Goal: Task Accomplishment & Management: Use online tool/utility

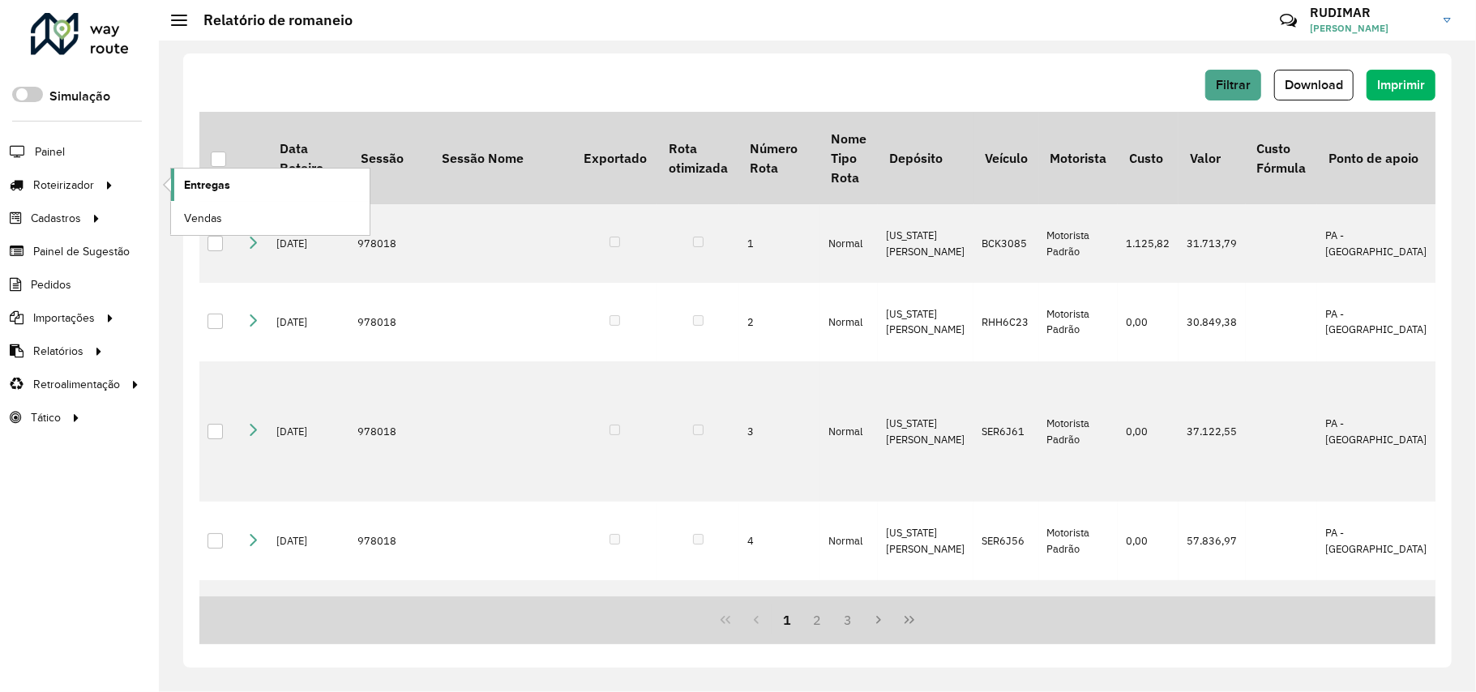
click at [237, 192] on link "Entregas" at bounding box center [270, 185] width 199 height 32
click at [201, 180] on span "Entregas" at bounding box center [207, 185] width 46 height 17
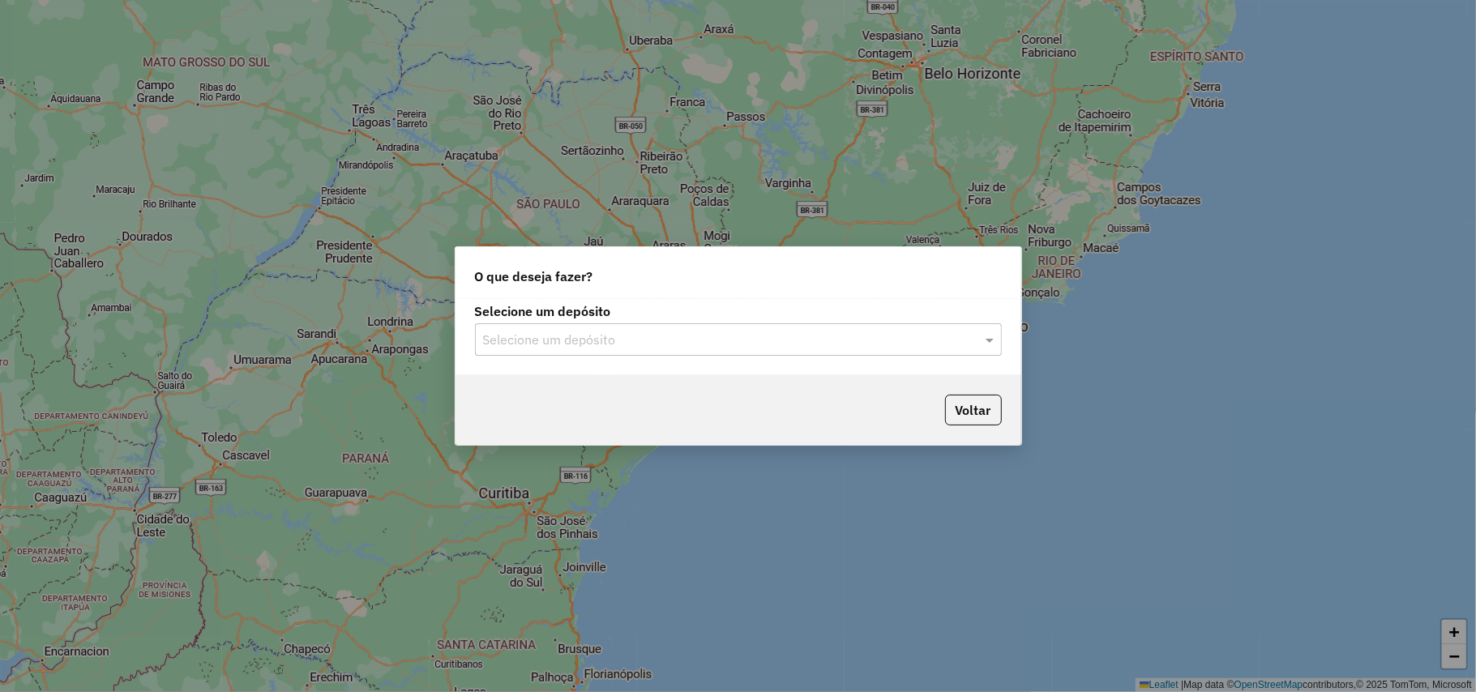
click at [545, 338] on input "text" at bounding box center [722, 340] width 478 height 19
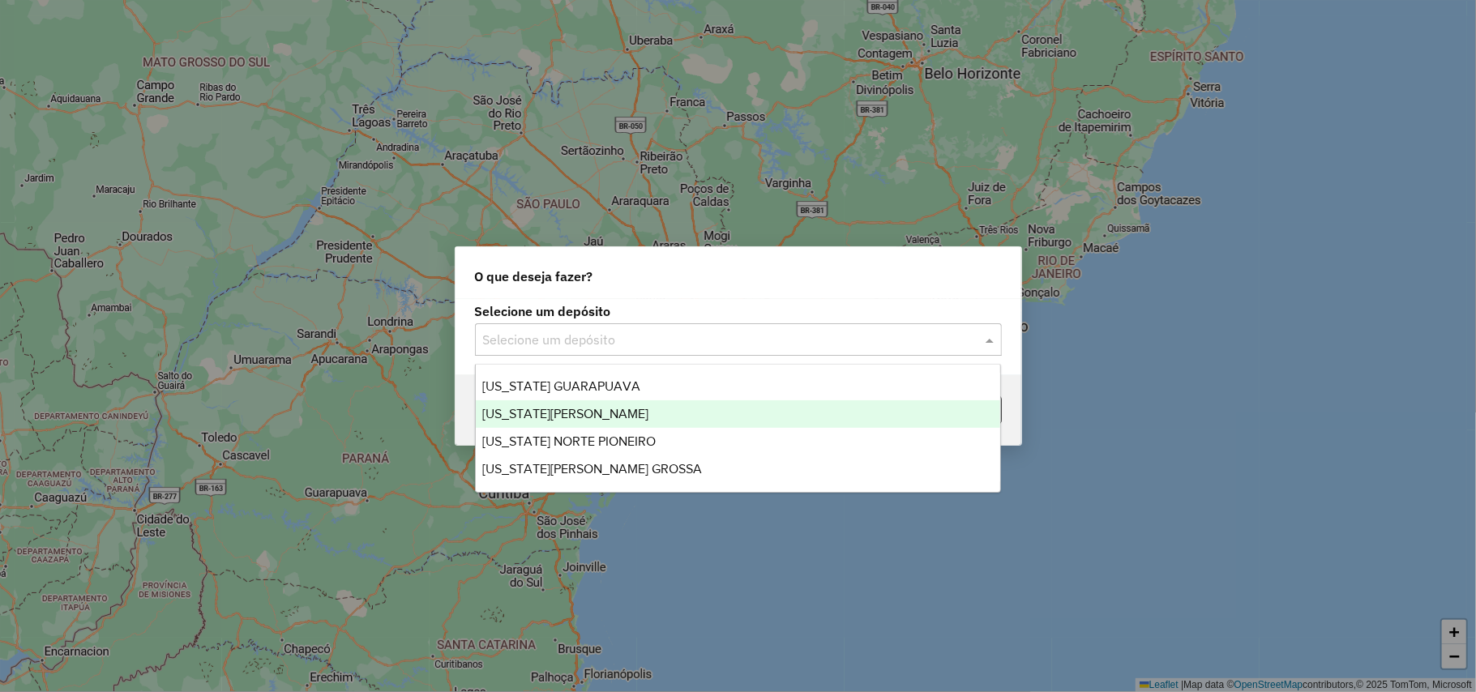
click at [536, 404] on div "[US_STATE][PERSON_NAME]" at bounding box center [738, 414] width 524 height 28
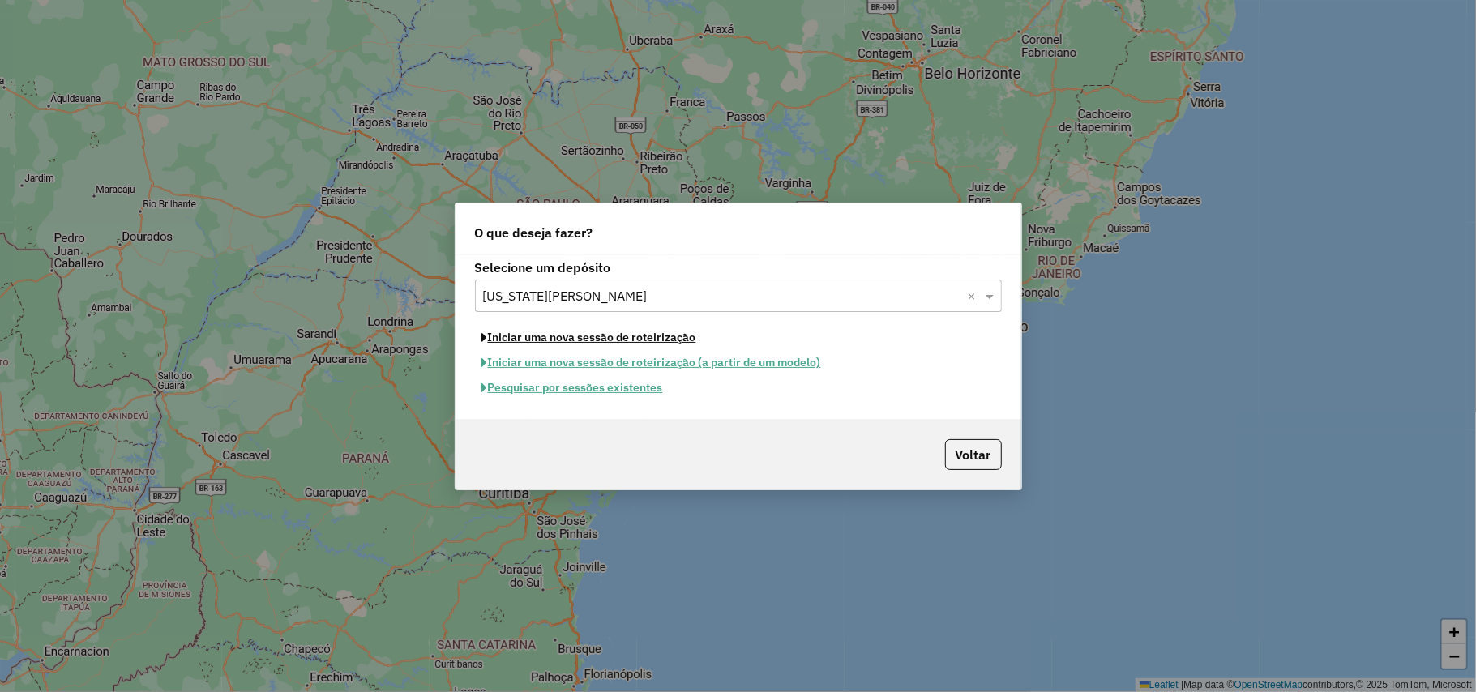
click at [574, 331] on button "Iniciar uma nova sessão de roteirização" at bounding box center [589, 337] width 229 height 25
select select "*"
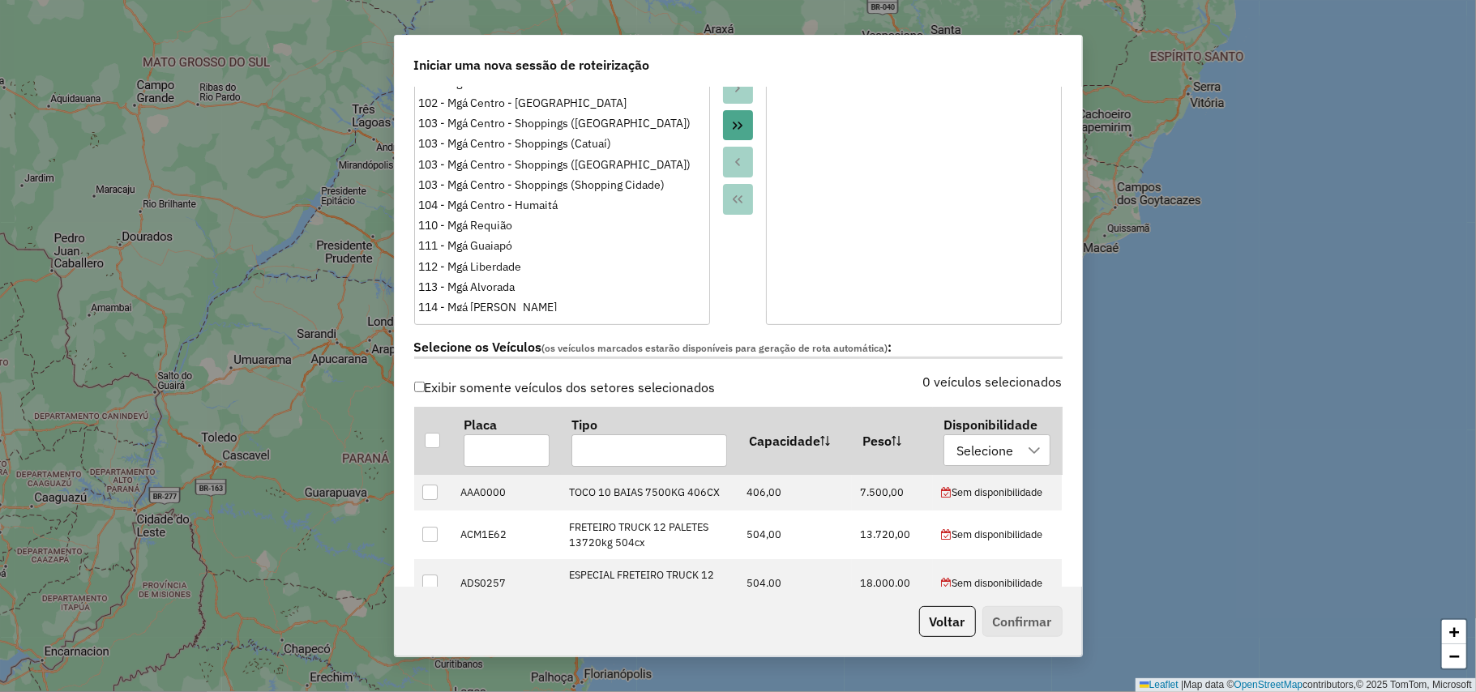
scroll to position [648, 0]
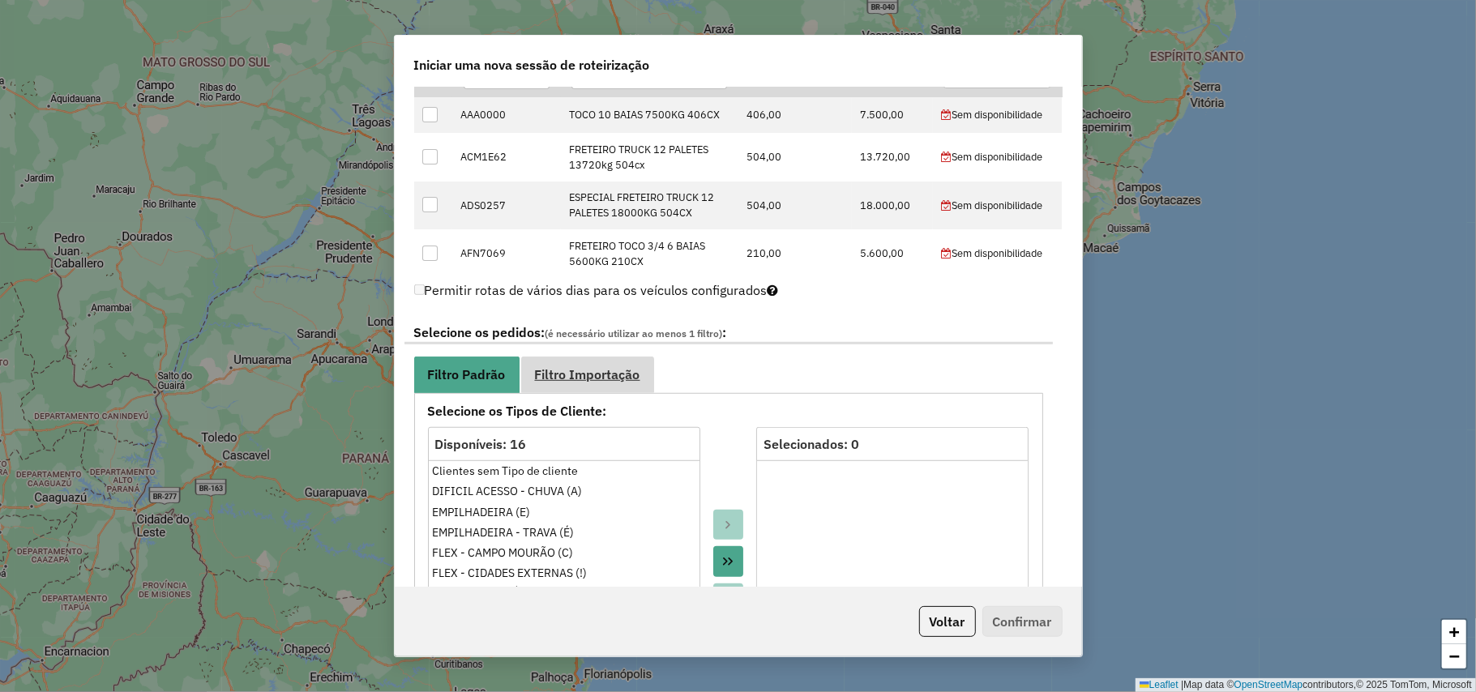
click at [601, 365] on link "Filtro Importação" at bounding box center [587, 375] width 133 height 36
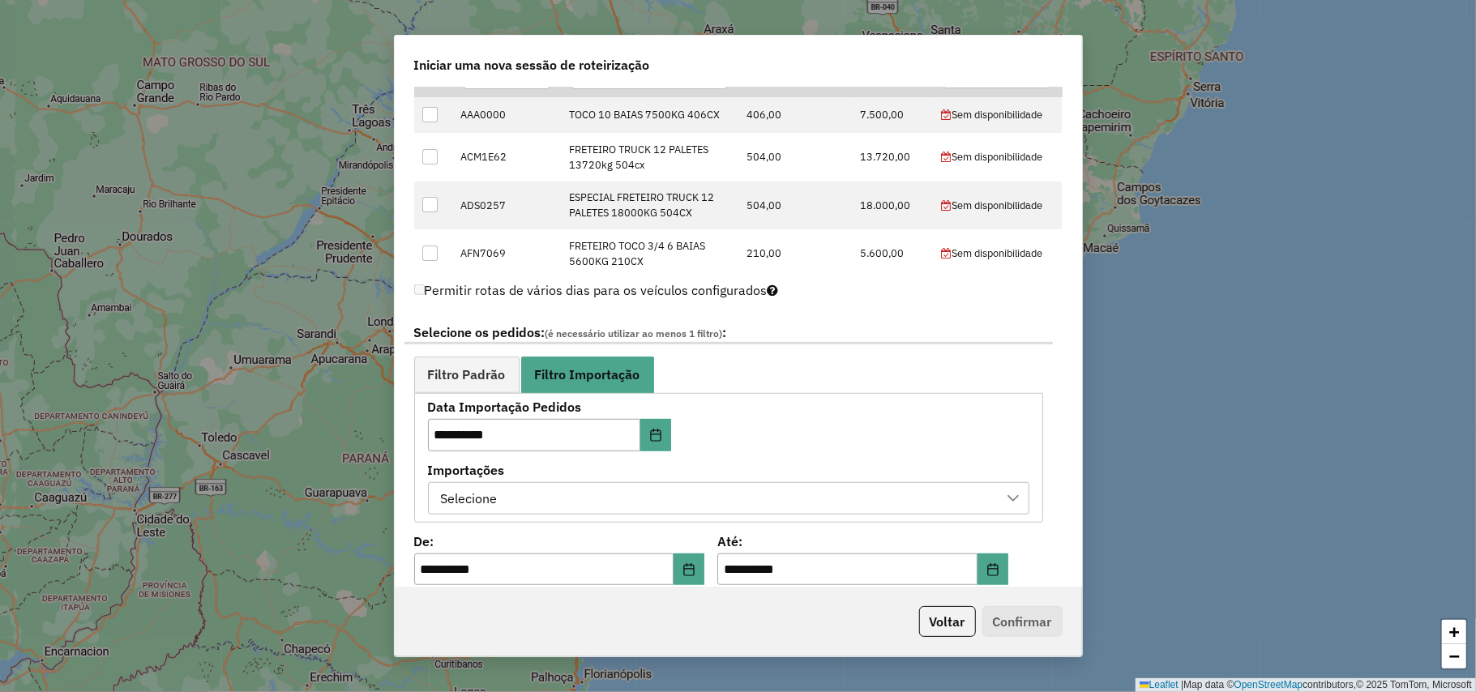
click at [613, 494] on div "Selecione" at bounding box center [716, 498] width 562 height 31
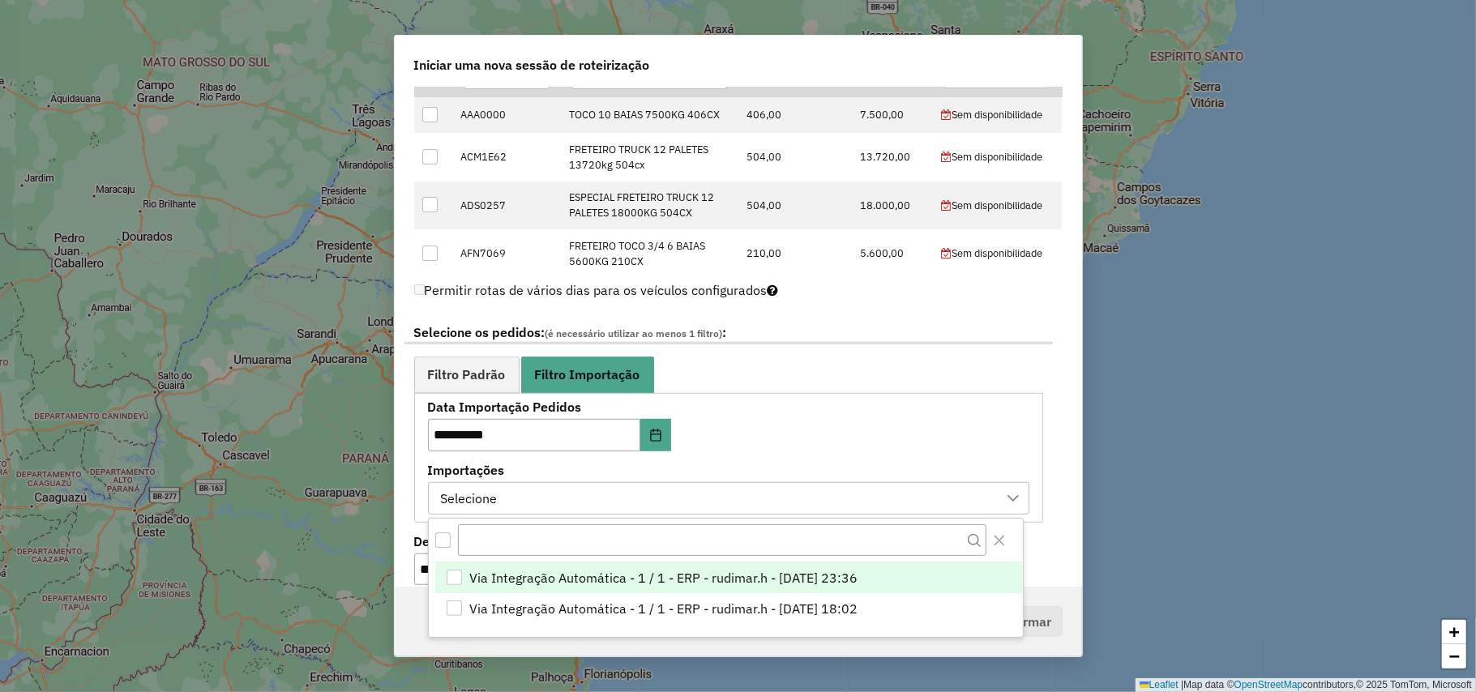
click at [605, 568] on span "Via Integração Automática - 1 / 1 - ERP - rudimar.h - [DATE] 23:36" at bounding box center [663, 577] width 388 height 19
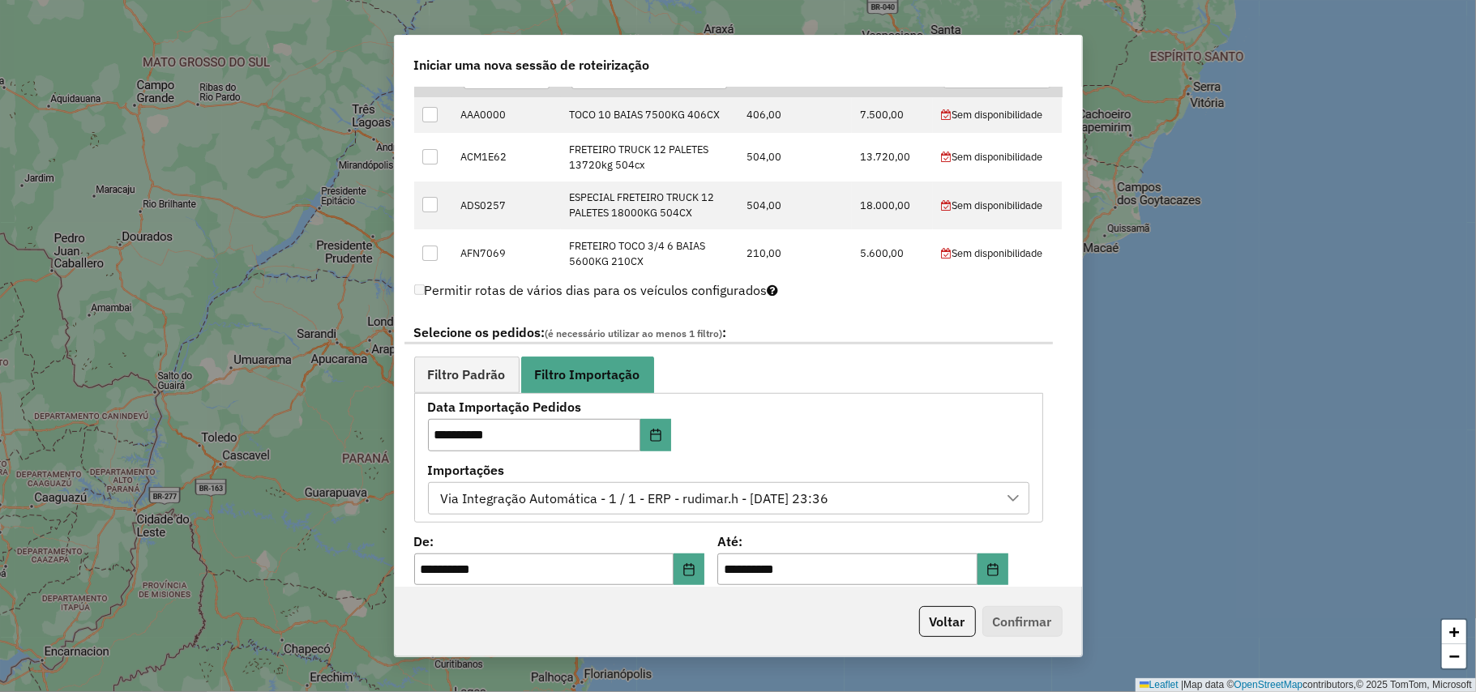
scroll to position [1086, 0]
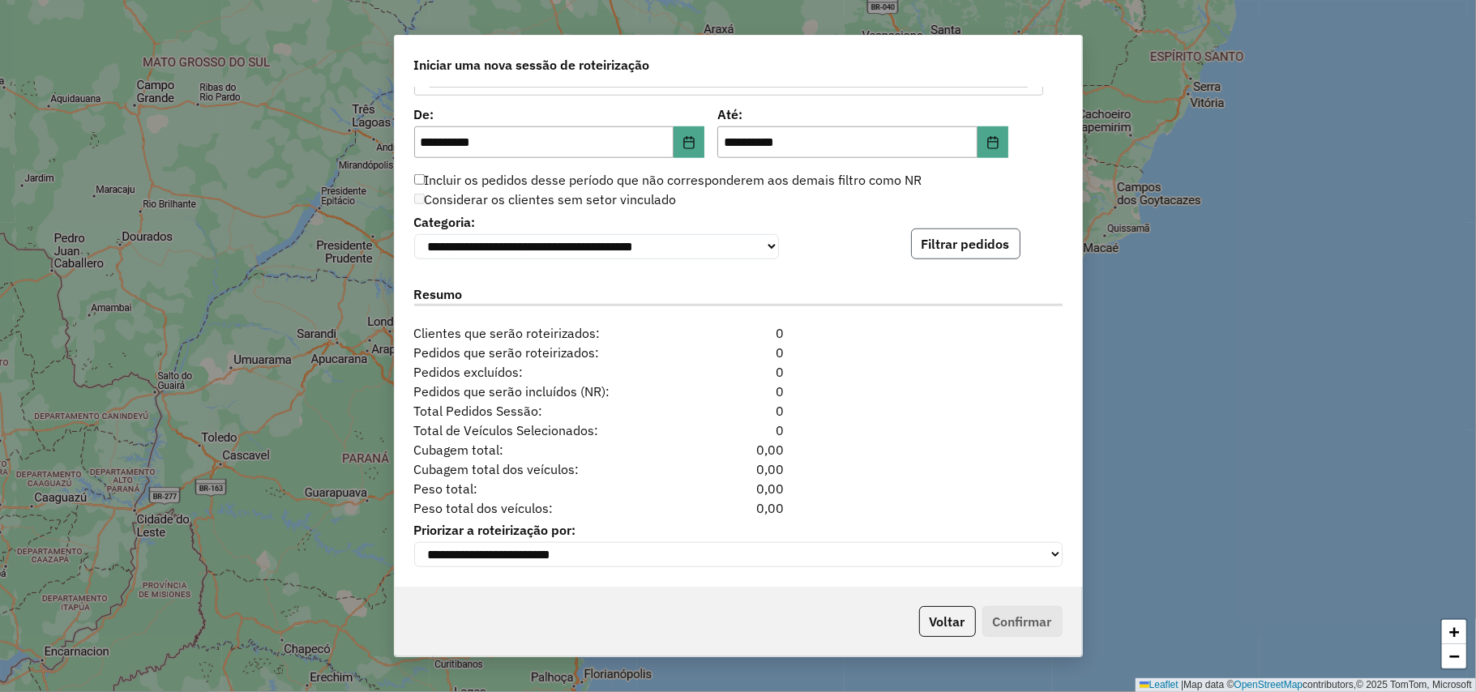
click at [994, 253] on button "Filtrar pedidos" at bounding box center [965, 244] width 109 height 31
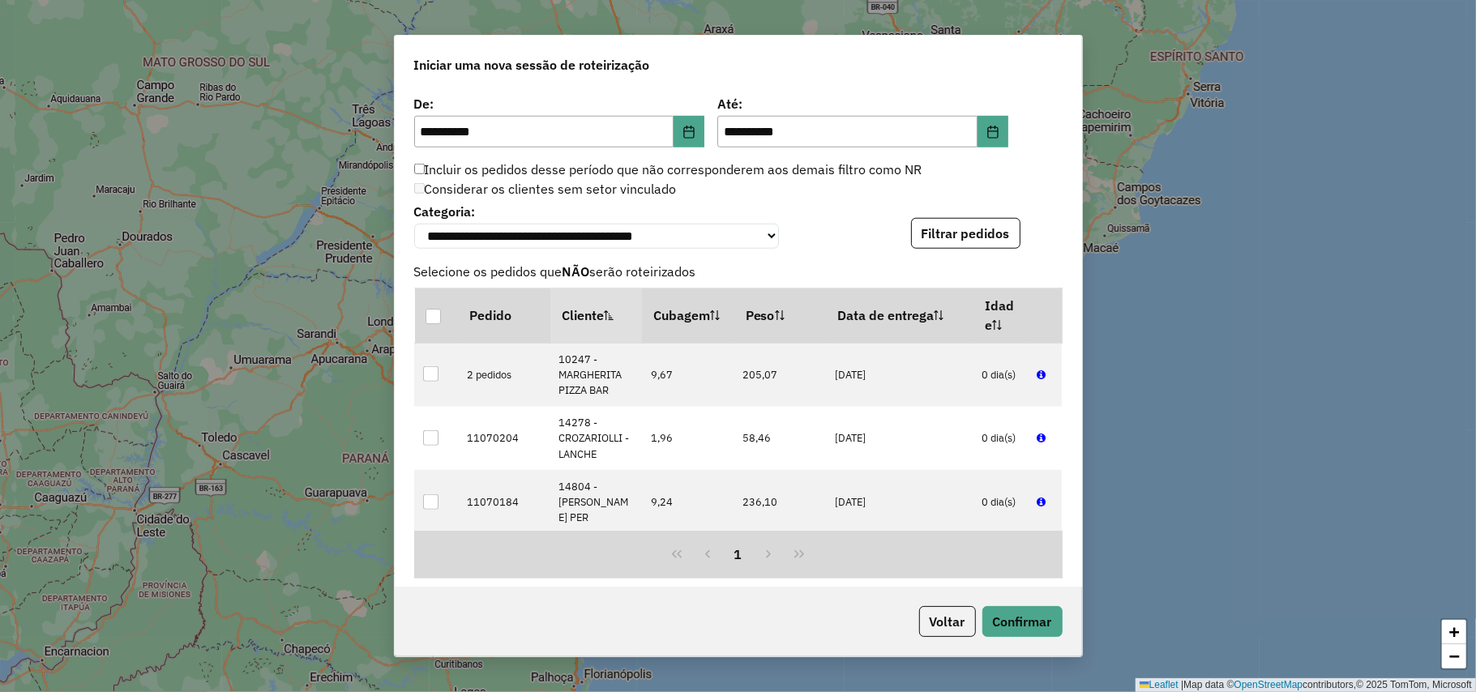
scroll to position [1421, 0]
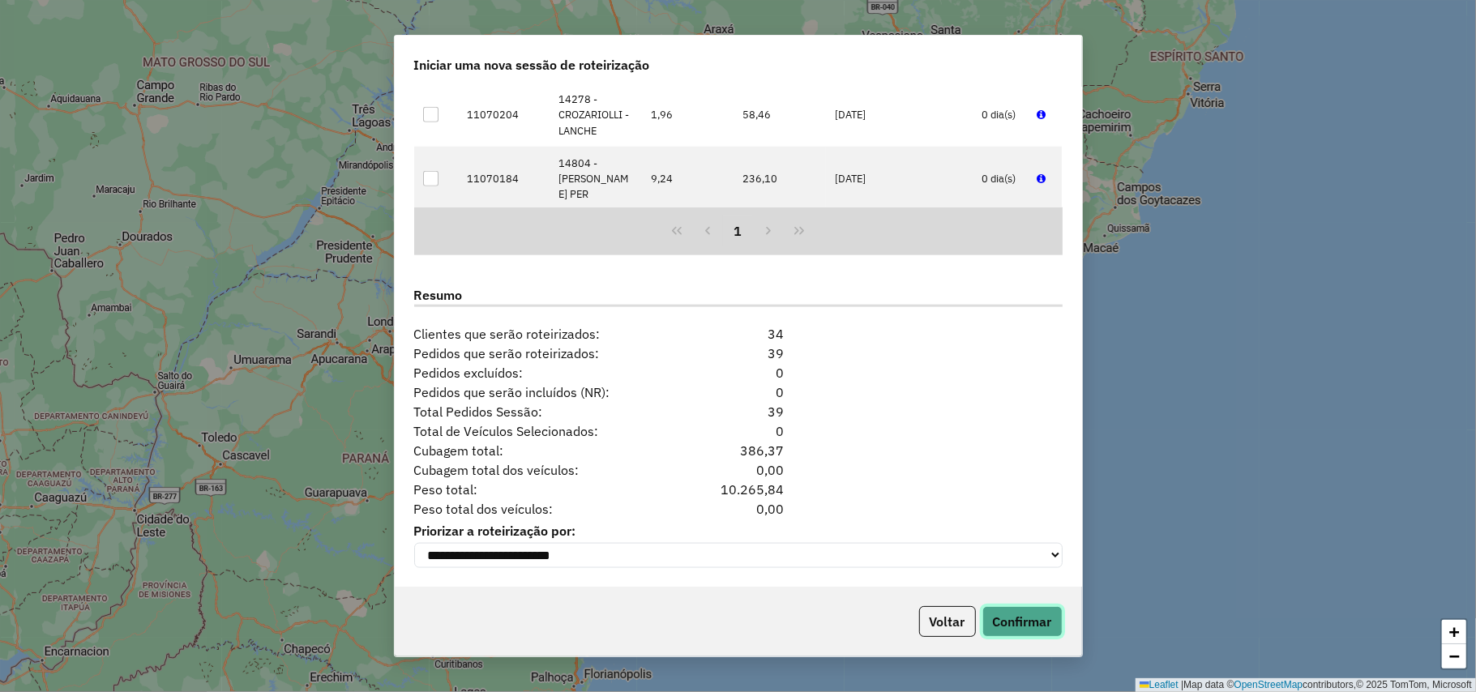
click at [1011, 609] on button "Confirmar" at bounding box center [1022, 621] width 80 height 31
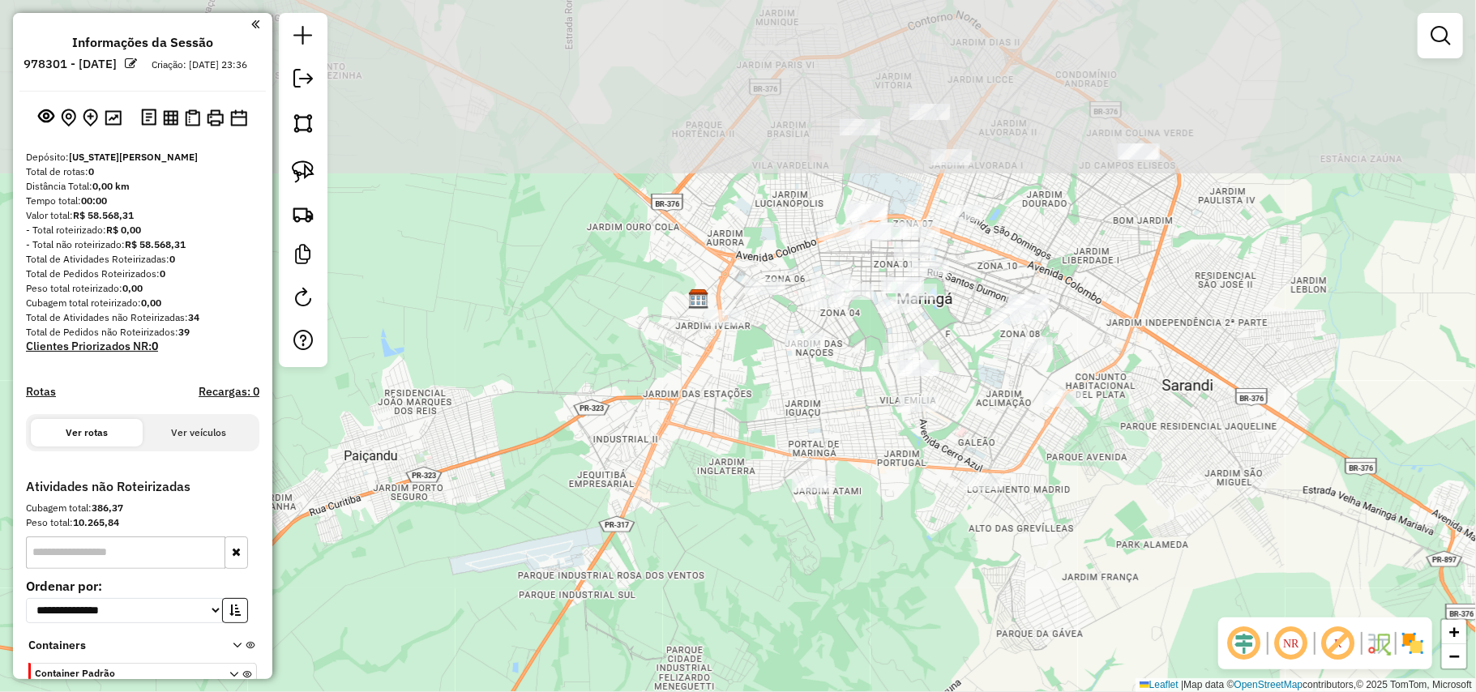
drag, startPoint x: 752, startPoint y: 370, endPoint x: 698, endPoint y: 559, distance: 197.2
click at [698, 559] on div "Janela de atendimento Grade de atendimento Capacidade Transportadoras Veículos …" at bounding box center [738, 346] width 1476 height 692
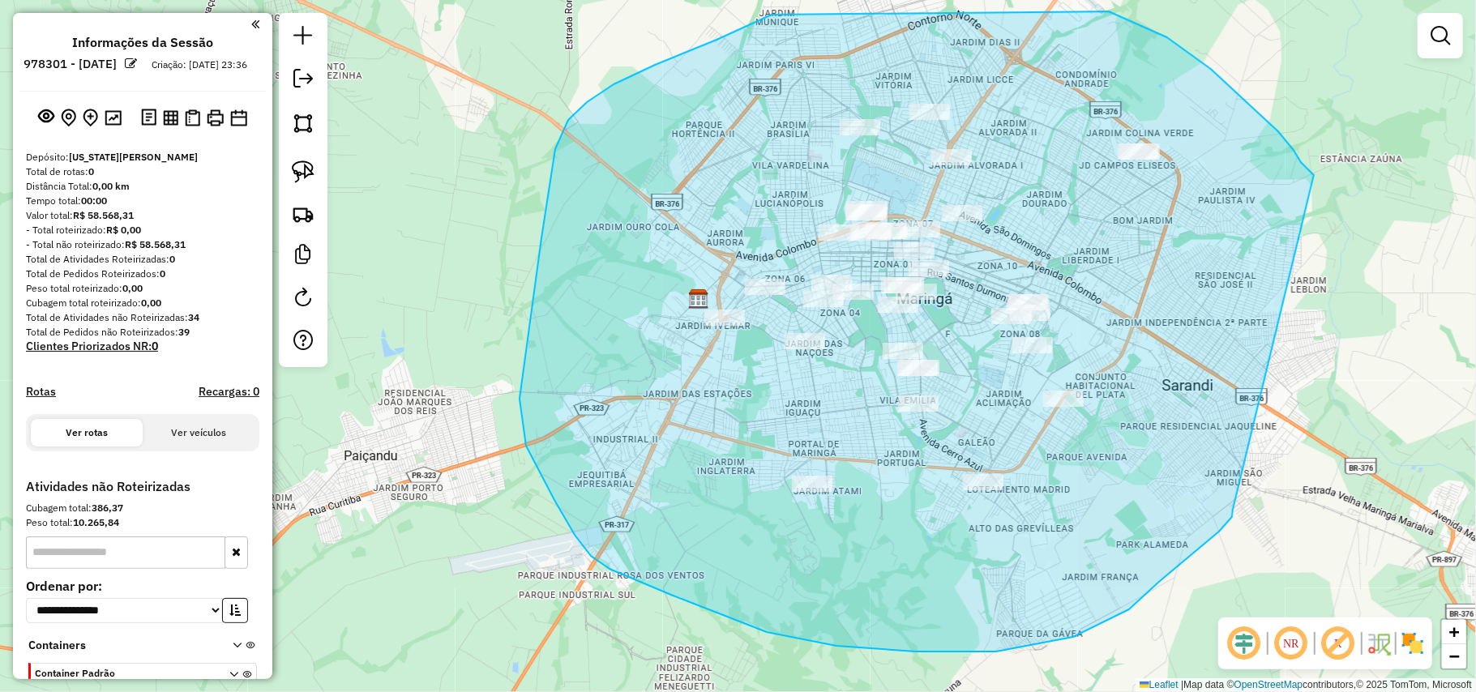
drag, startPoint x: 1293, startPoint y: 150, endPoint x: 1230, endPoint y: 507, distance: 362.9
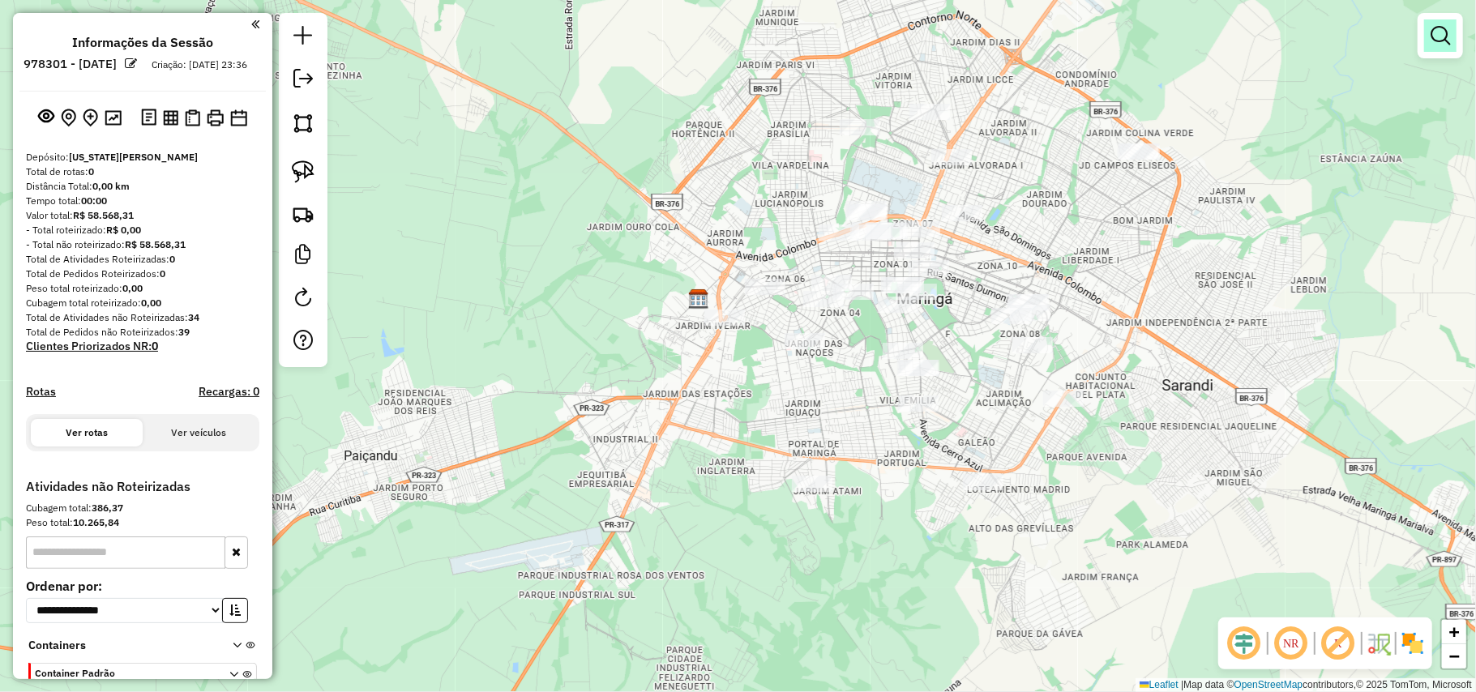
click at [1434, 44] on em at bounding box center [1439, 35] width 19 height 19
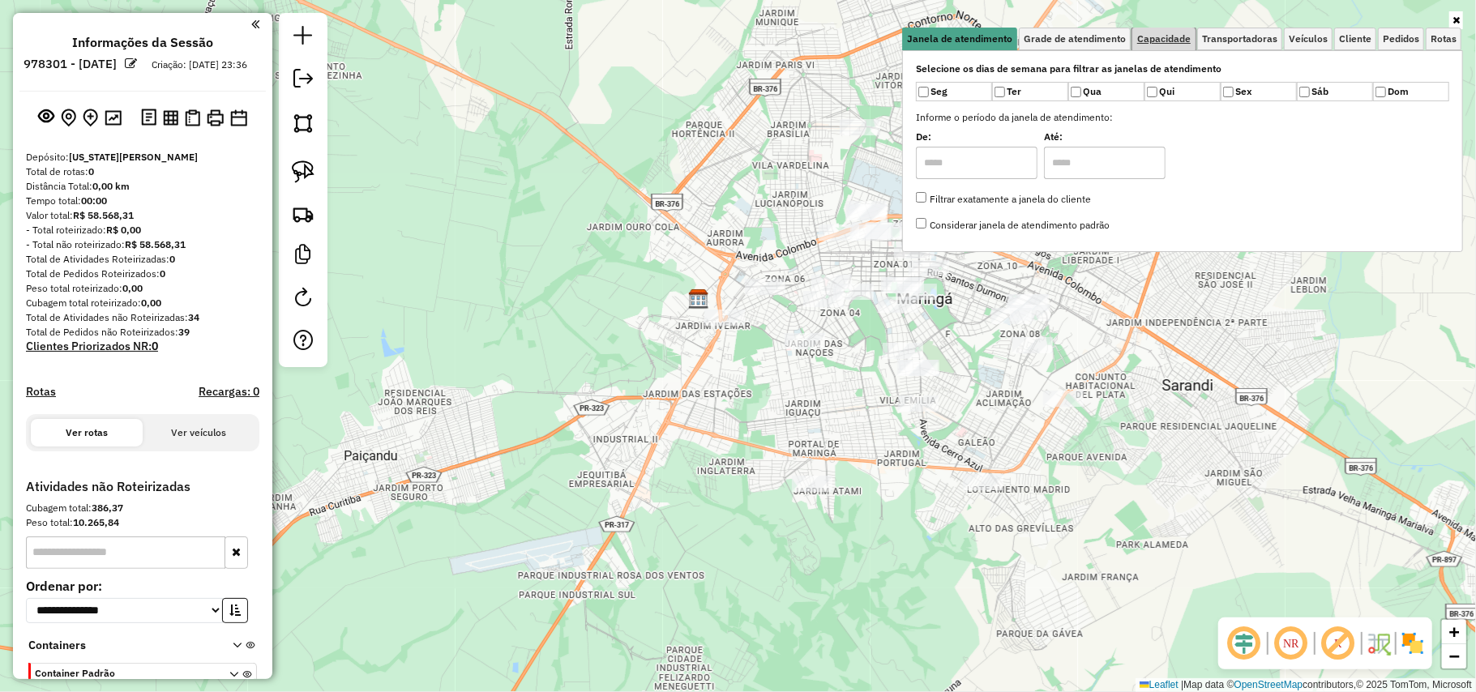
click at [1170, 47] on link "Capacidade" at bounding box center [1163, 39] width 63 height 23
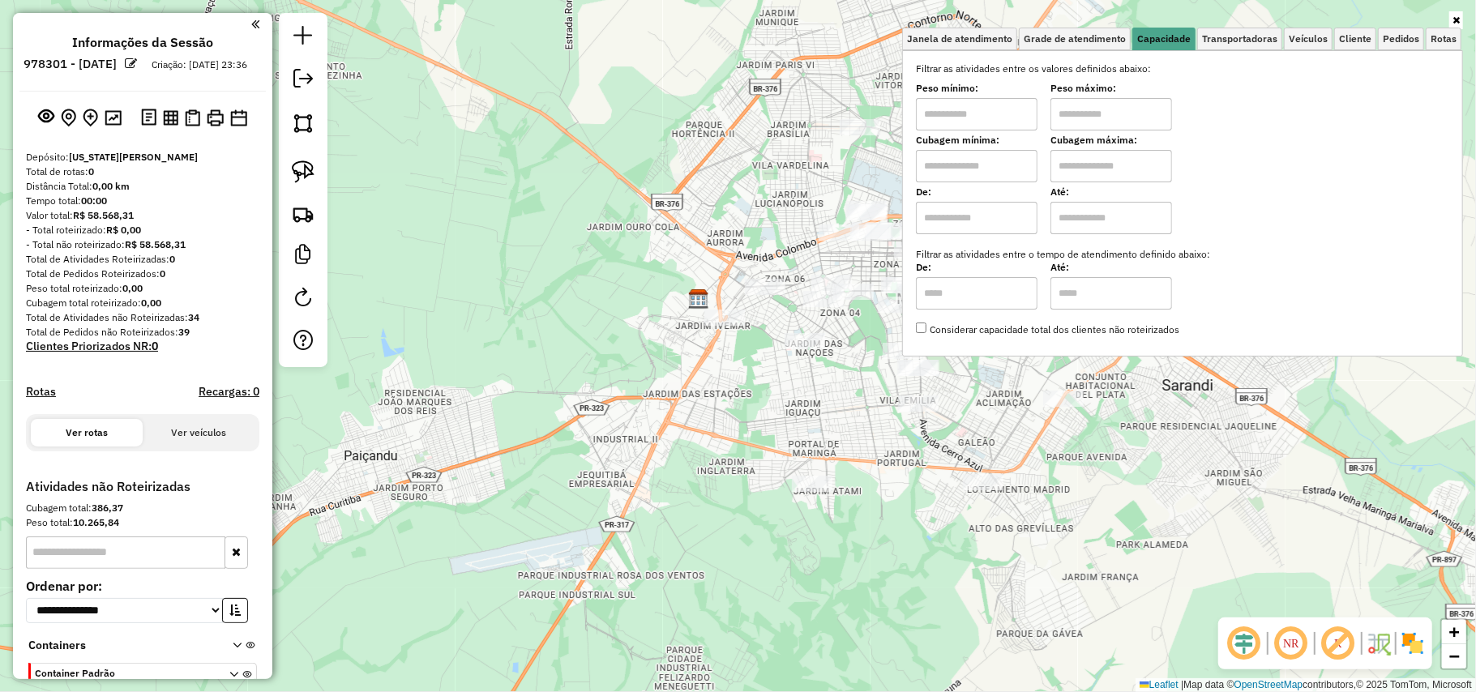
click at [989, 122] on input "text" at bounding box center [977, 114] width 122 height 32
type input "******"
click at [1090, 112] on input "text" at bounding box center [1111, 114] width 122 height 32
type input "**********"
click at [729, 287] on div "**********" at bounding box center [738, 346] width 1476 height 692
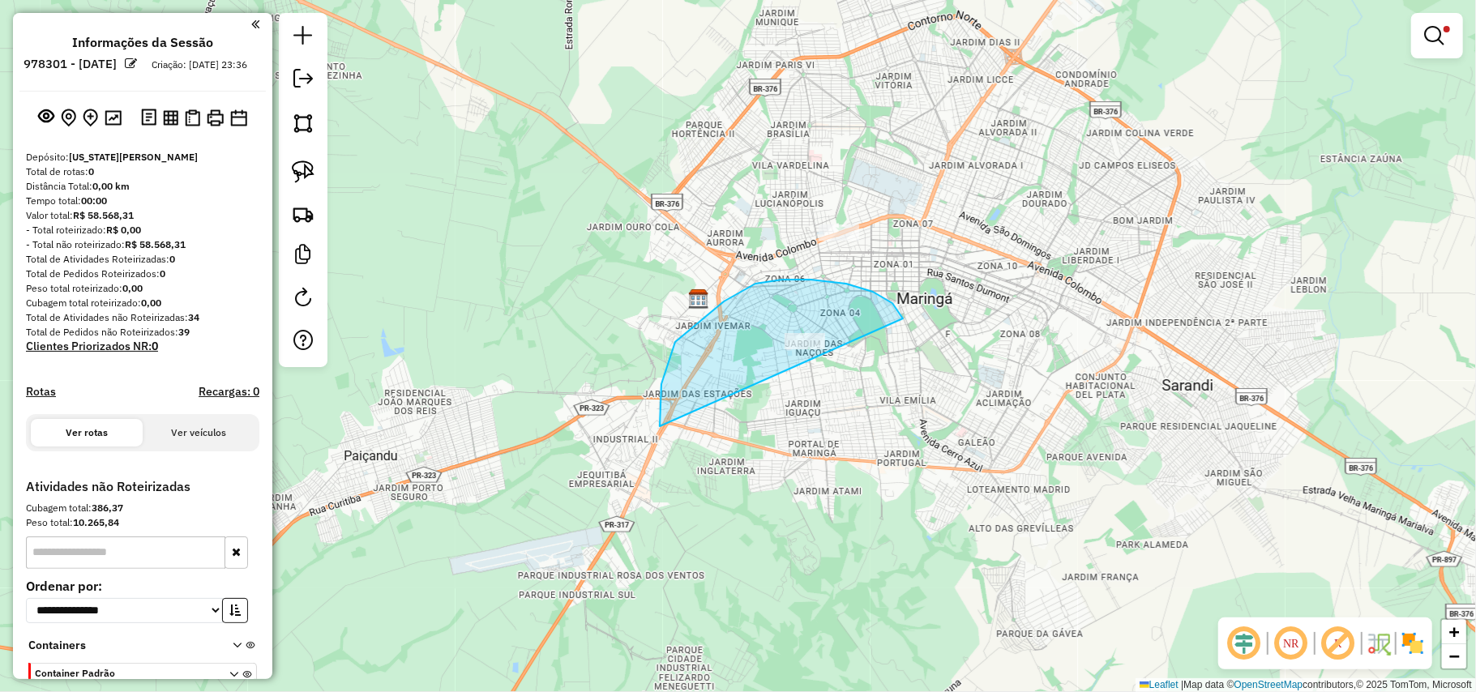
drag, startPoint x: 846, startPoint y: 284, endPoint x: 742, endPoint y: 470, distance: 213.3
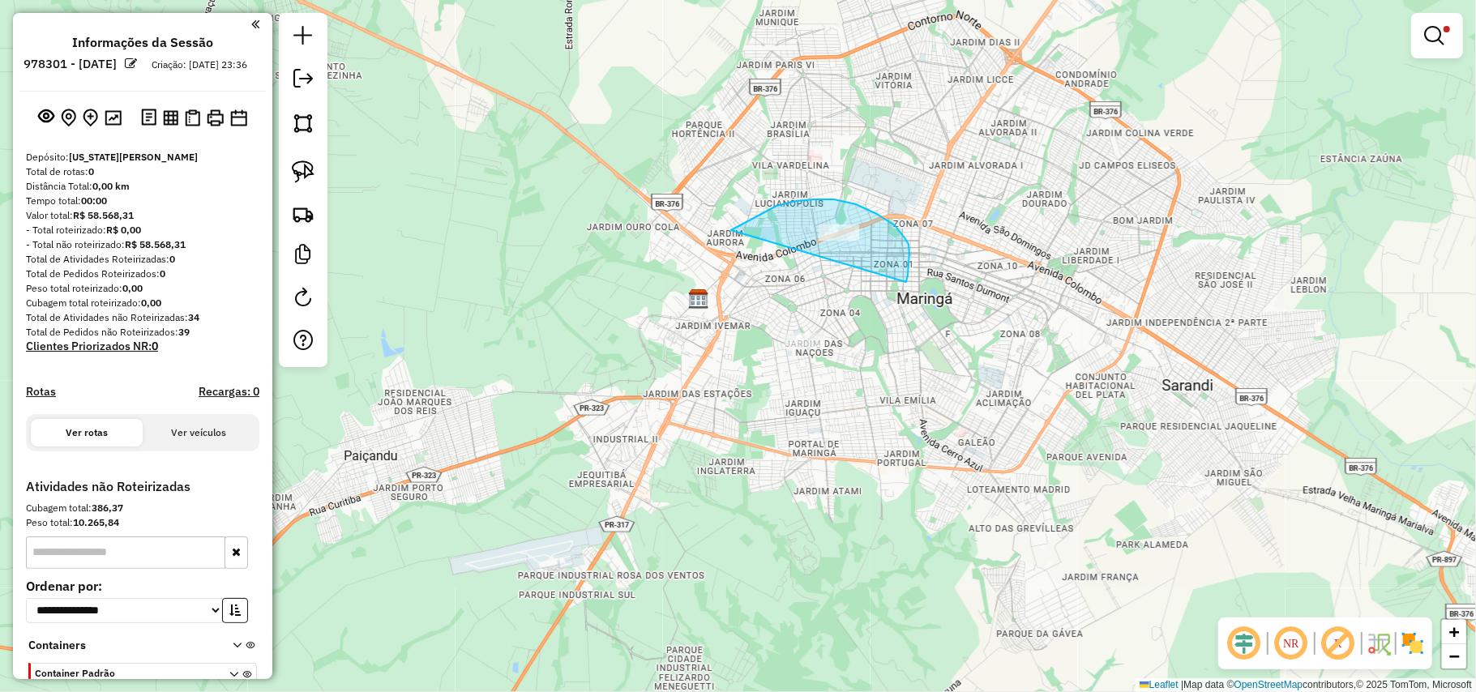
drag, startPoint x: 908, startPoint y: 276, endPoint x: 708, endPoint y: 244, distance: 201.8
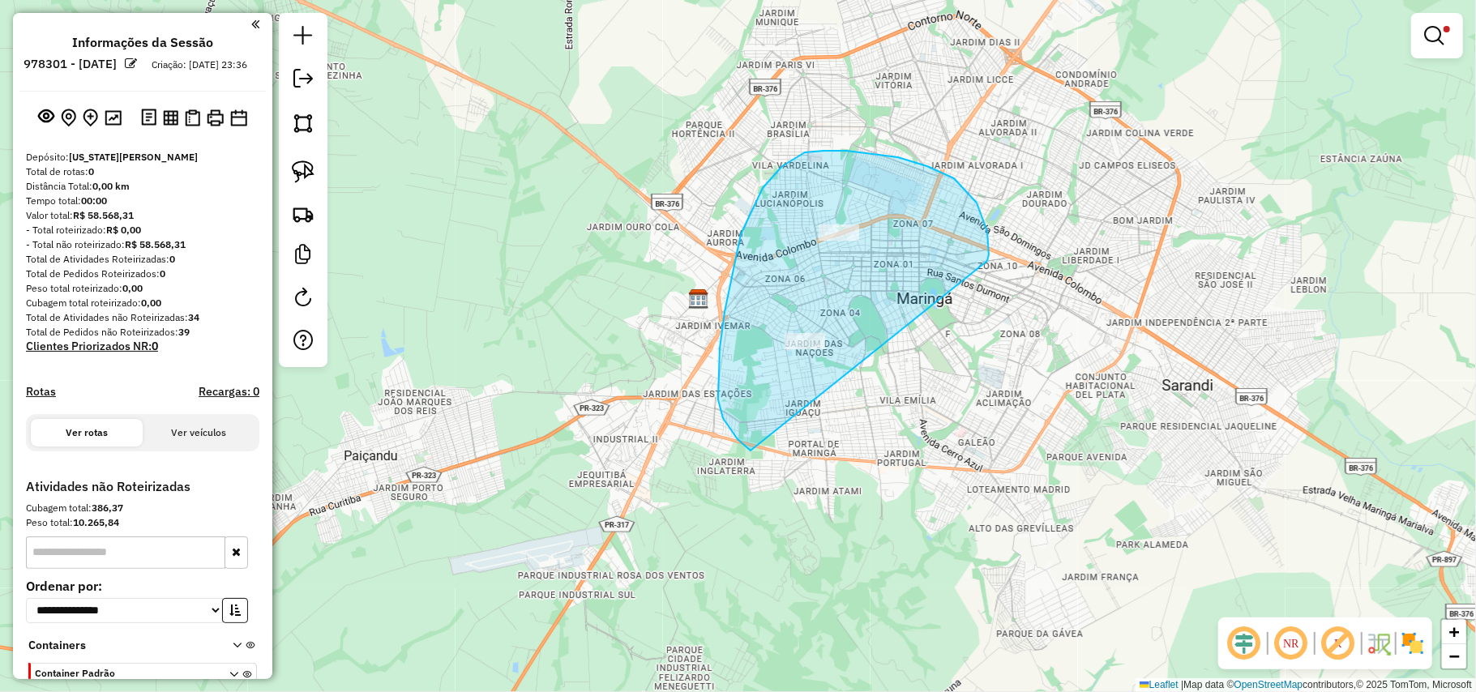
drag, startPoint x: 954, startPoint y: 178, endPoint x: 750, endPoint y: 451, distance: 339.9
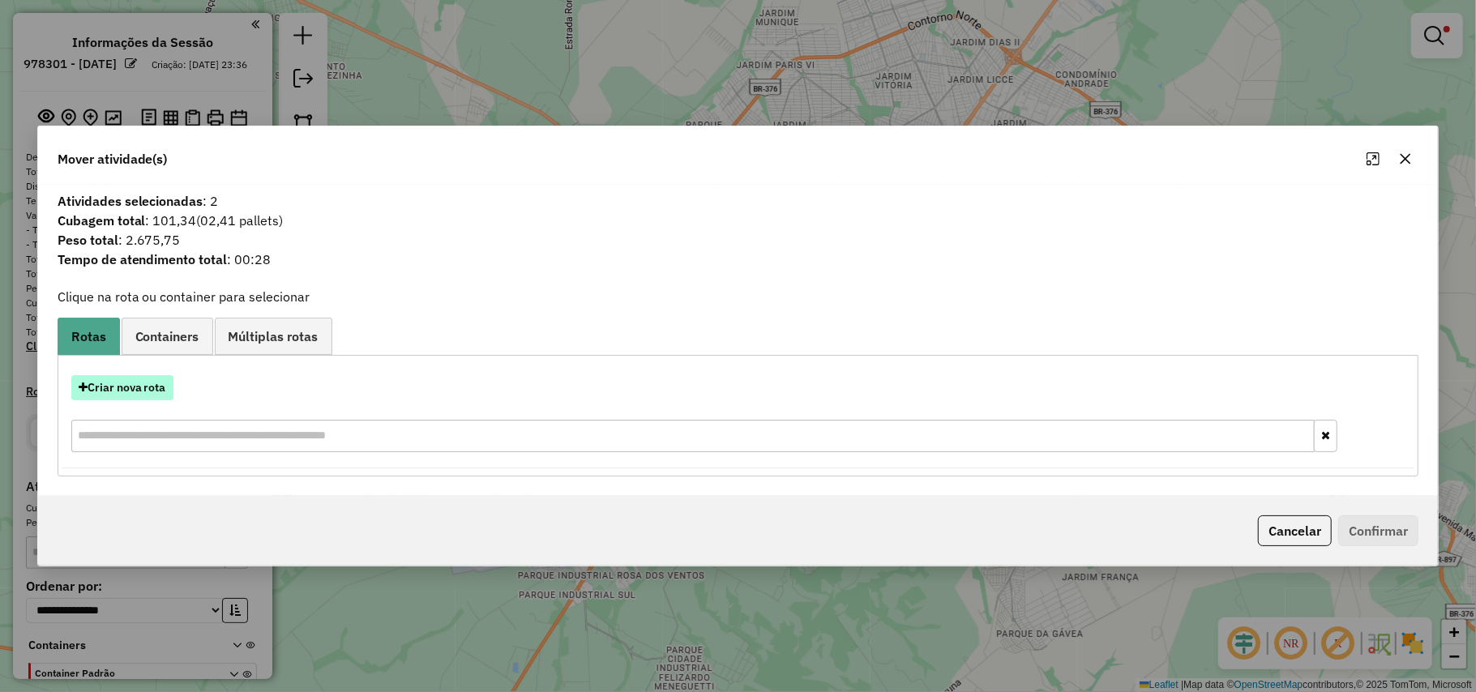
click at [143, 384] on button "Criar nova rota" at bounding box center [122, 387] width 102 height 25
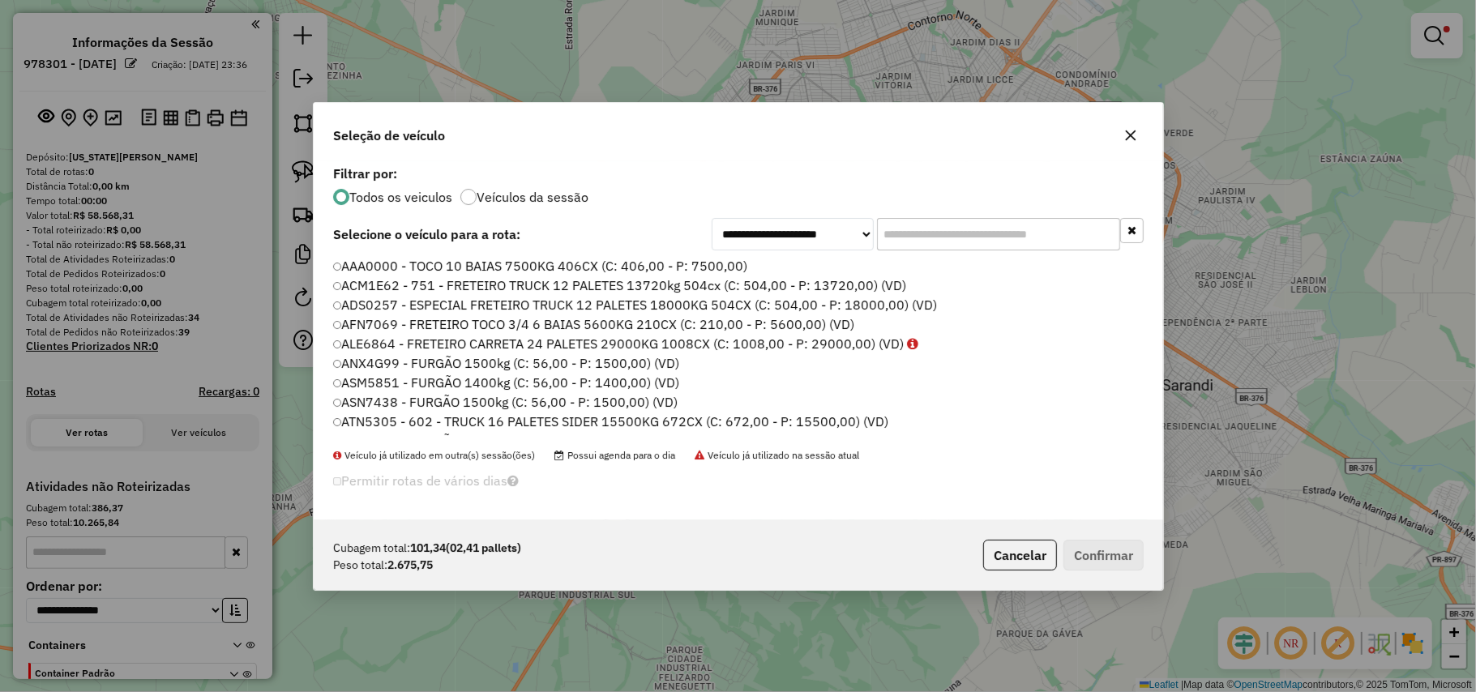
scroll to position [8, 5]
click at [916, 231] on input "text" at bounding box center [998, 234] width 243 height 32
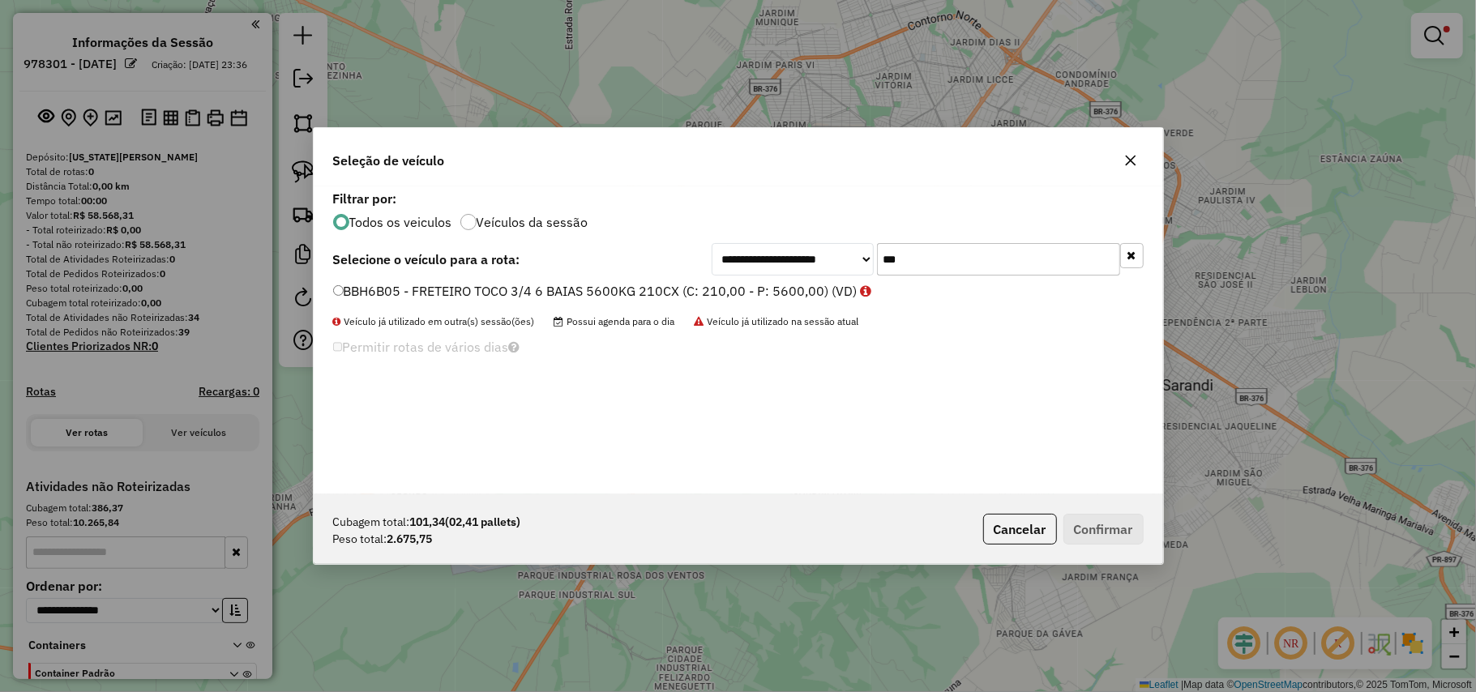
type input "***"
click at [801, 286] on label "BBH6B05 - FRETEIRO TOCO 3/4 6 BAIAS 5600KG 210CX (C: 210,00 - P: 5600,00) (VD)" at bounding box center [602, 290] width 539 height 19
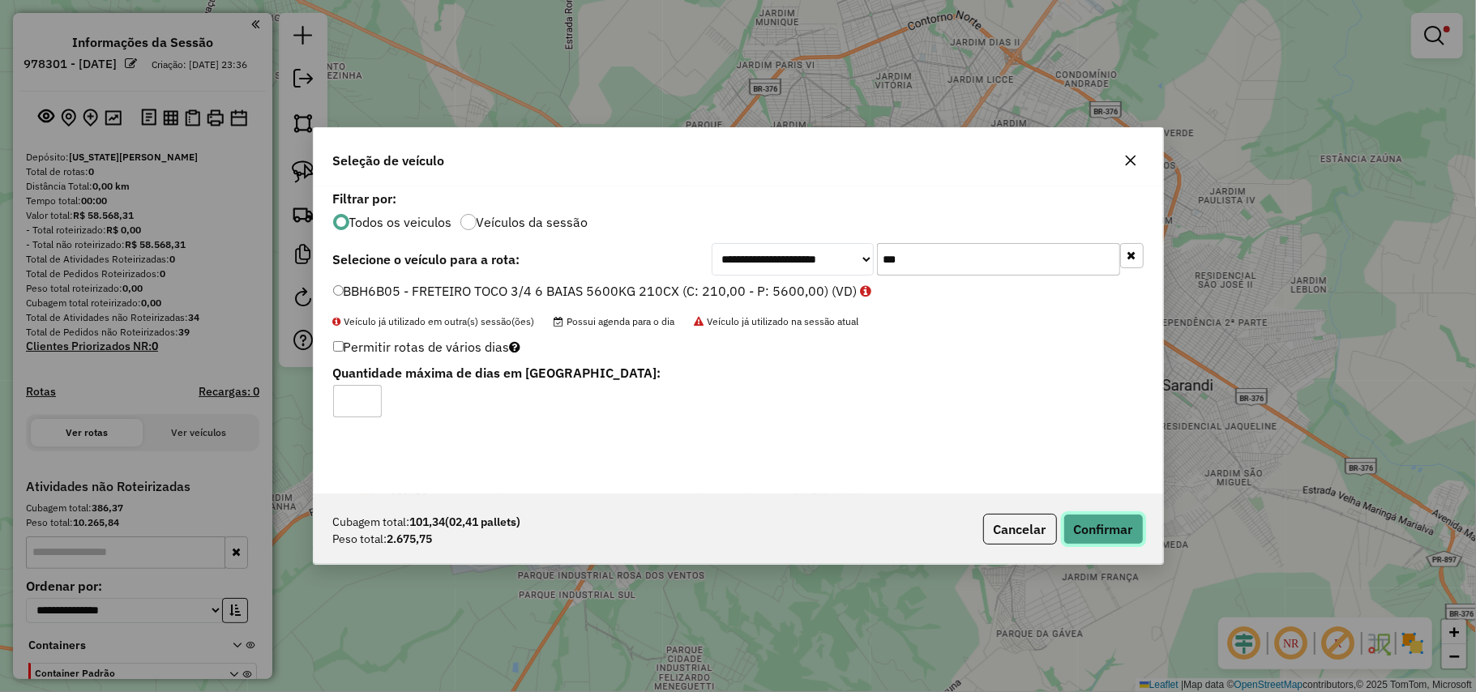
click at [1079, 527] on button "Confirmar" at bounding box center [1103, 529] width 80 height 31
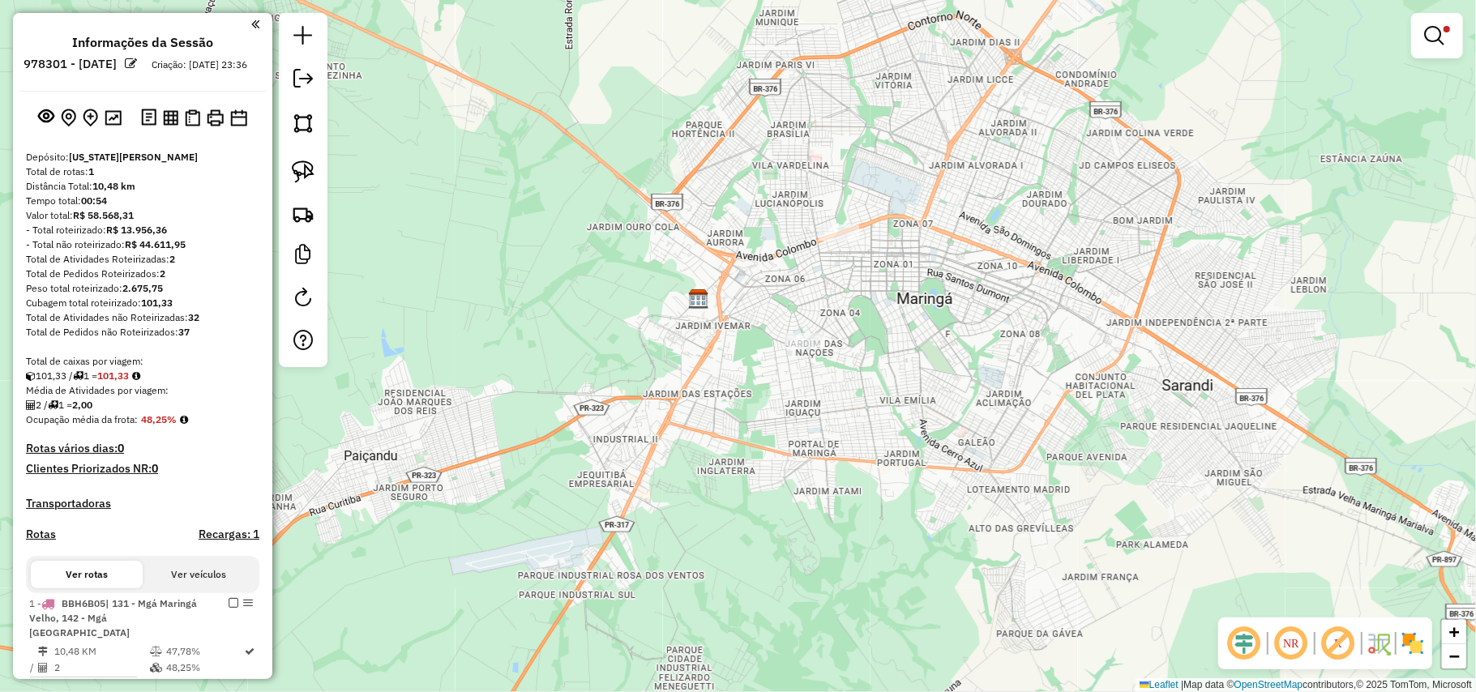
click at [1434, 32] on em at bounding box center [1433, 35] width 19 height 19
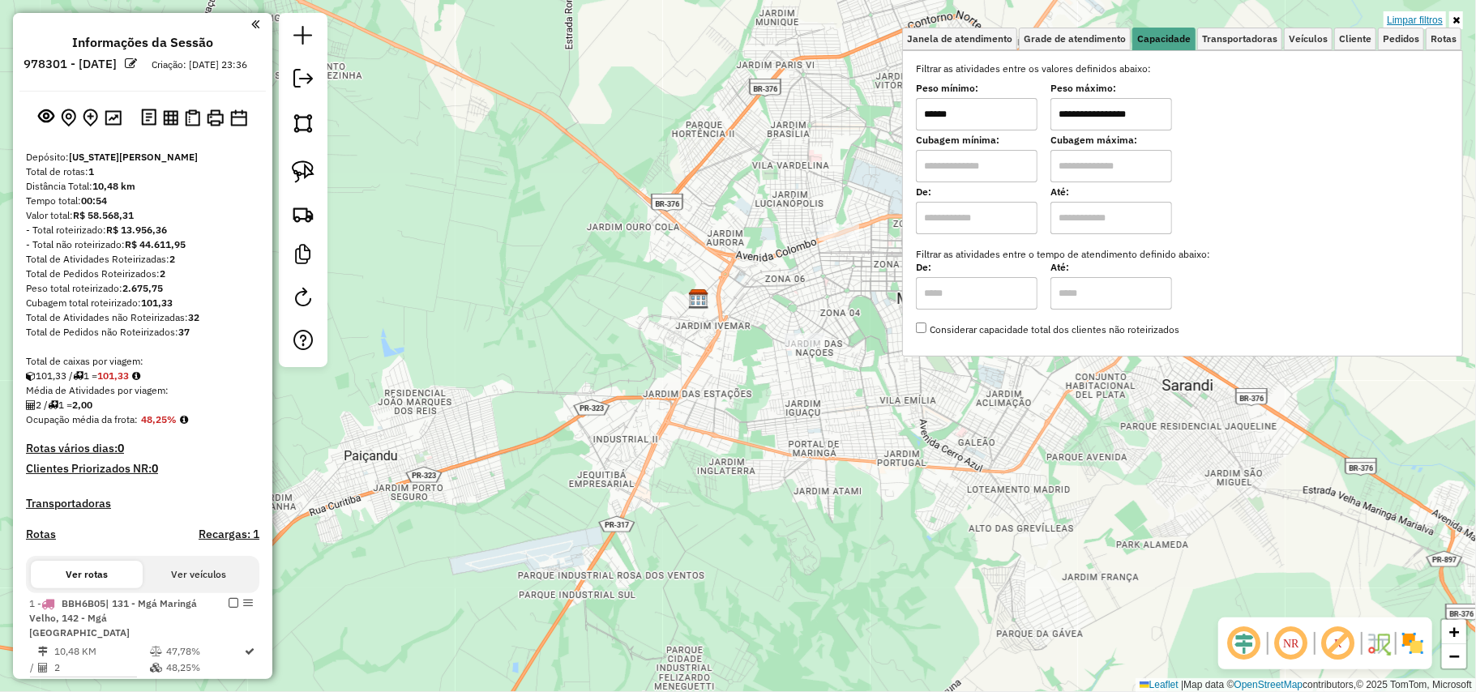
click at [1434, 17] on link "Limpar filtros" at bounding box center [1414, 20] width 62 height 18
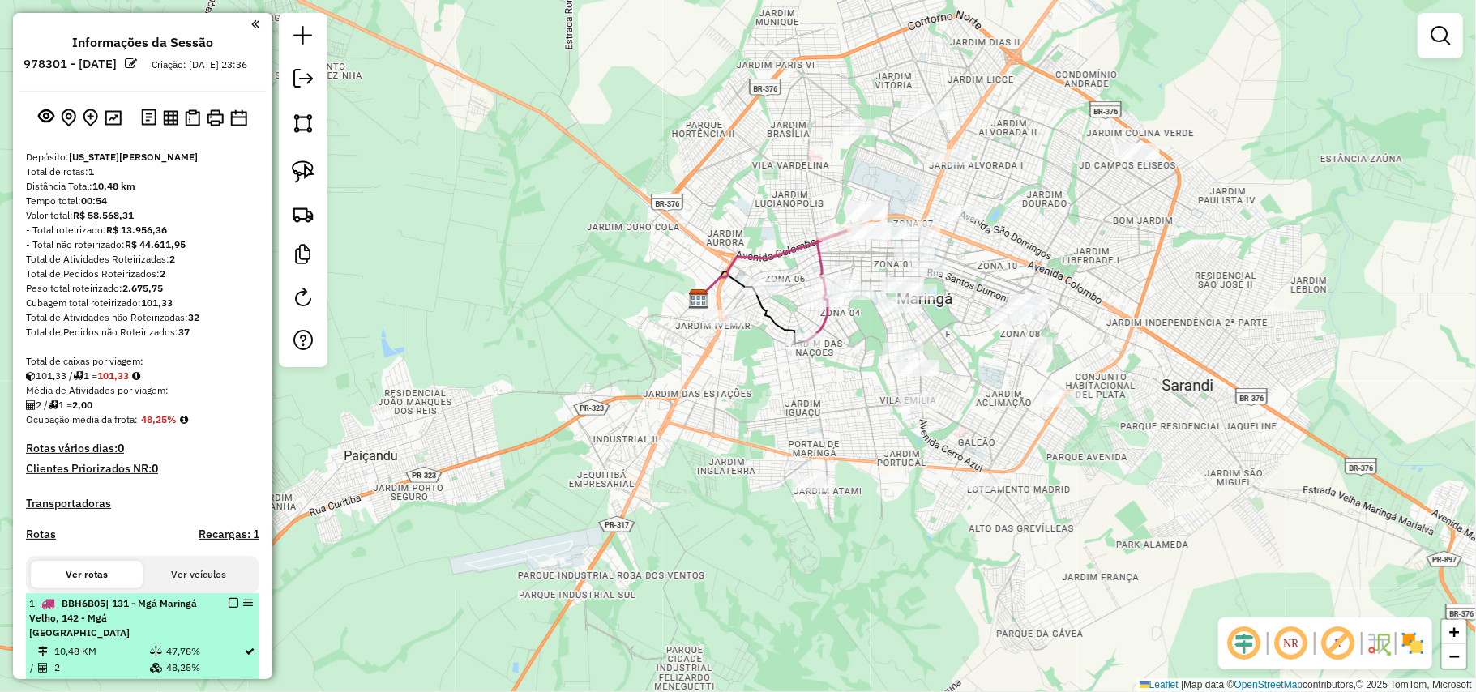
click at [229, 608] on em at bounding box center [234, 603] width 10 height 10
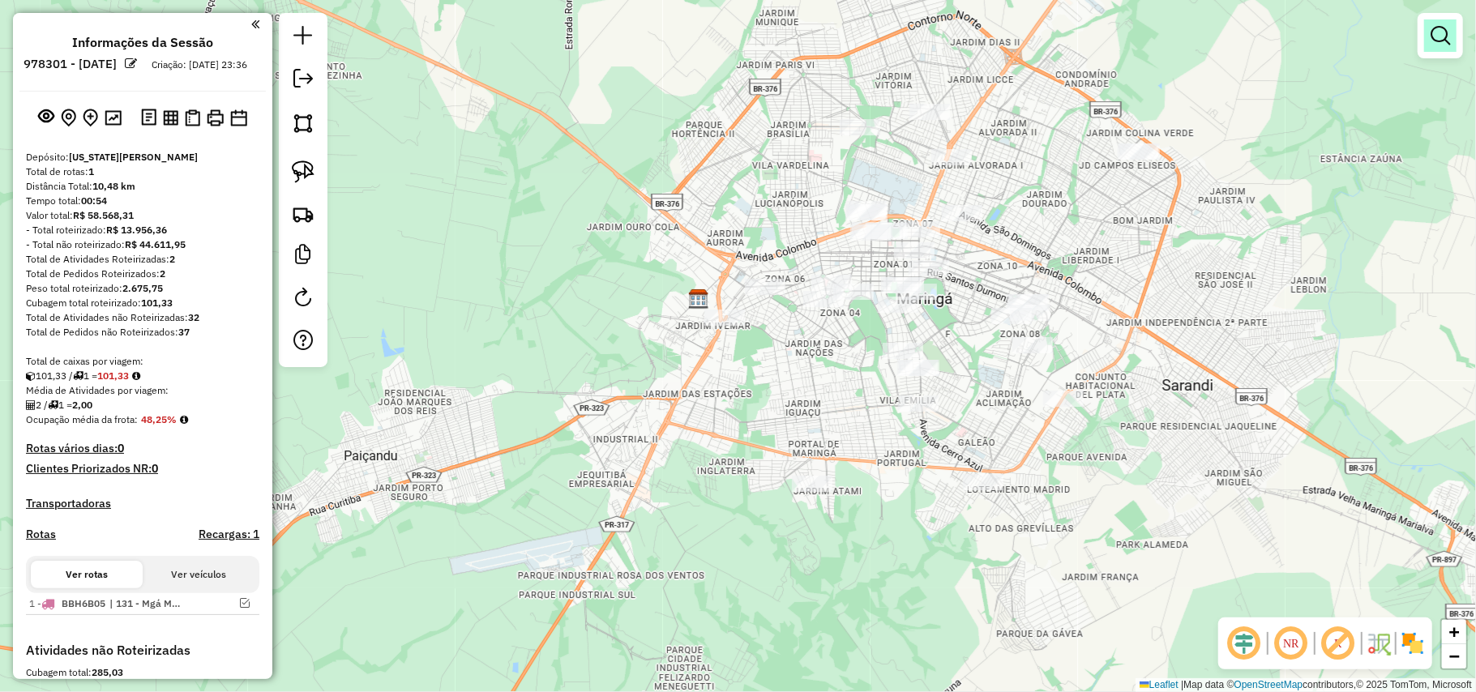
click at [1450, 32] on link at bounding box center [1440, 35] width 32 height 32
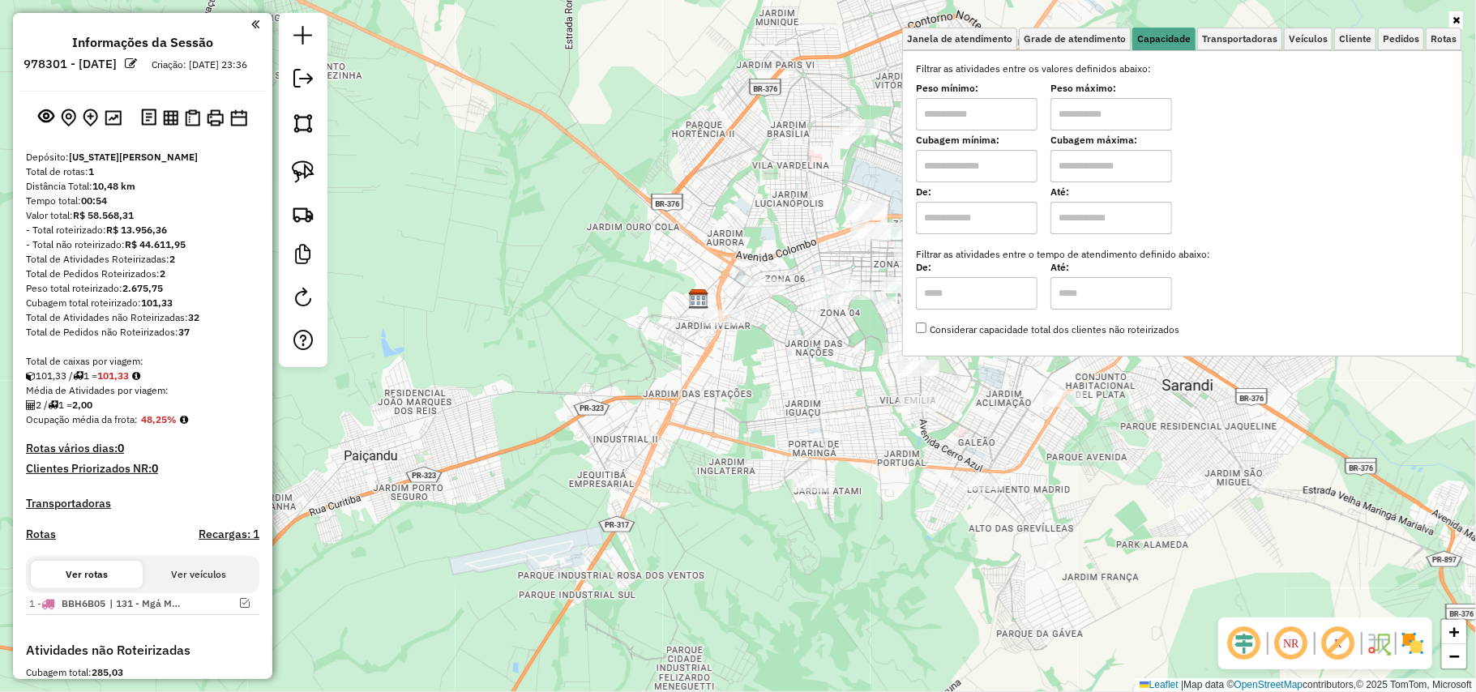
click at [984, 105] on input "text" at bounding box center [977, 114] width 122 height 32
type input "****"
type input "******"
click at [652, 169] on div "Limpar filtros Janela de atendimento Grade de atendimento Capacidade Transporta…" at bounding box center [738, 346] width 1476 height 692
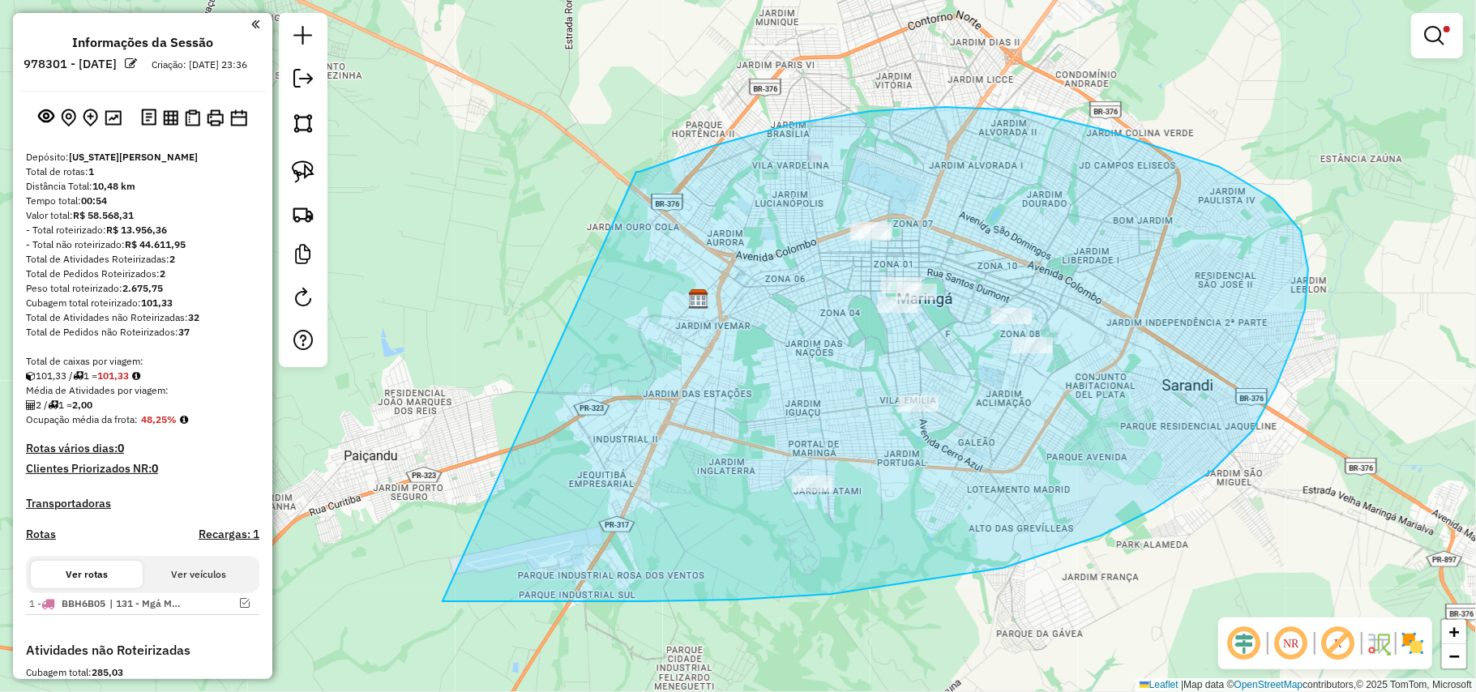
drag, startPoint x: 945, startPoint y: 107, endPoint x: 442, endPoint y: 601, distance: 705.4
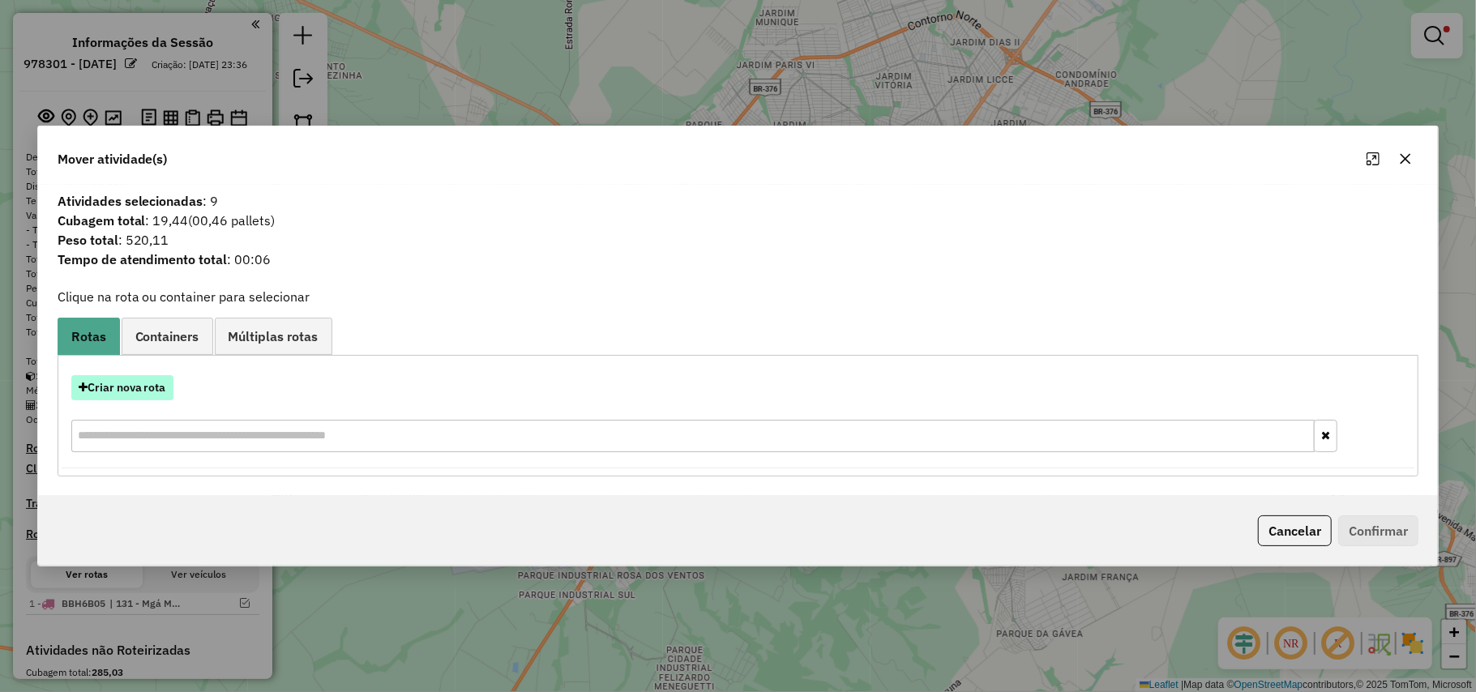
click at [140, 389] on button "Criar nova rota" at bounding box center [122, 387] width 102 height 25
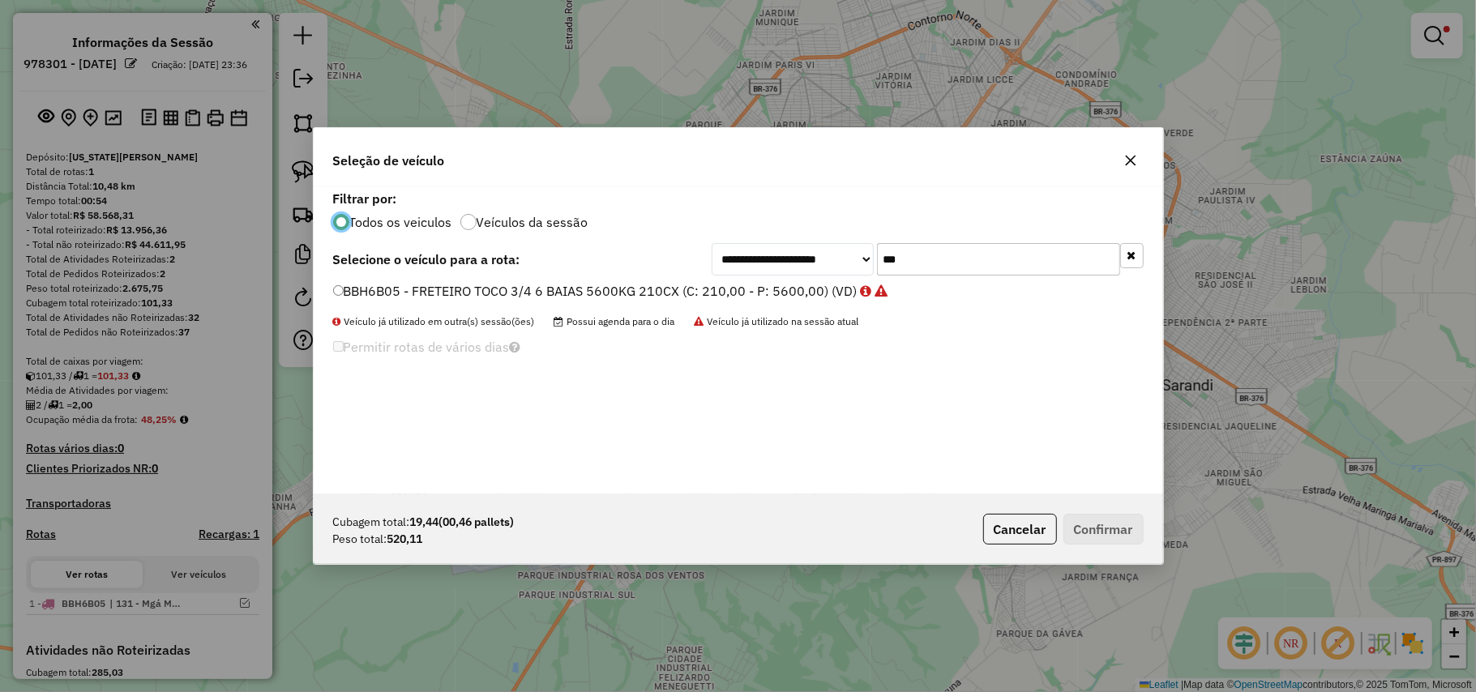
click at [973, 260] on input "***" at bounding box center [998, 259] width 243 height 32
drag, startPoint x: 791, startPoint y: 263, endPoint x: 600, endPoint y: 280, distance: 192.1
click at [604, 280] on div "**********" at bounding box center [738, 340] width 849 height 308
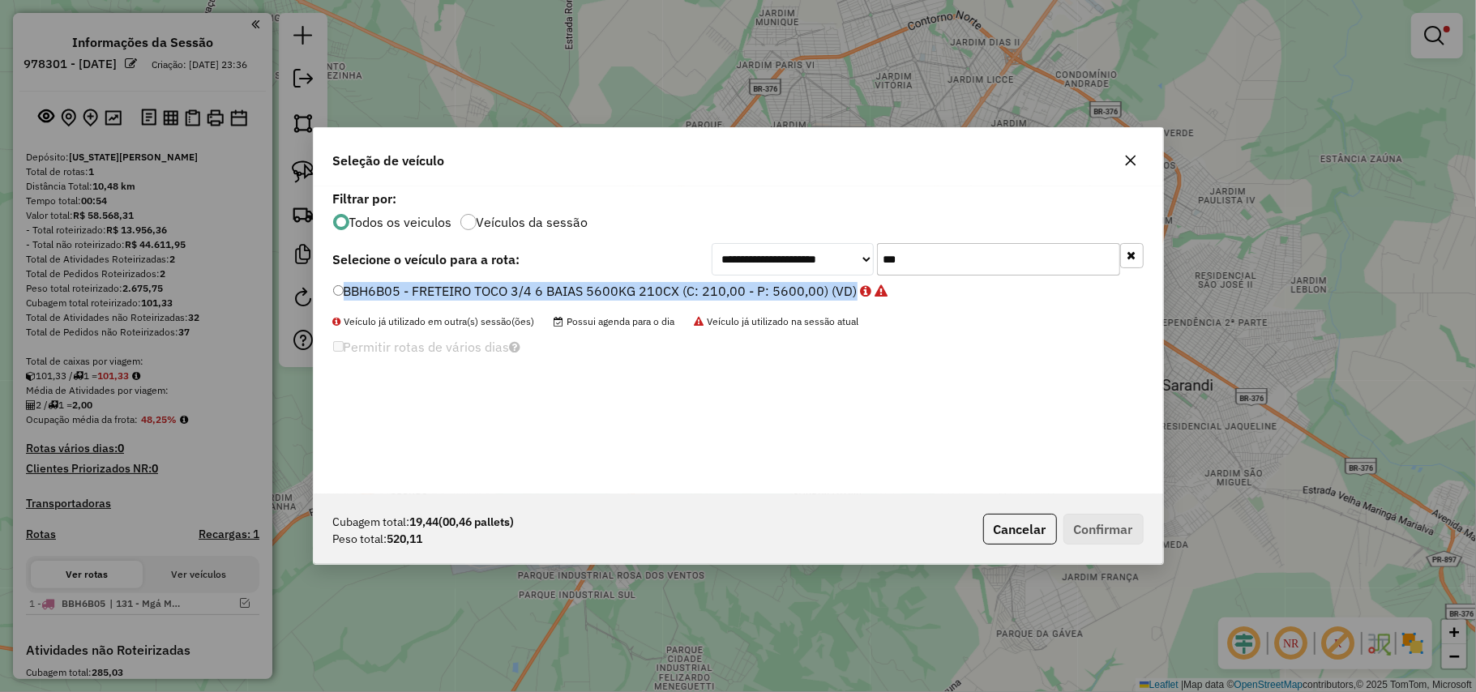
drag, startPoint x: 930, startPoint y: 280, endPoint x: 626, endPoint y: 279, distance: 304.7
click at [616, 279] on div "**********" at bounding box center [738, 340] width 849 height 308
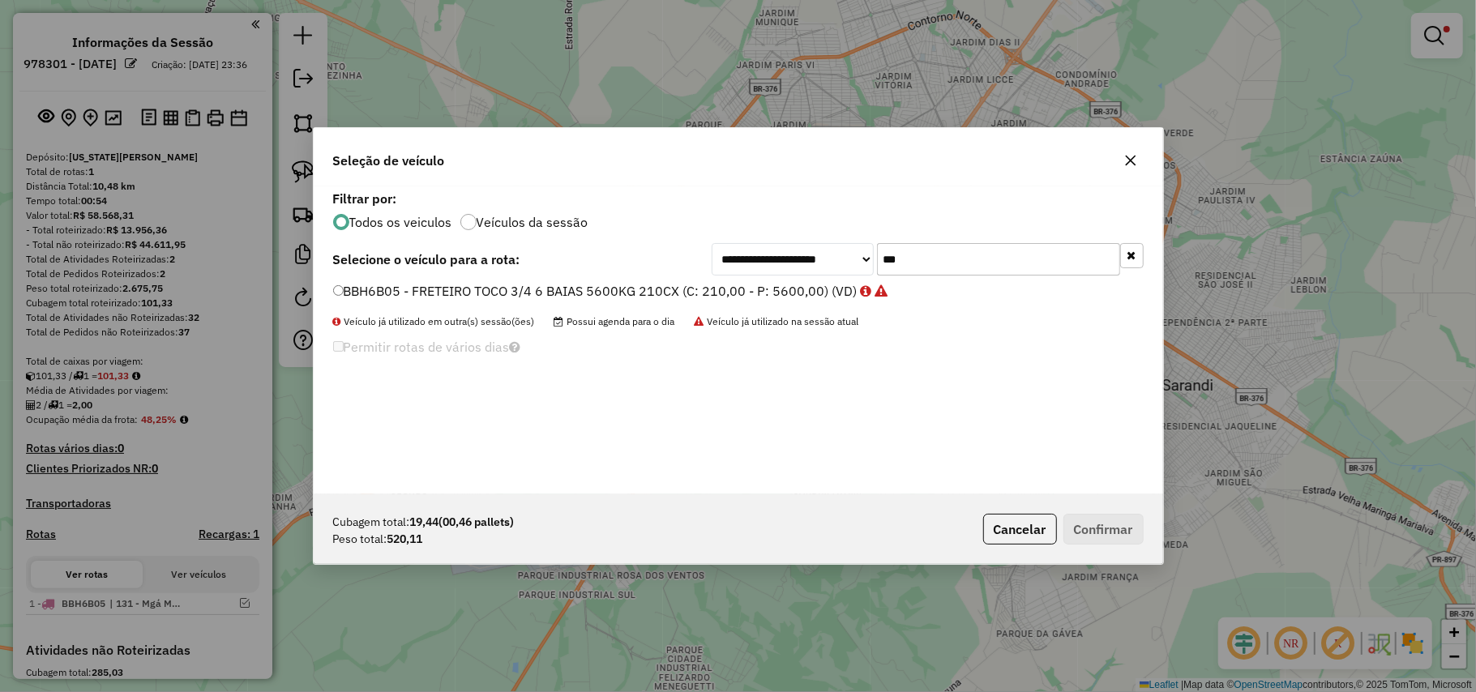
click at [942, 254] on input "***" at bounding box center [998, 259] width 243 height 32
click at [941, 254] on input "***" at bounding box center [998, 259] width 243 height 32
type input "***"
click at [663, 289] on label "SEW8B28 - FURGÃO 1500kg (C: 56,00 - P: 1500,00) (VD)" at bounding box center [507, 290] width 348 height 19
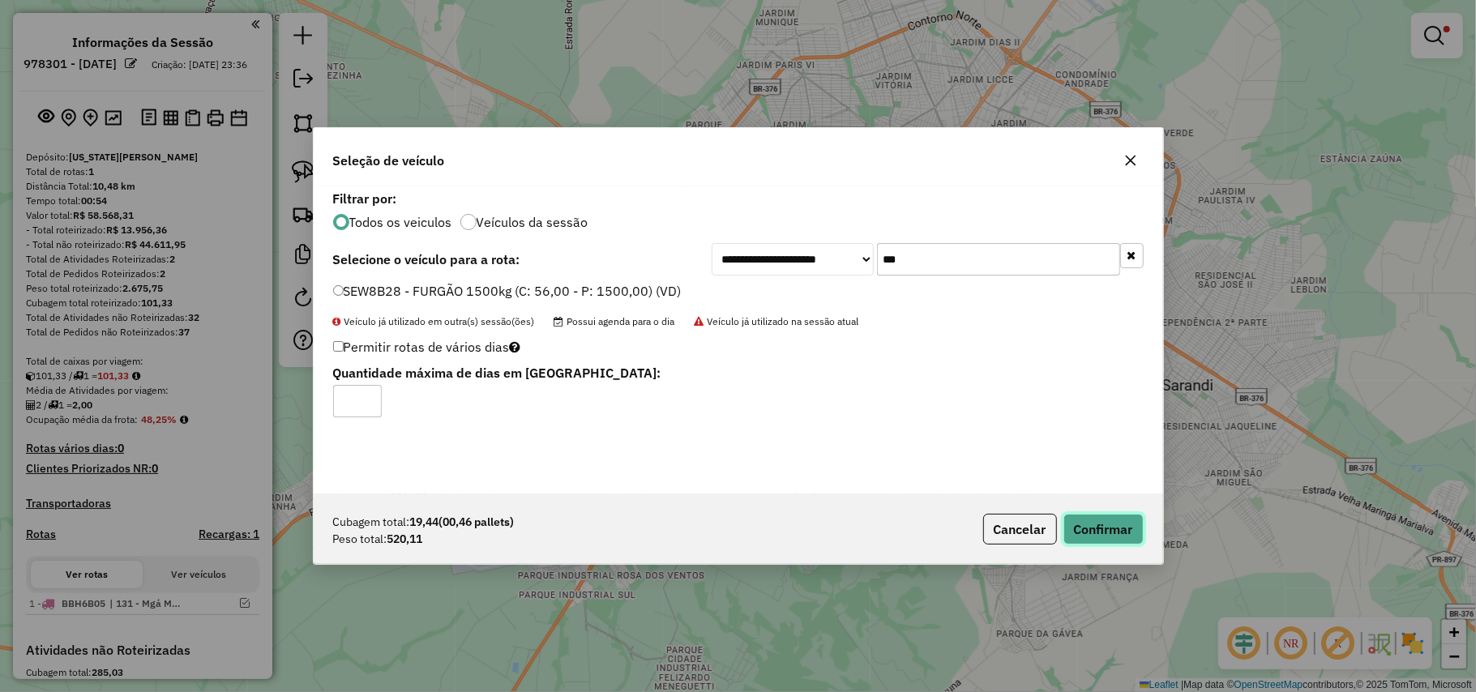
click at [1104, 527] on button "Confirmar" at bounding box center [1103, 529] width 80 height 31
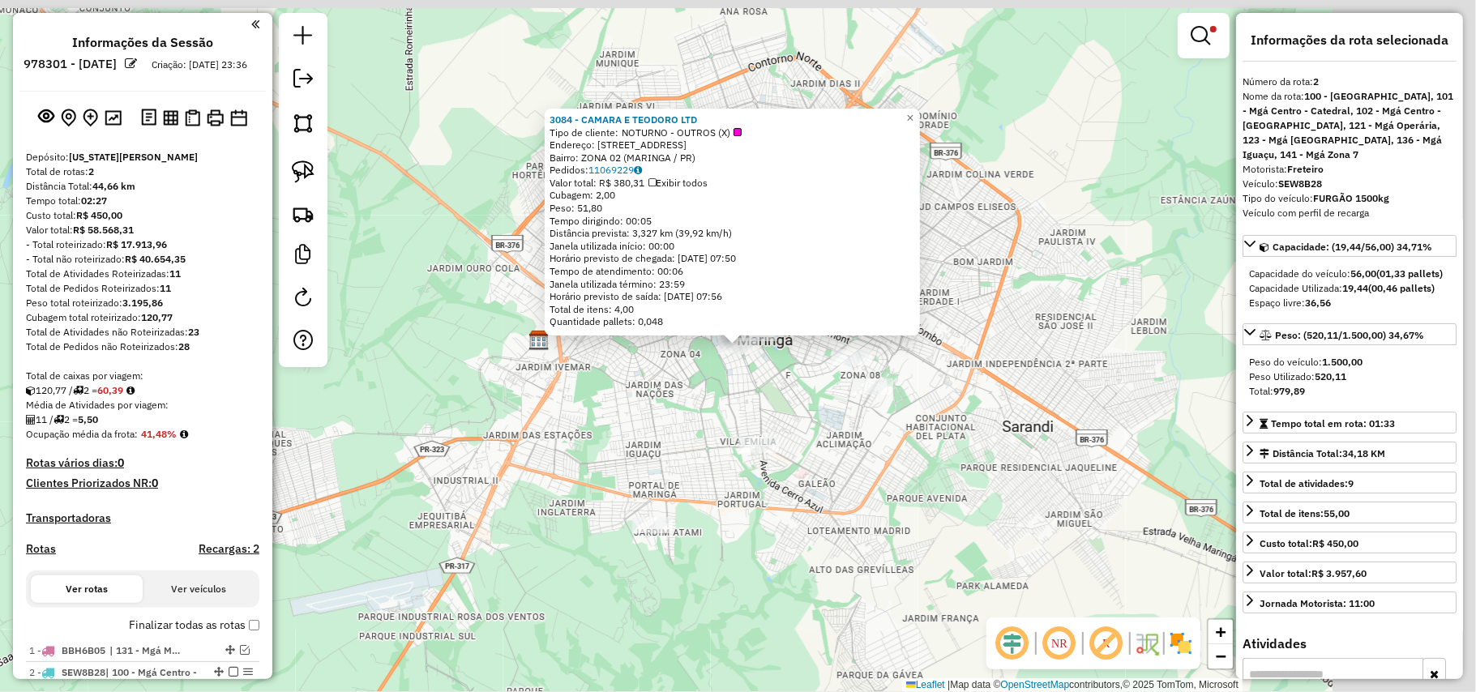
scroll to position [467, 0]
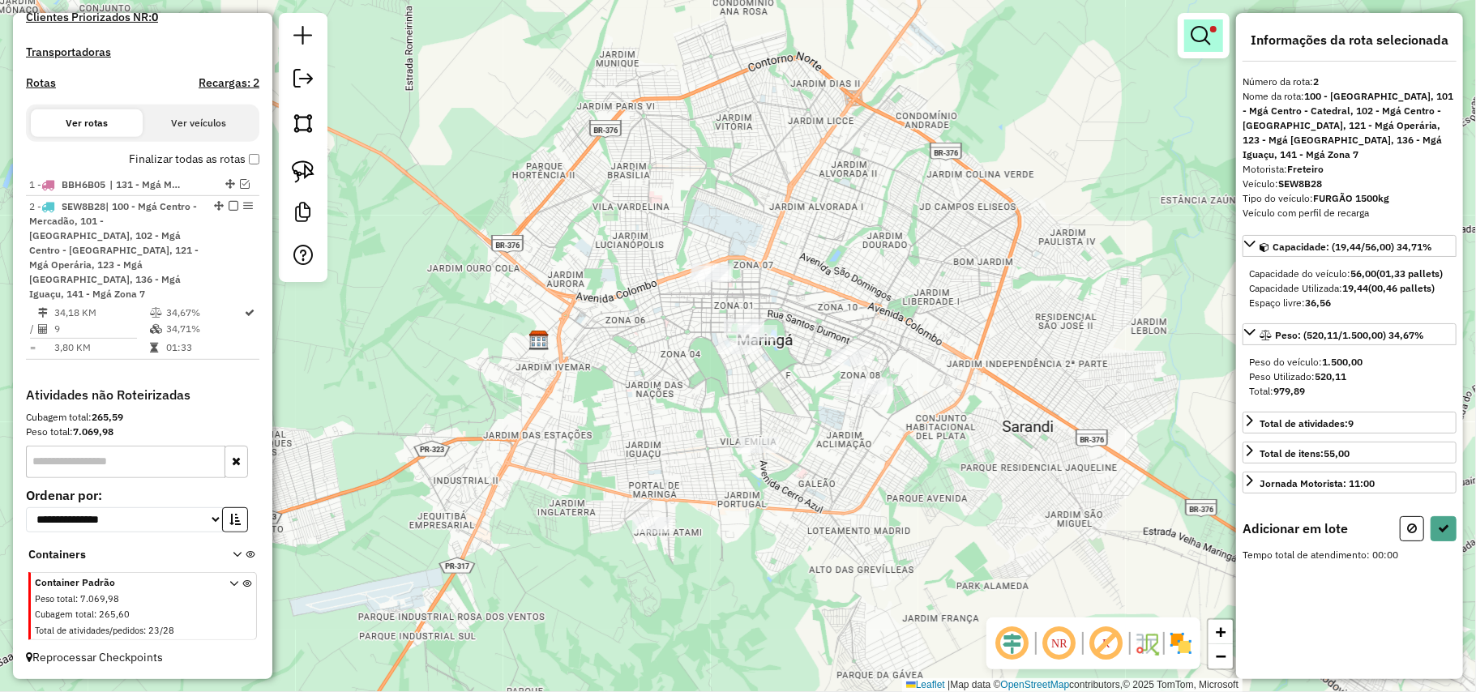
click at [1204, 43] on em at bounding box center [1199, 35] width 19 height 19
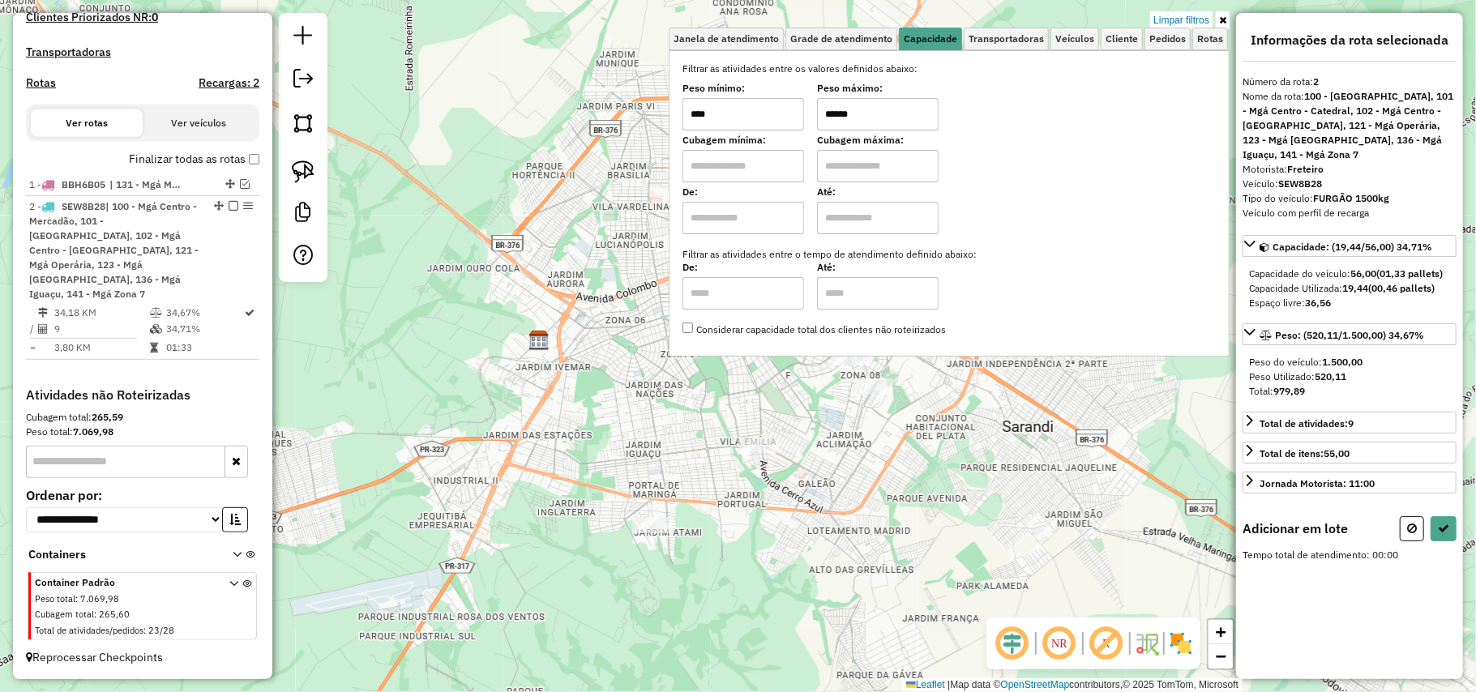
click at [846, 108] on input "******" at bounding box center [878, 114] width 122 height 32
type input "******"
click at [475, 445] on div "Limpar filtros Janela de atendimento Grade de atendimento Capacidade Transporta…" at bounding box center [738, 346] width 1476 height 692
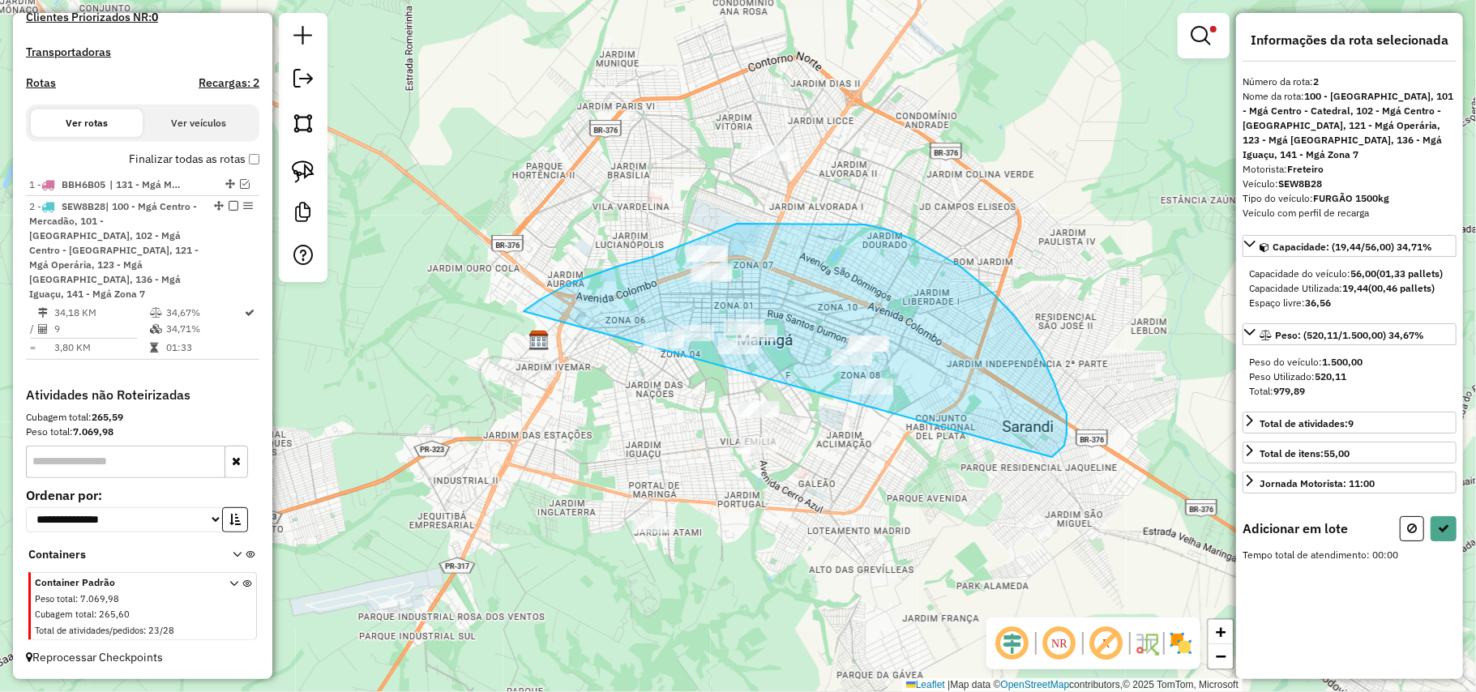
drag, startPoint x: 1066, startPoint y: 434, endPoint x: 420, endPoint y: 551, distance: 657.1
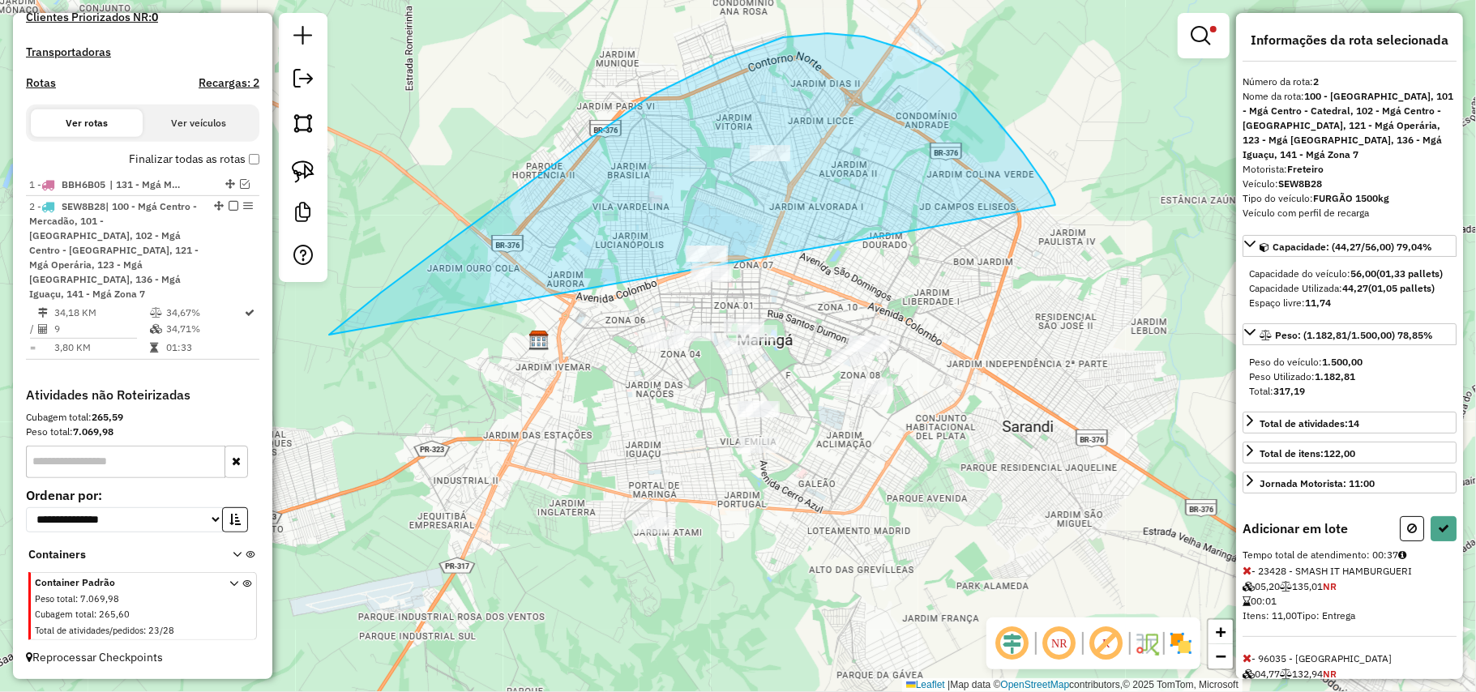
drag, startPoint x: 1053, startPoint y: 199, endPoint x: 279, endPoint y: 373, distance: 793.9
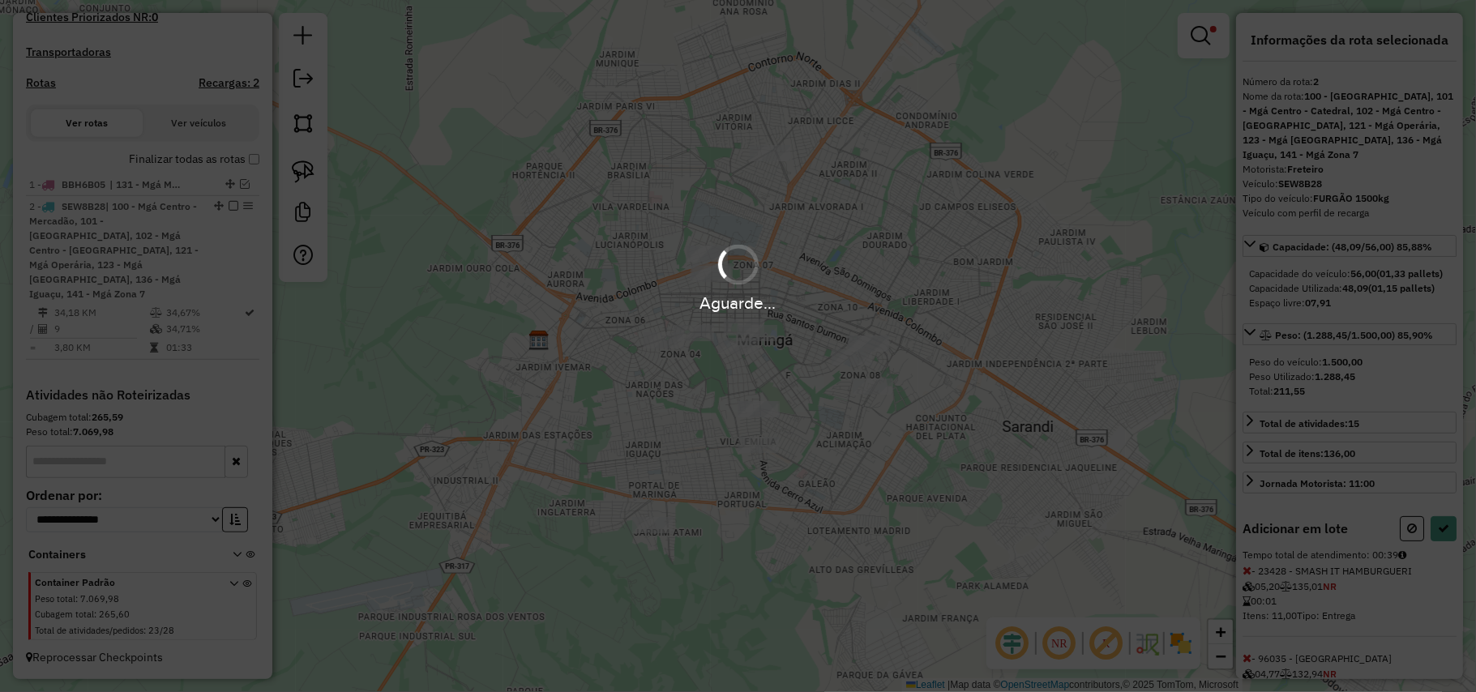
select select "**********"
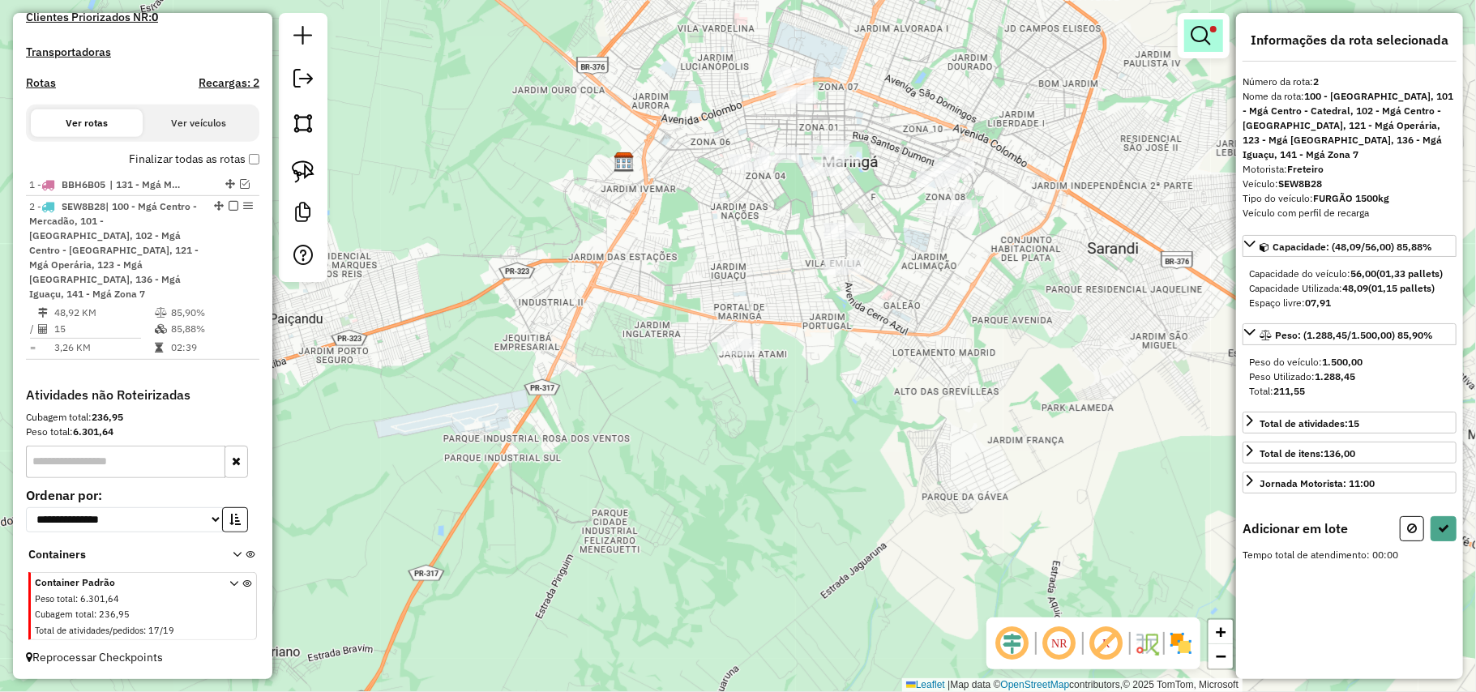
click at [1216, 32] on link at bounding box center [1203, 35] width 39 height 32
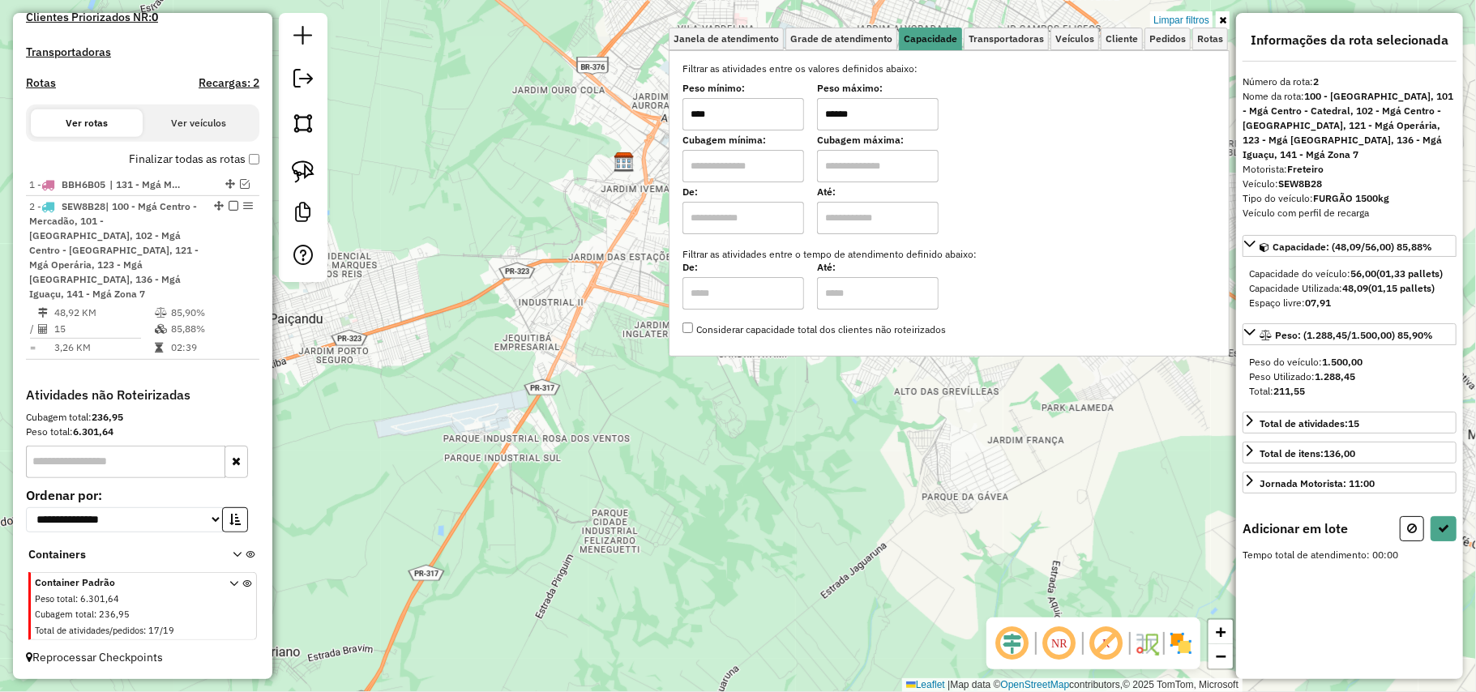
click at [887, 108] on input "******" at bounding box center [878, 114] width 122 height 32
click at [1013, 585] on div "Limpar filtros Janela de atendimento Grade de atendimento Capacidade Transporta…" at bounding box center [738, 346] width 1476 height 692
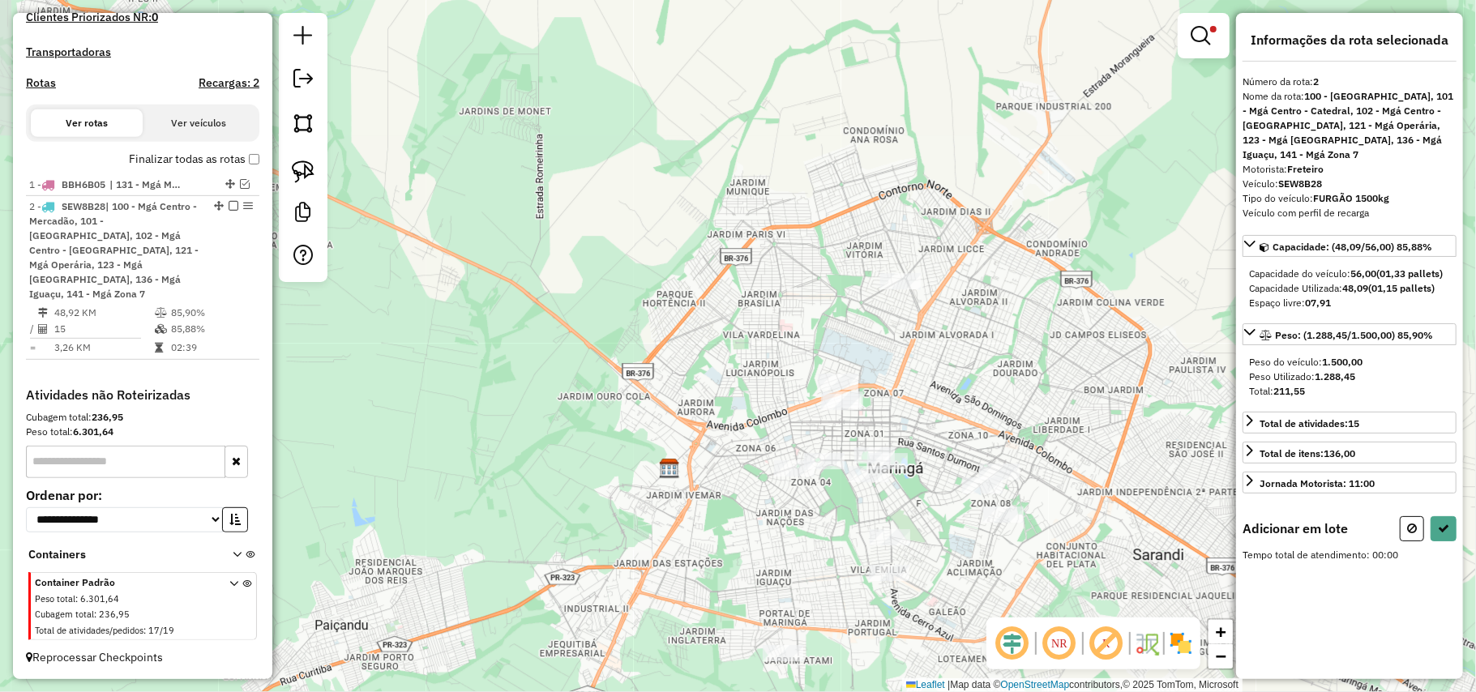
drag, startPoint x: 987, startPoint y: 413, endPoint x: 1032, endPoint y: 720, distance: 309.7
click at [1032, 691] on html "Aplicando filtros Pop-up bloqueado! Seu navegador bloqueou automáticamente a ab…" at bounding box center [738, 346] width 1476 height 692
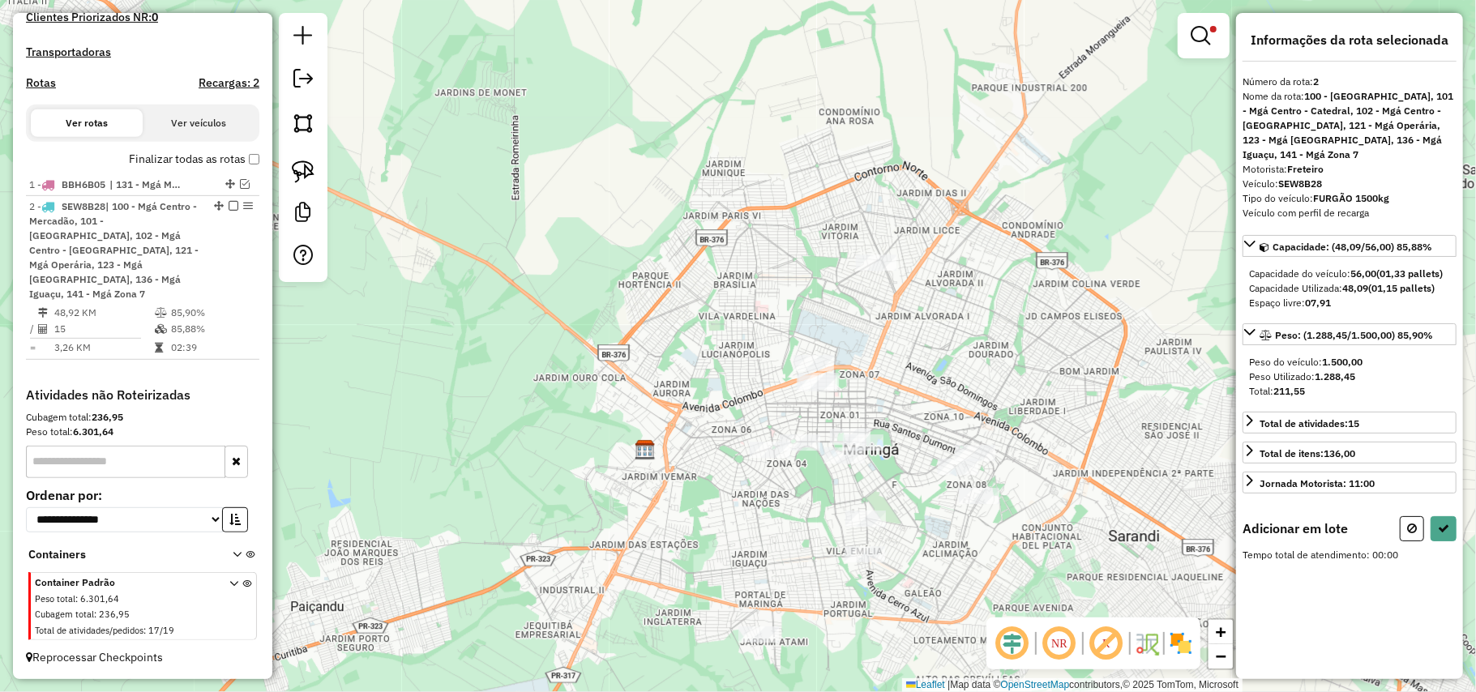
drag, startPoint x: 1096, startPoint y: 499, endPoint x: 1018, endPoint y: 446, distance: 94.4
click at [1018, 447] on div "Limpar filtros Janela de atendimento Grade de atendimento Capacidade Transporta…" at bounding box center [738, 346] width 1476 height 692
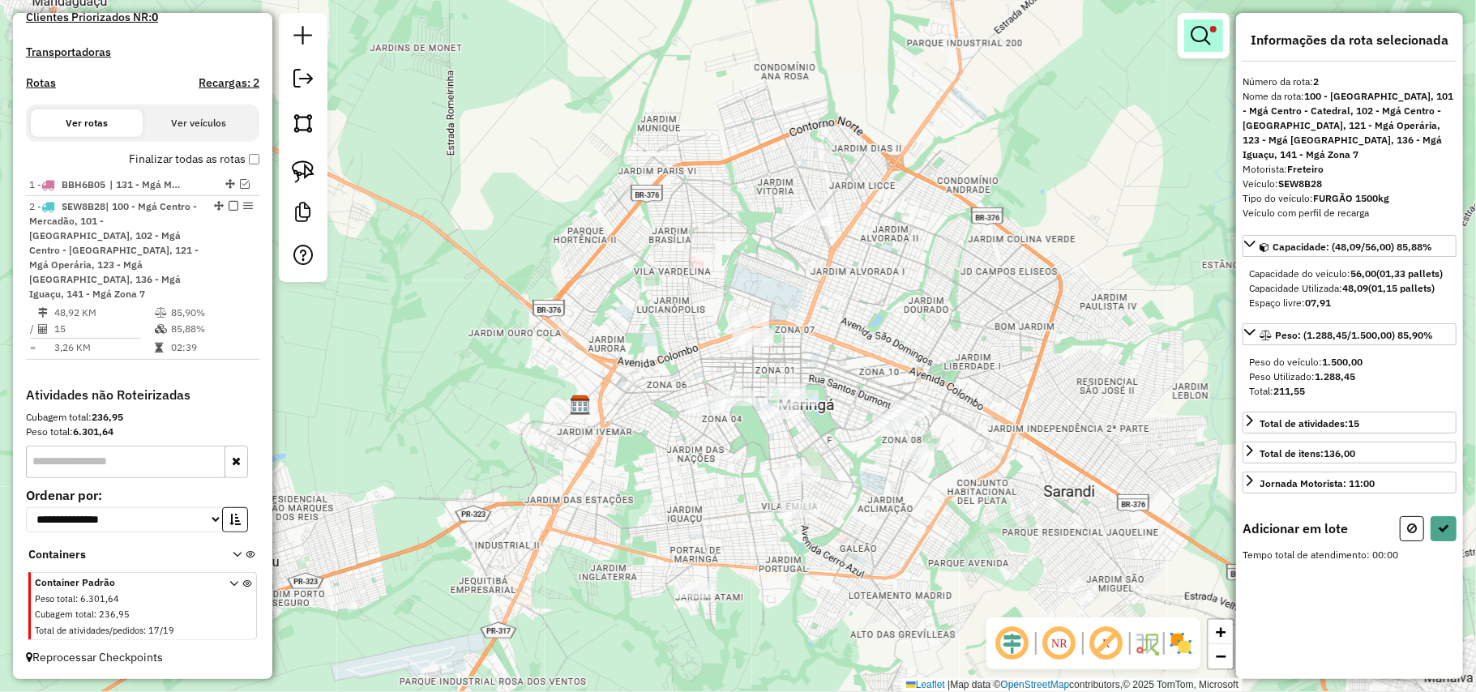
click at [1195, 29] on em at bounding box center [1199, 35] width 19 height 19
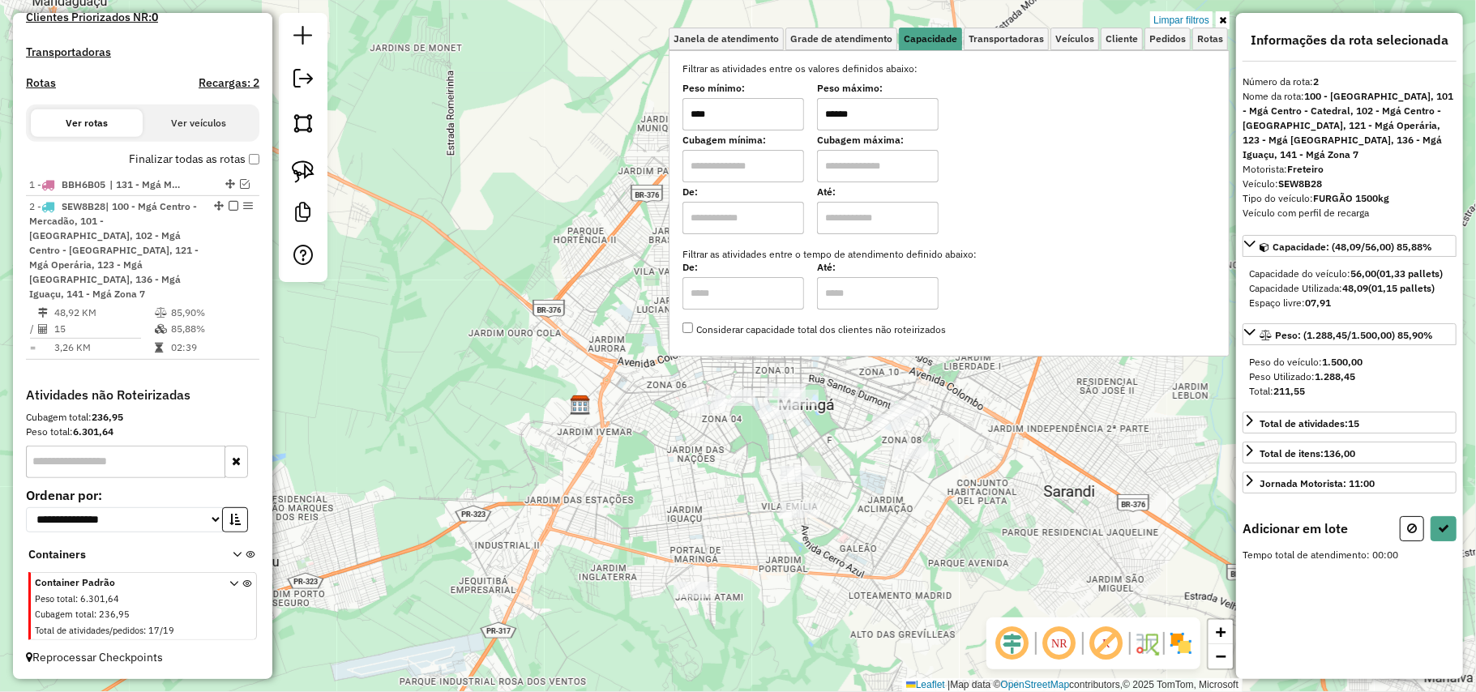
click at [895, 101] on input "******" at bounding box center [878, 114] width 122 height 32
drag, startPoint x: 895, startPoint y: 101, endPoint x: 1472, endPoint y: 66, distance: 578.1
click at [924, 101] on input "******" at bounding box center [878, 114] width 122 height 32
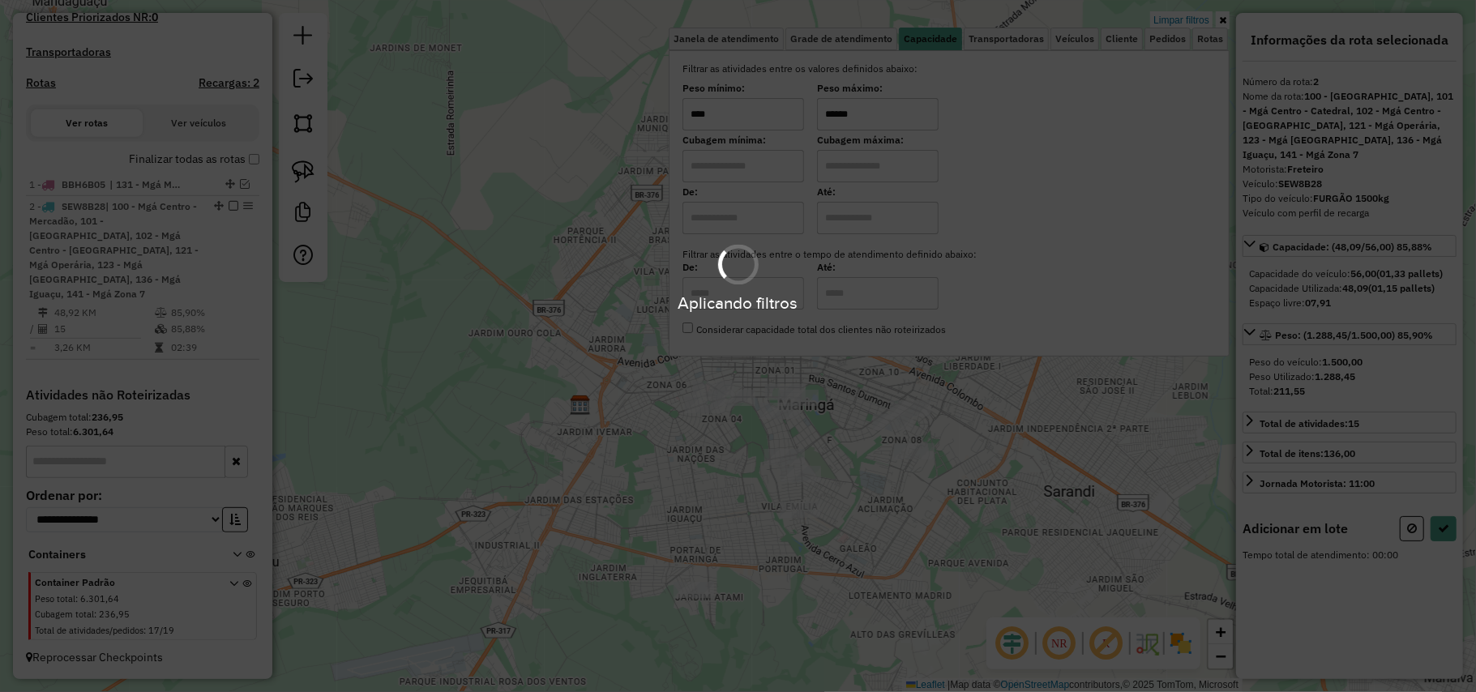
type input "******"
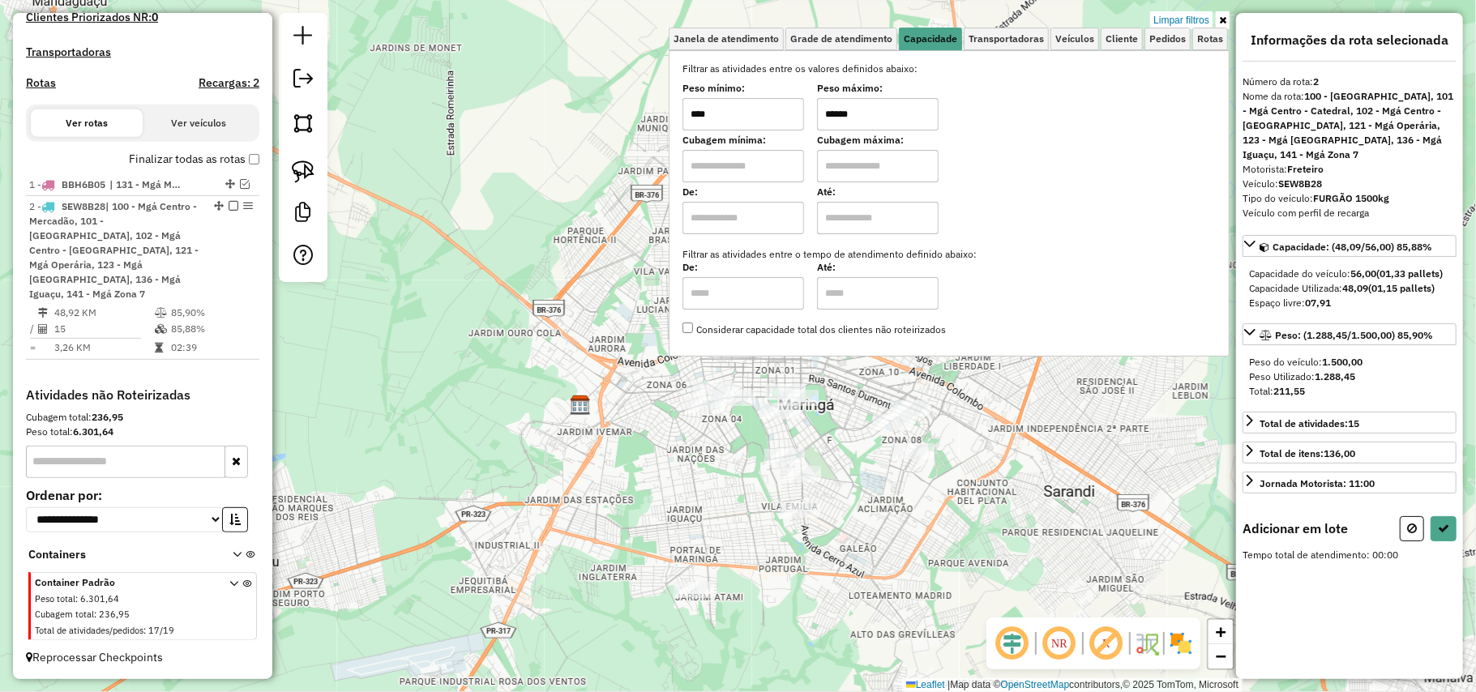
click at [972, 513] on div "Limpar filtros Janela de atendimento Grade de atendimento Capacidade Transporta…" at bounding box center [738, 346] width 1476 height 692
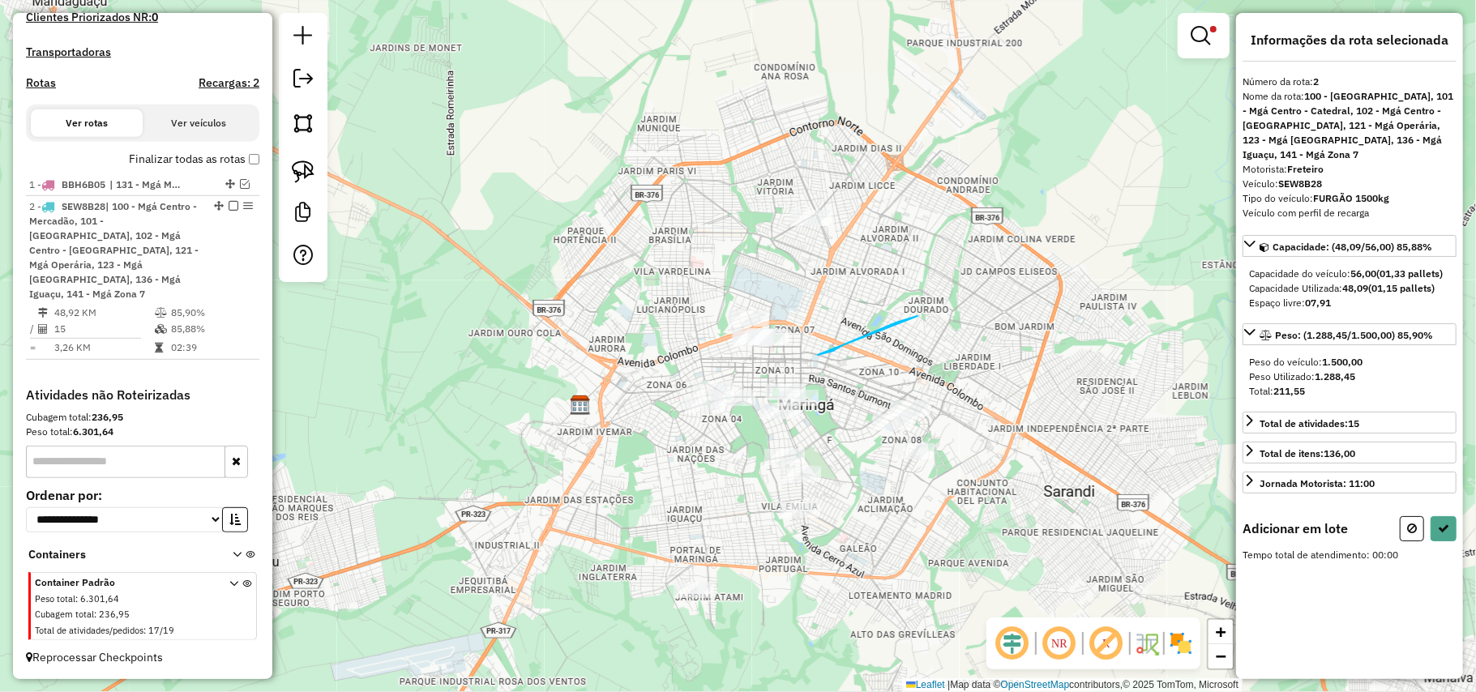
drag, startPoint x: 917, startPoint y: 316, endPoint x: 818, endPoint y: 355, distance: 107.0
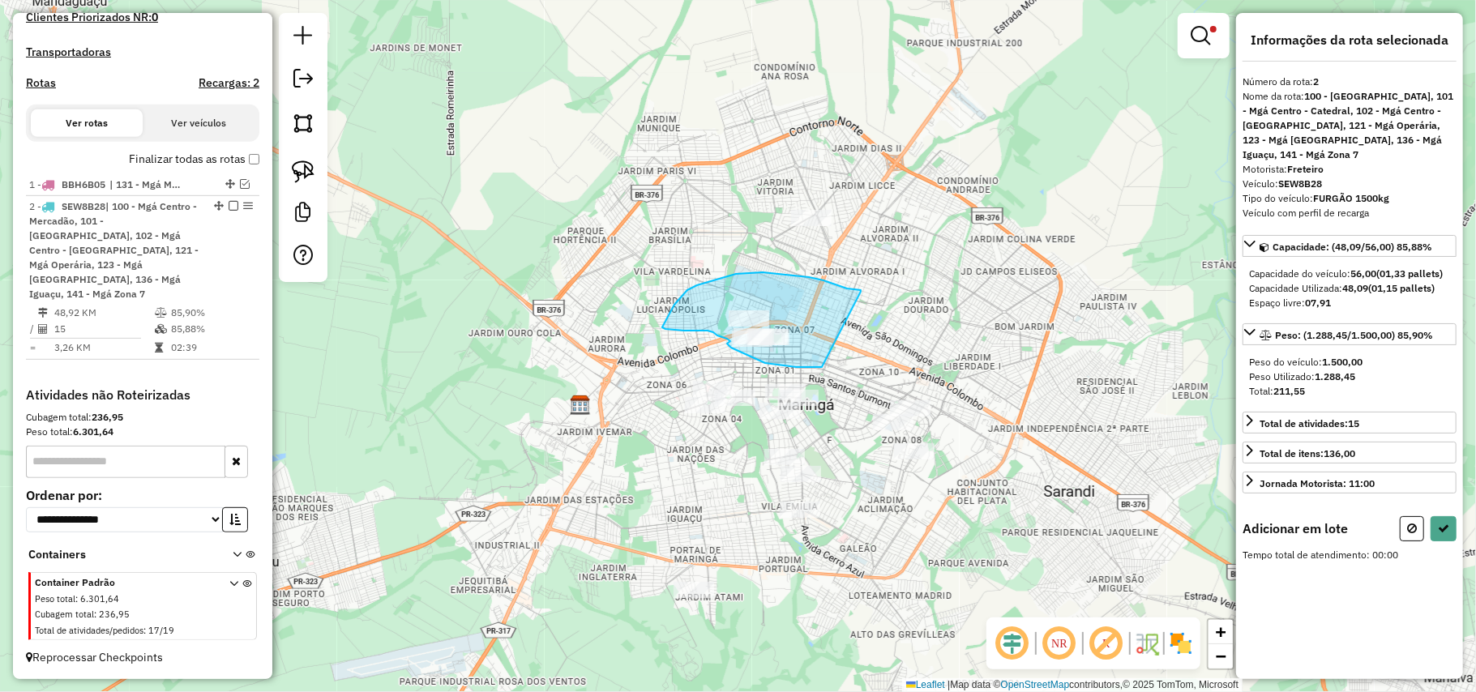
drag, startPoint x: 797, startPoint y: 276, endPoint x: 822, endPoint y: 367, distance: 94.0
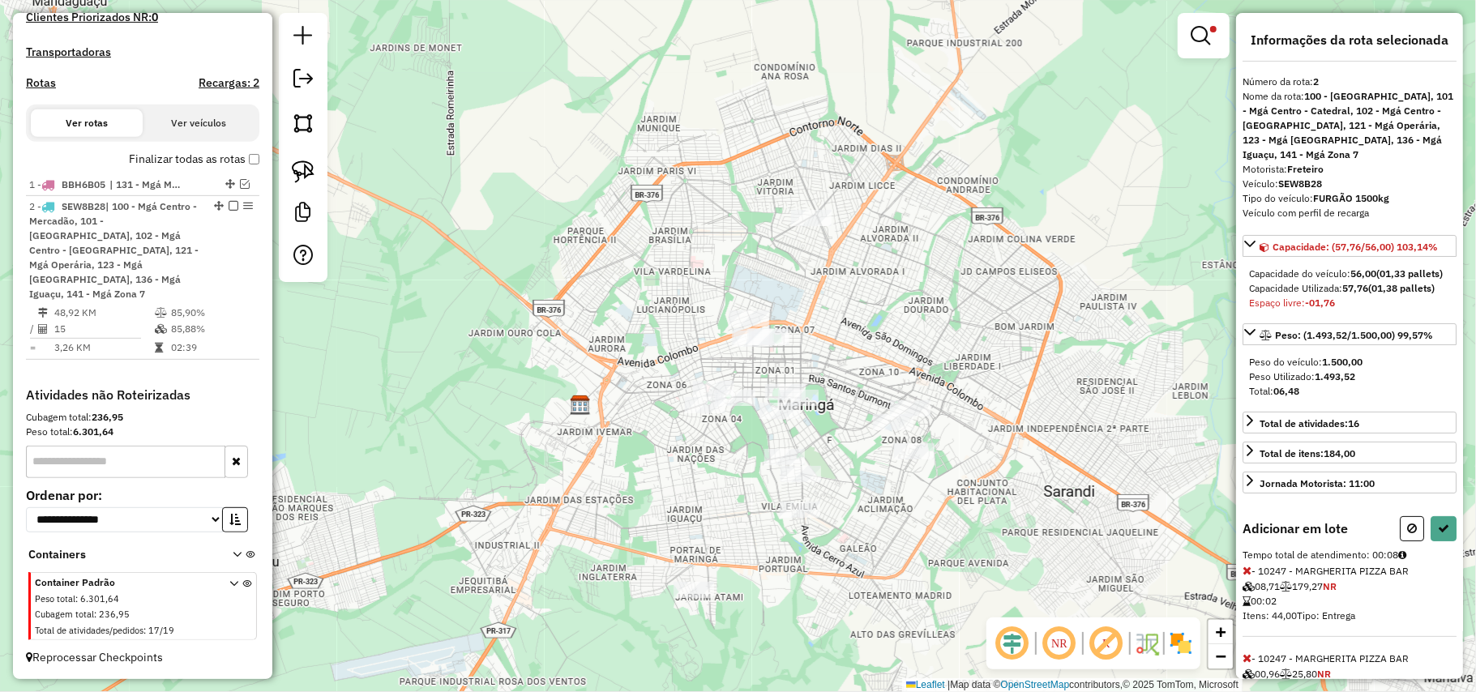
select select "**********"
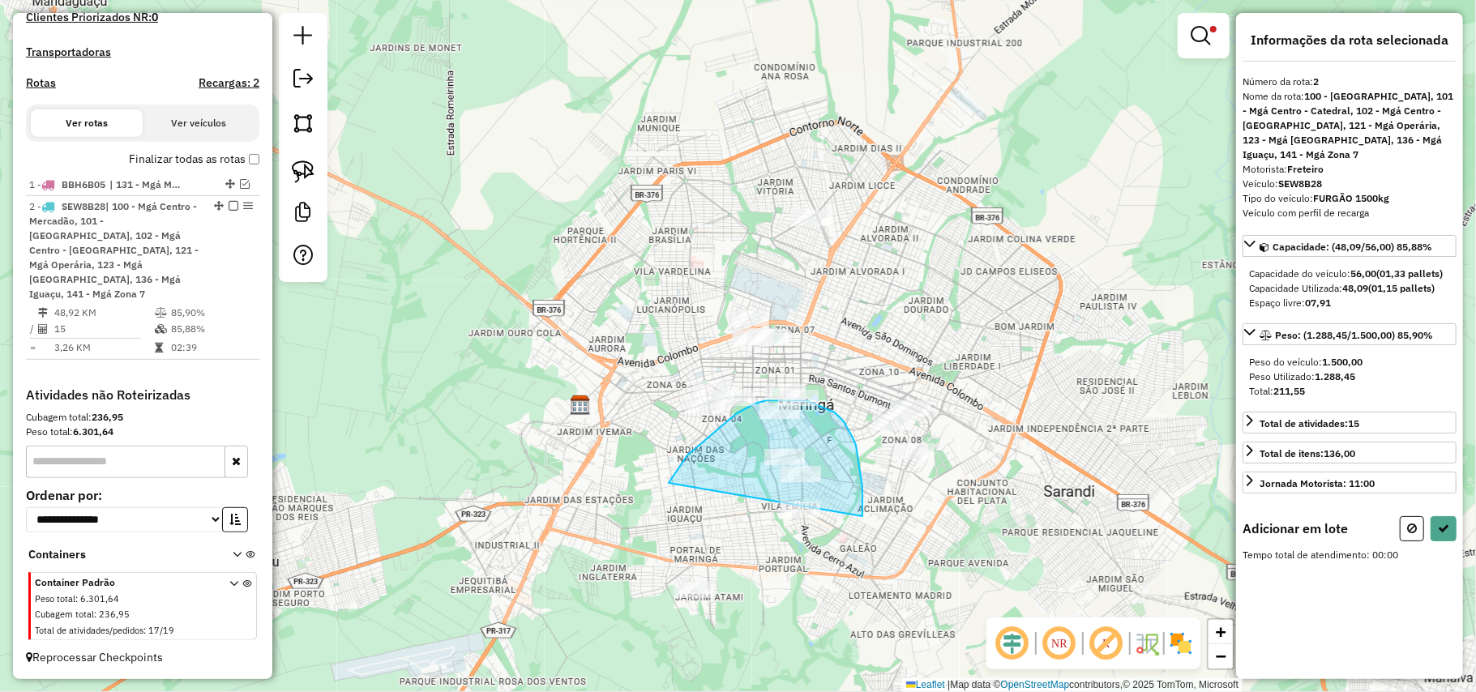
drag, startPoint x: 862, startPoint y: 514, endPoint x: 669, endPoint y: 483, distance: 196.1
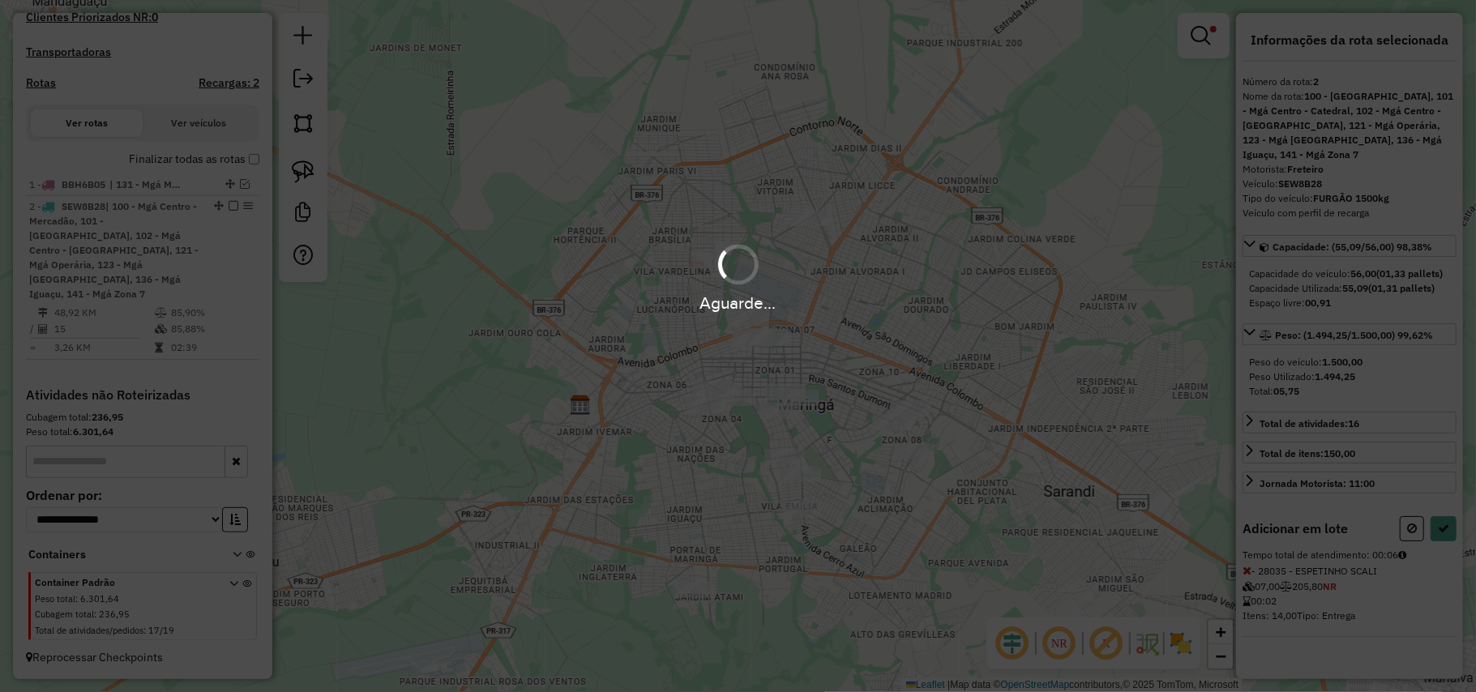
select select "**********"
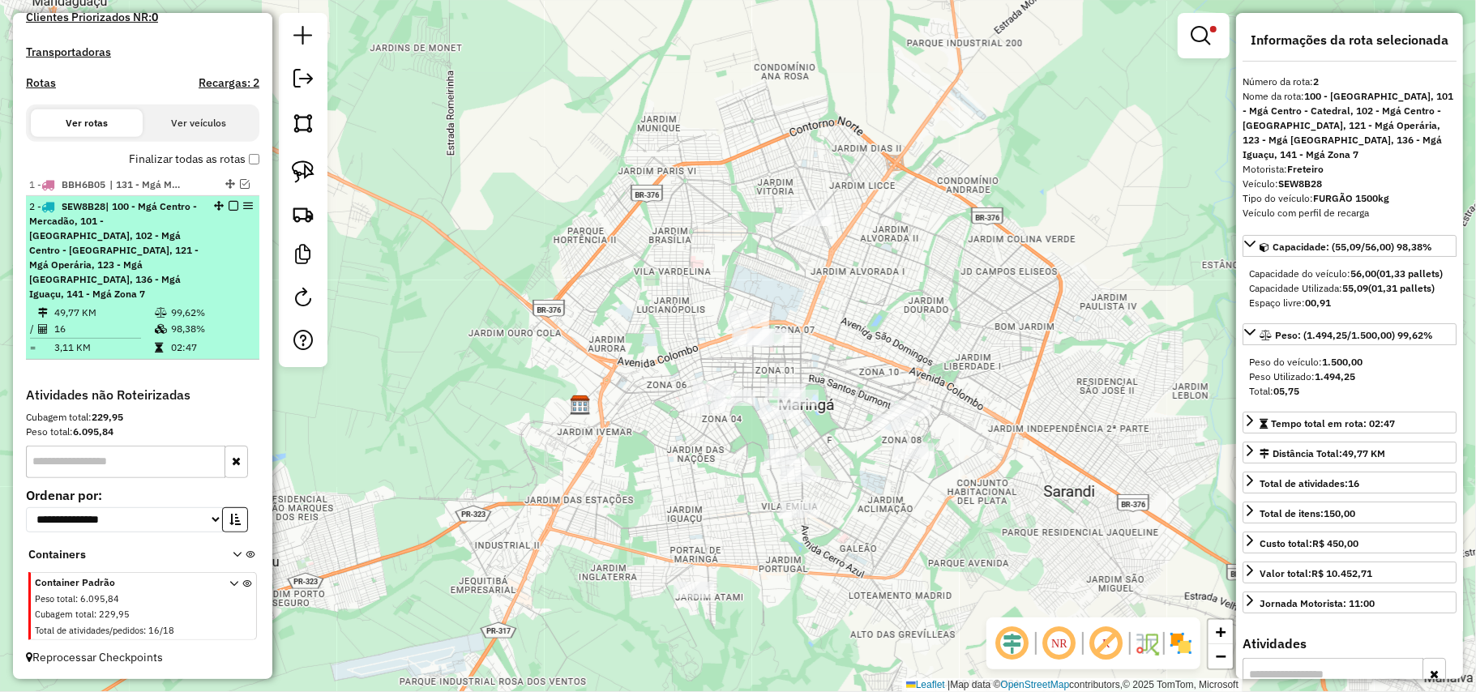
click at [230, 211] on em at bounding box center [234, 206] width 10 height 10
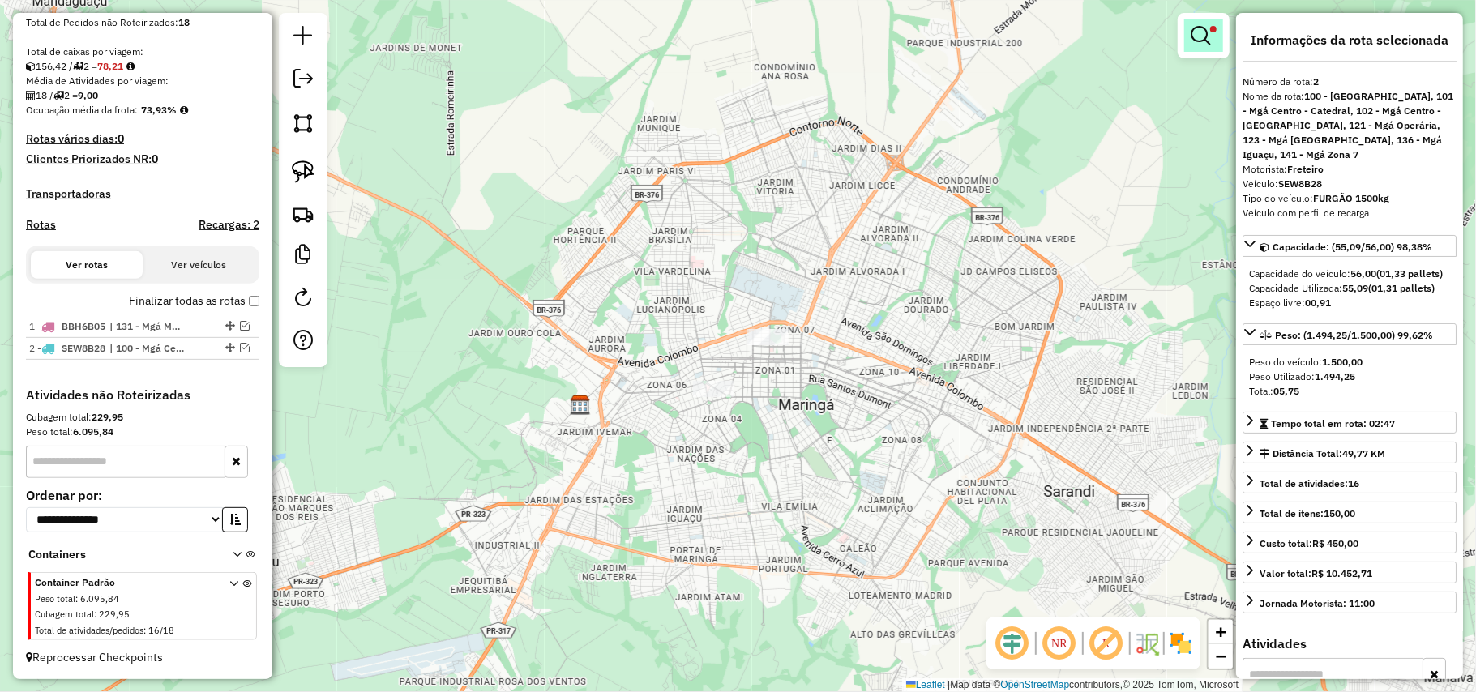
click at [1211, 30] on span at bounding box center [1213, 29] width 6 height 6
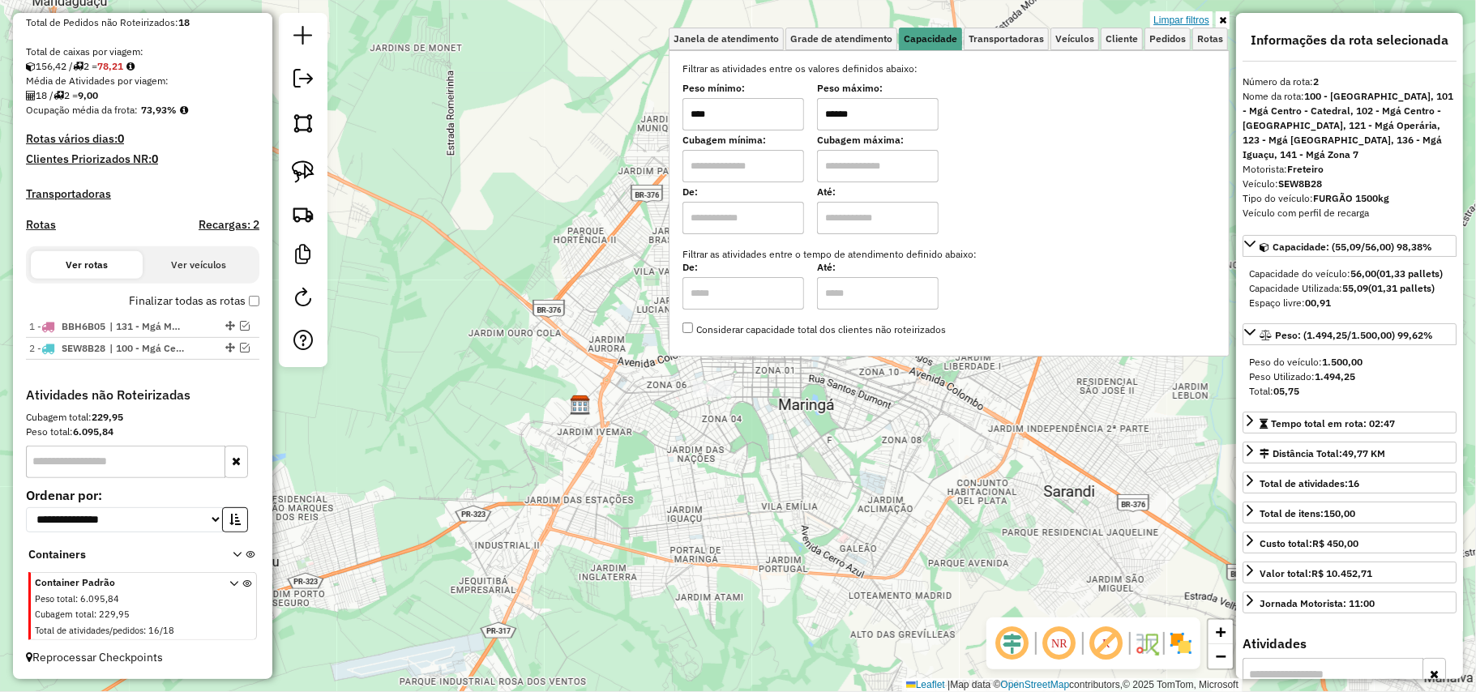
click at [1204, 21] on link "Limpar filtros" at bounding box center [1181, 20] width 62 height 18
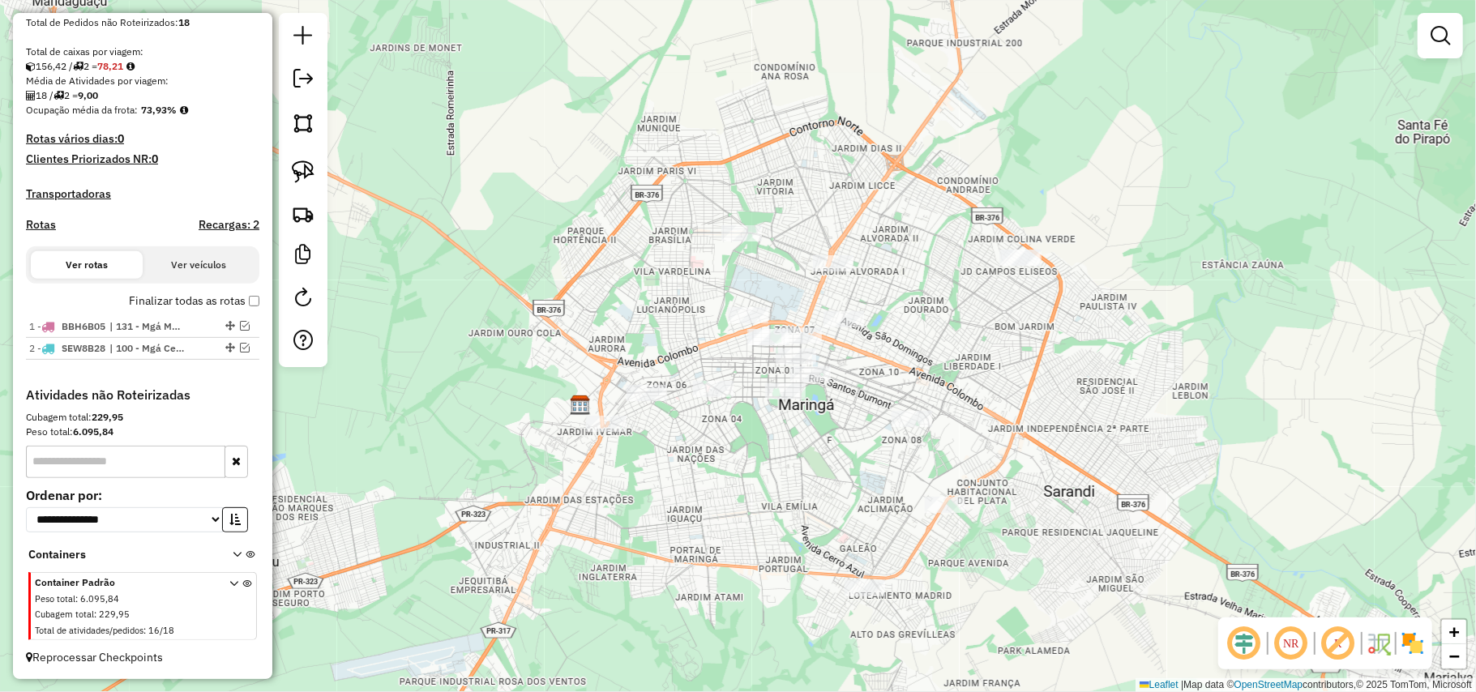
drag, startPoint x: 1131, startPoint y: 267, endPoint x: 1133, endPoint y: 257, distance: 9.9
click at [1133, 258] on div "Janela de atendimento Grade de atendimento Capacidade Transportadoras Veículos …" at bounding box center [738, 346] width 1476 height 692
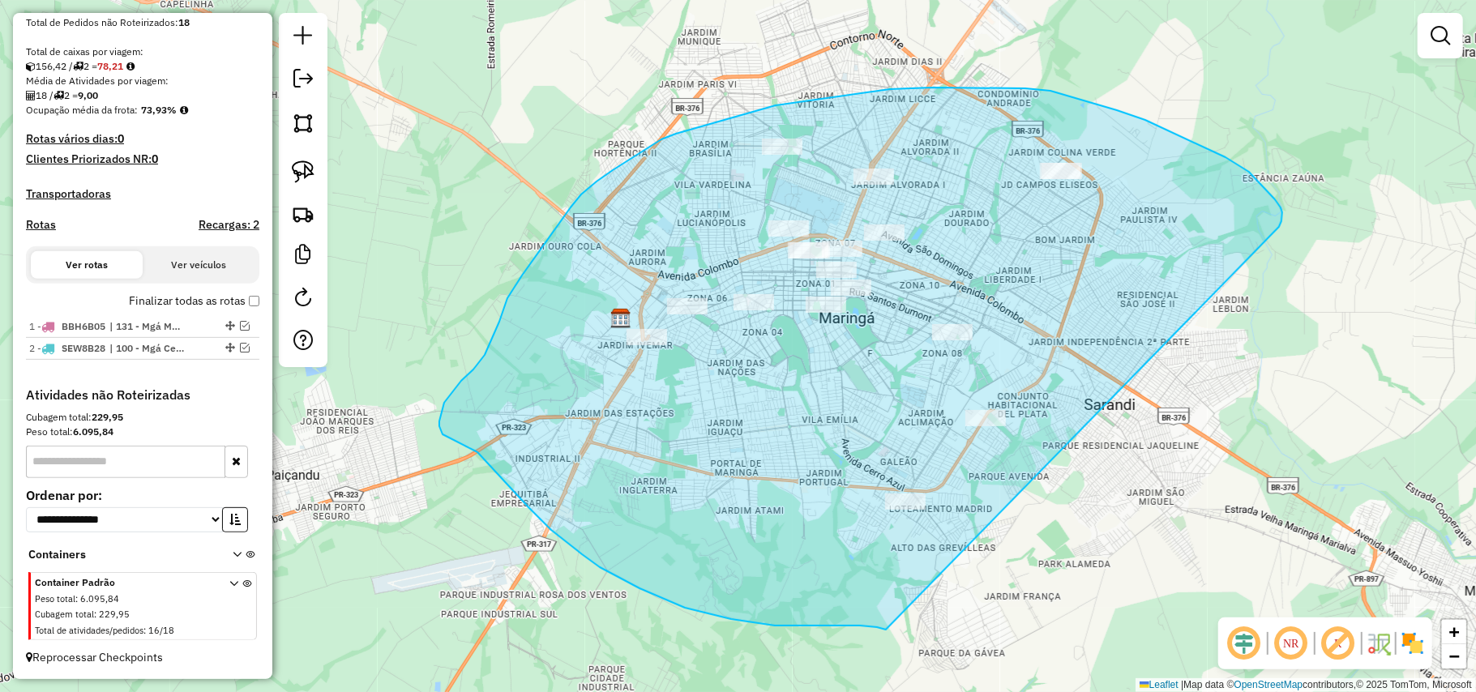
drag, startPoint x: 1281, startPoint y: 221, endPoint x: 872, endPoint y: 629, distance: 577.6
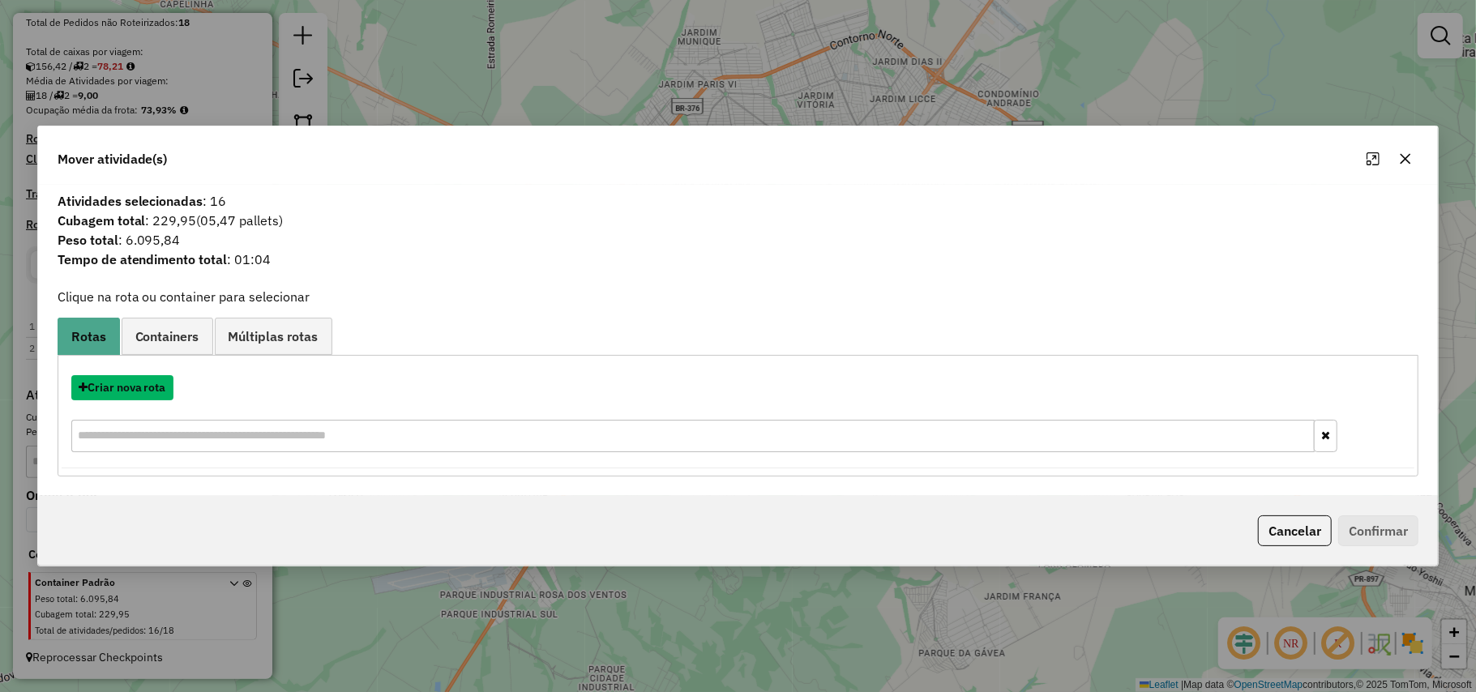
click at [160, 387] on button "Criar nova rota" at bounding box center [122, 387] width 102 height 25
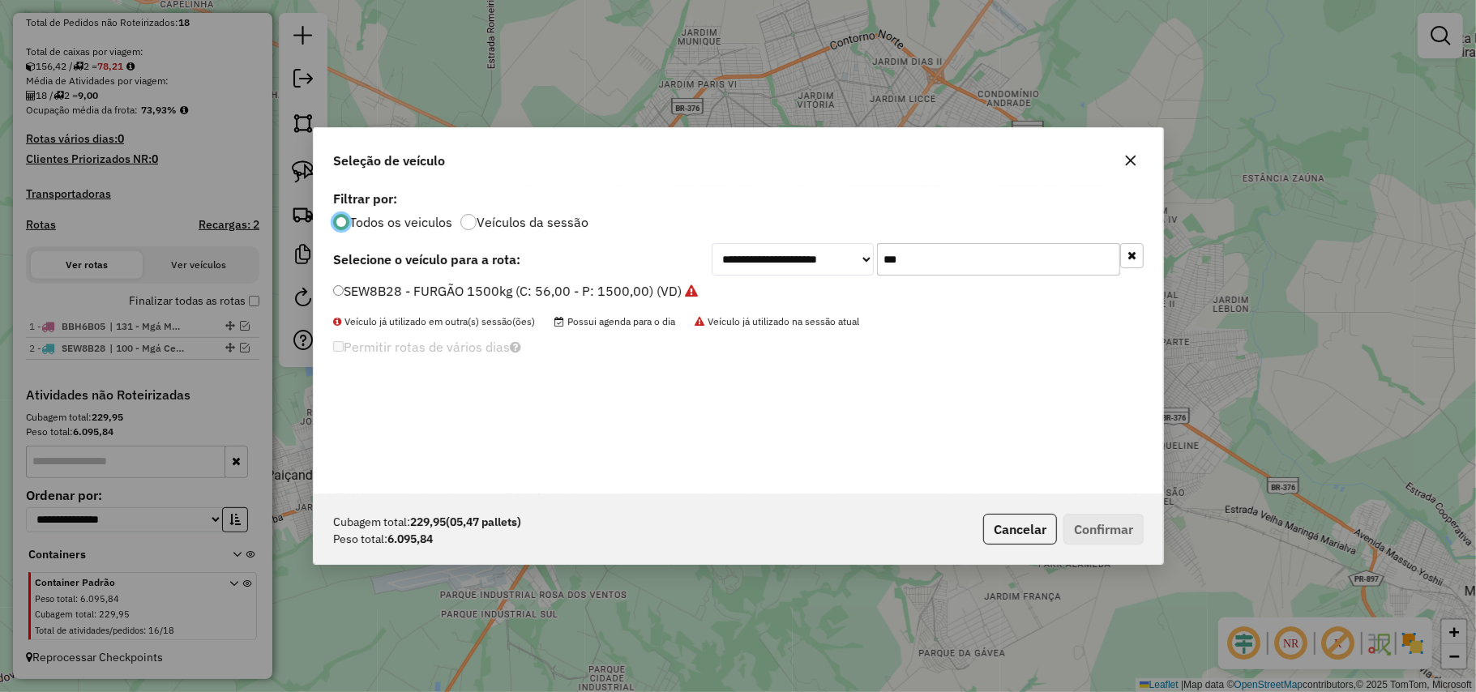
scroll to position [8, 5]
drag, startPoint x: 937, startPoint y: 256, endPoint x: 789, endPoint y: 240, distance: 149.2
click at [789, 240] on div "**********" at bounding box center [738, 340] width 849 height 308
type input "****"
click at [752, 287] on label "BAS1H08 - TOCO 10 BAIAS 7810KG 406CX (C: 406,00 - P: 7810,00) (VD)" at bounding box center [555, 290] width 445 height 19
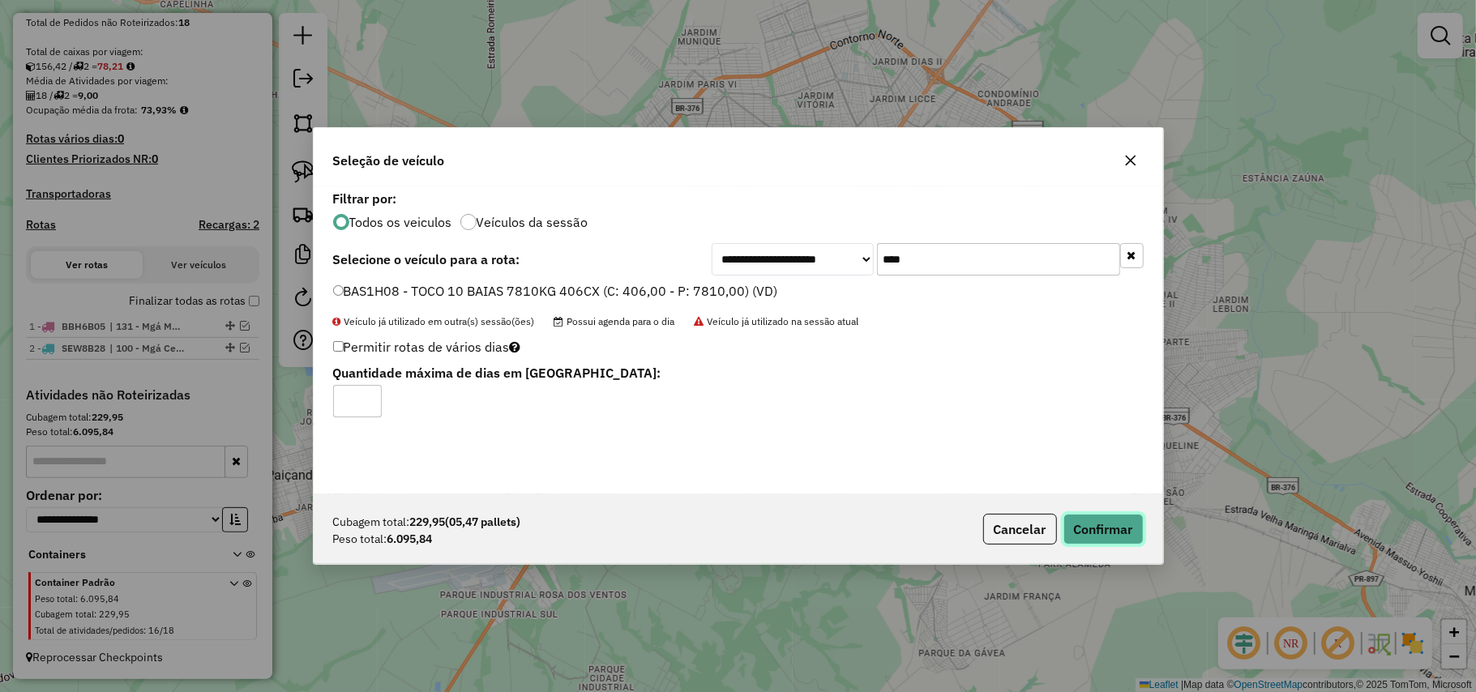
click at [1070, 522] on button "Confirmar" at bounding box center [1103, 529] width 80 height 31
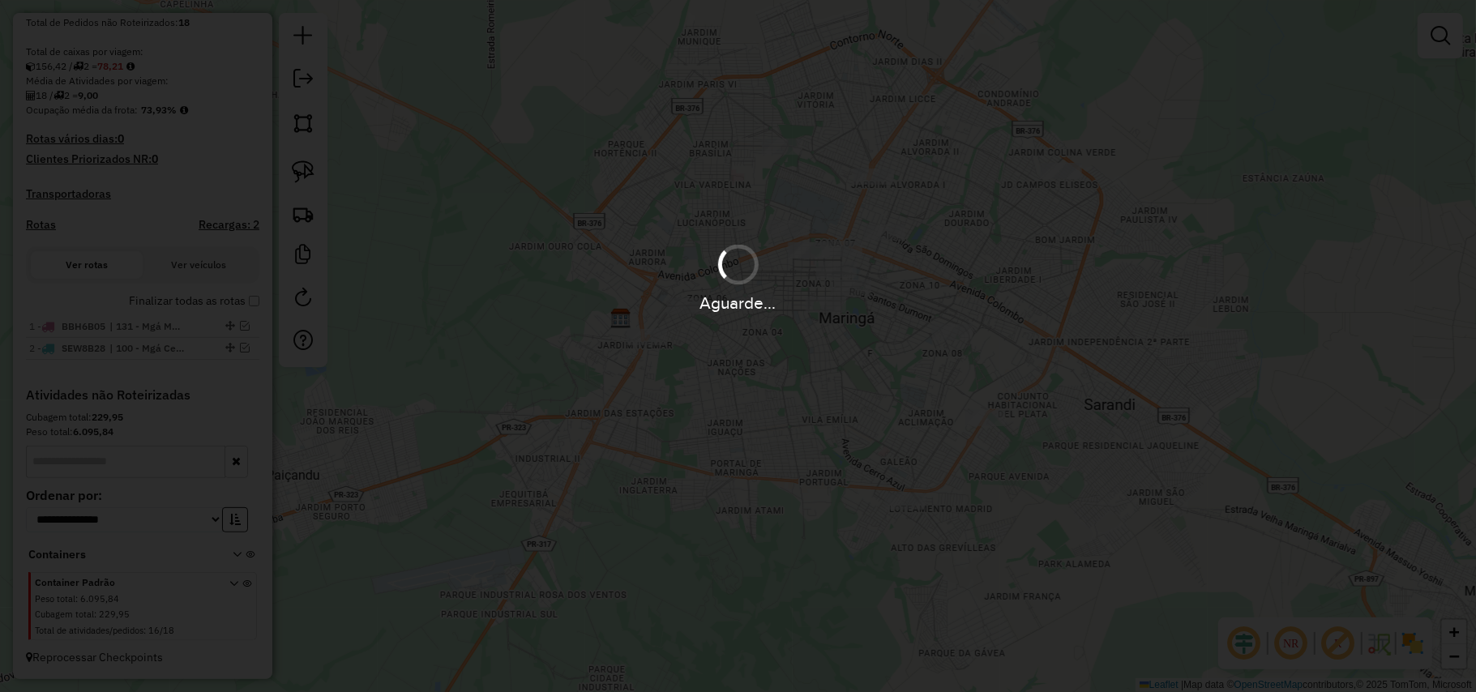
scroll to position [276, 0]
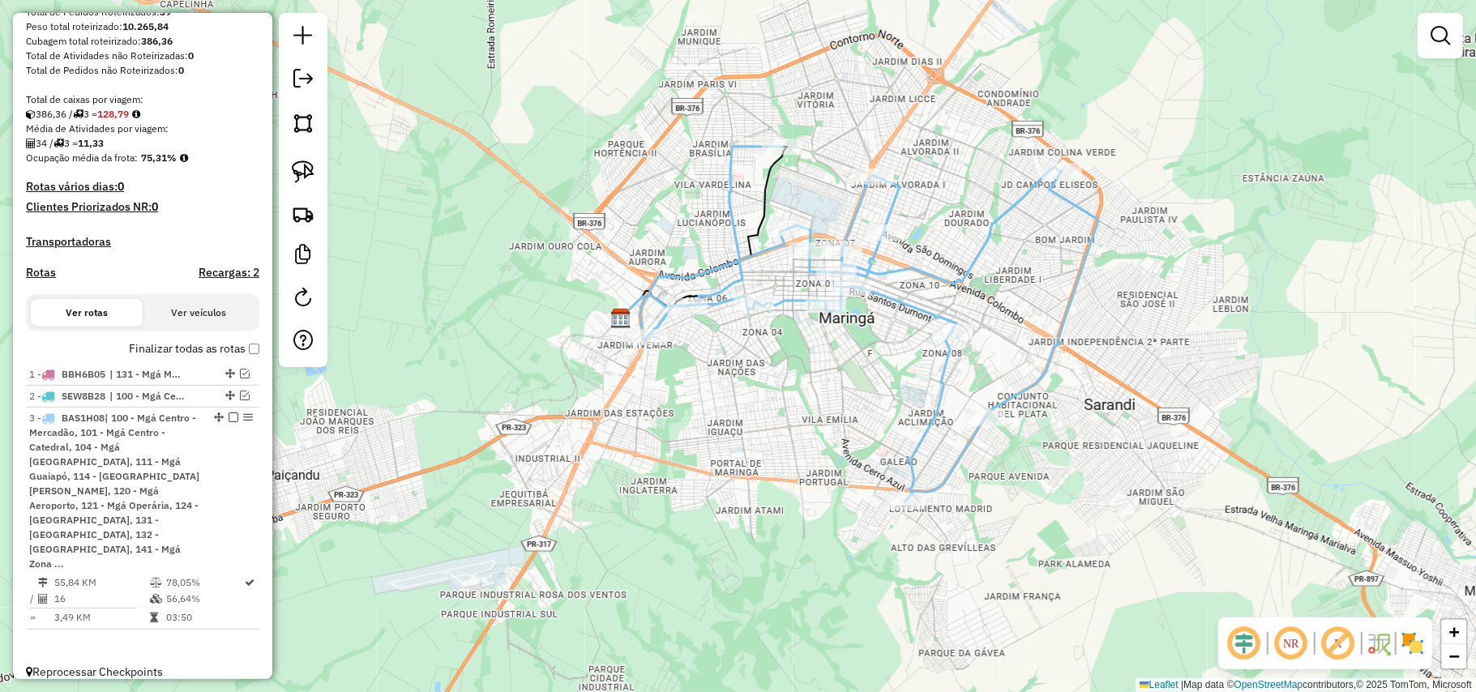
click at [966, 263] on icon at bounding box center [869, 324] width 458 height 355
select select "**********"
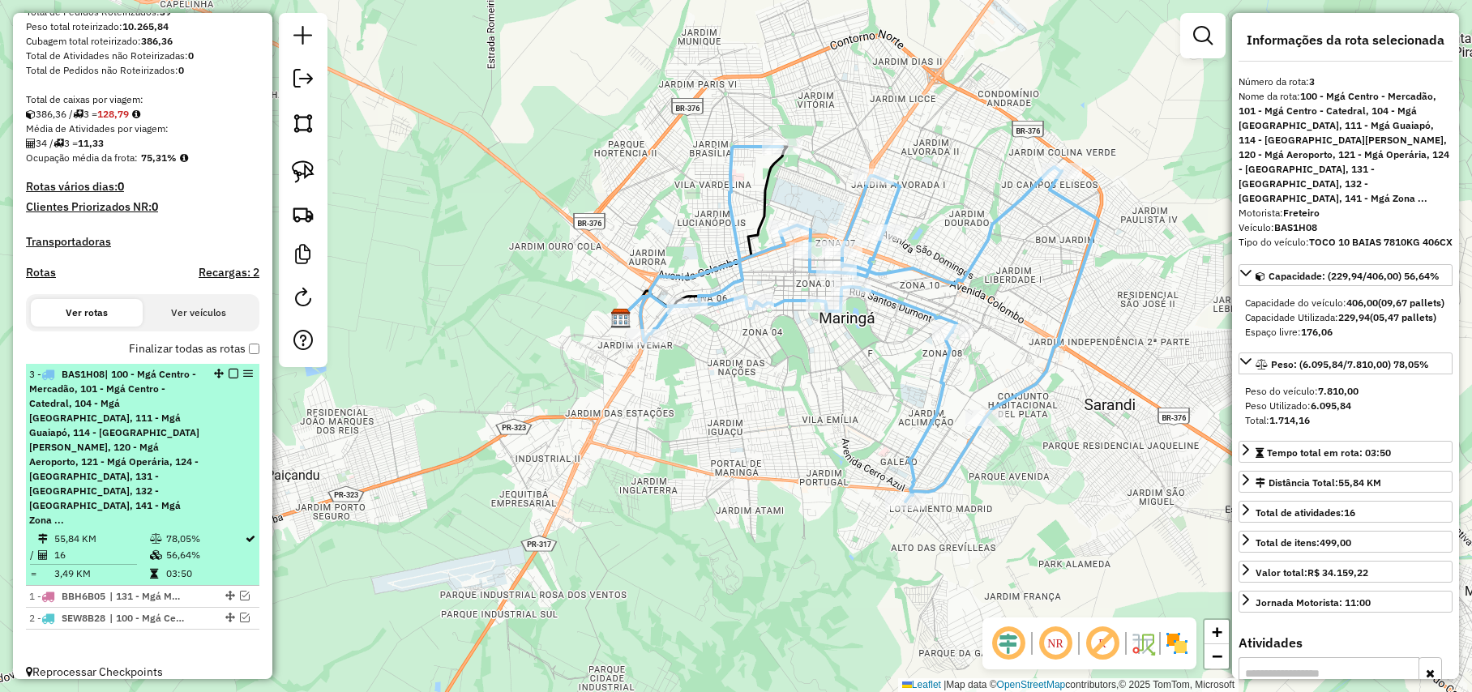
drag, startPoint x: 211, startPoint y: 431, endPoint x: 211, endPoint y: 378, distance: 53.5
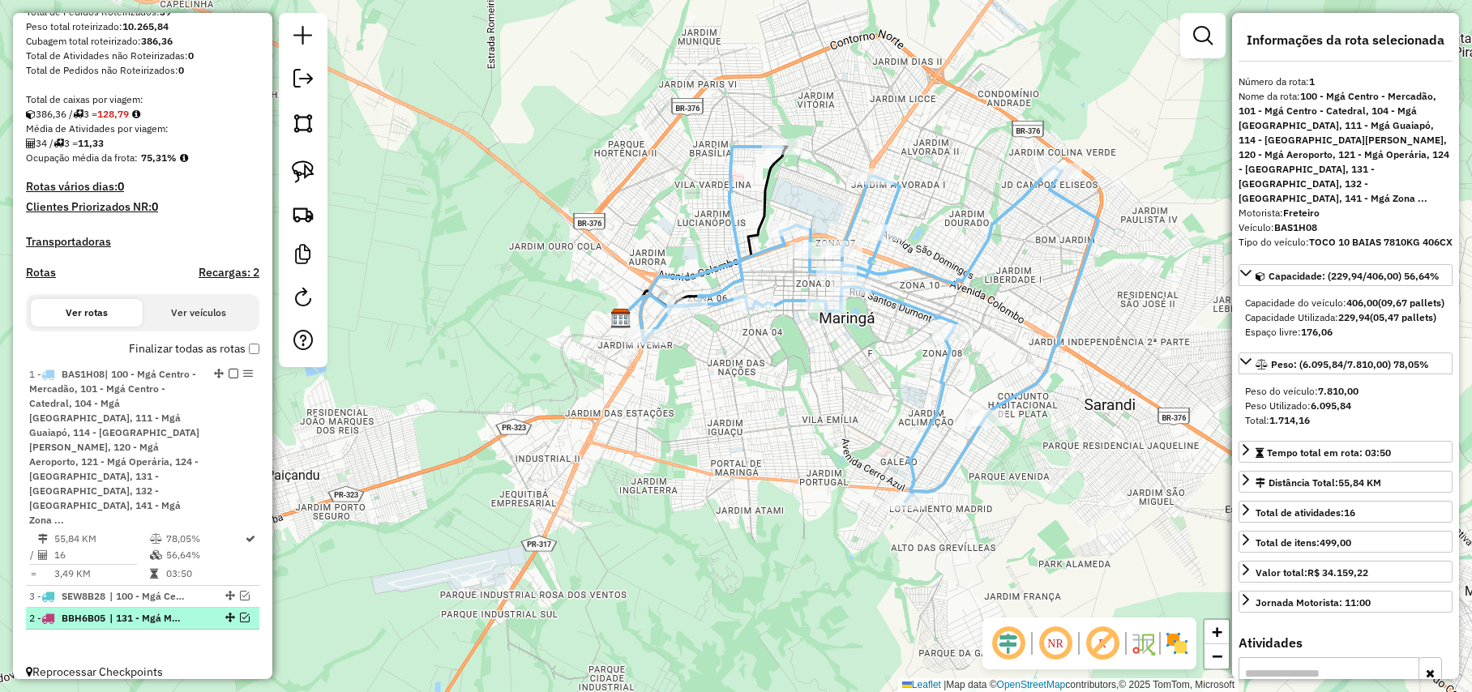
drag, startPoint x: 222, startPoint y: 601, endPoint x: 217, endPoint y: 582, distance: 20.0
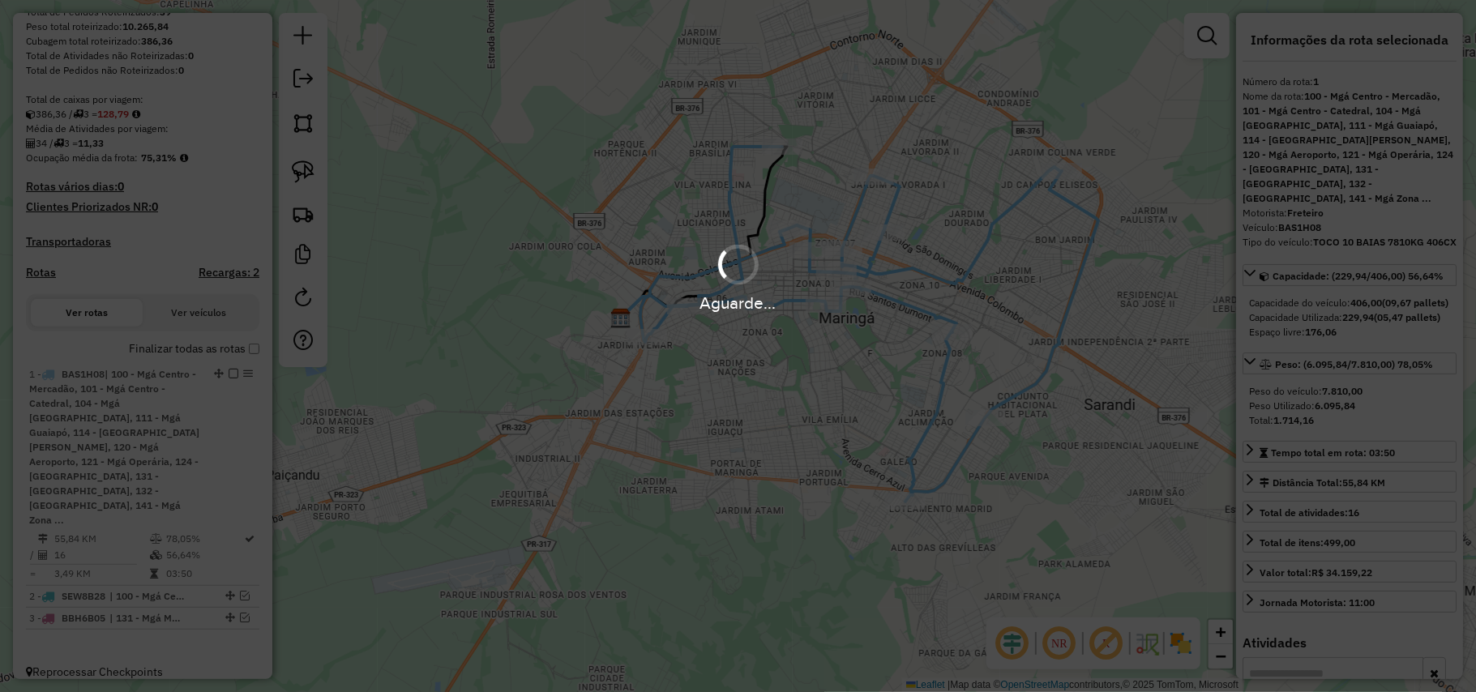
click at [250, 361] on div "Aguarde..." at bounding box center [738, 346] width 1476 height 692
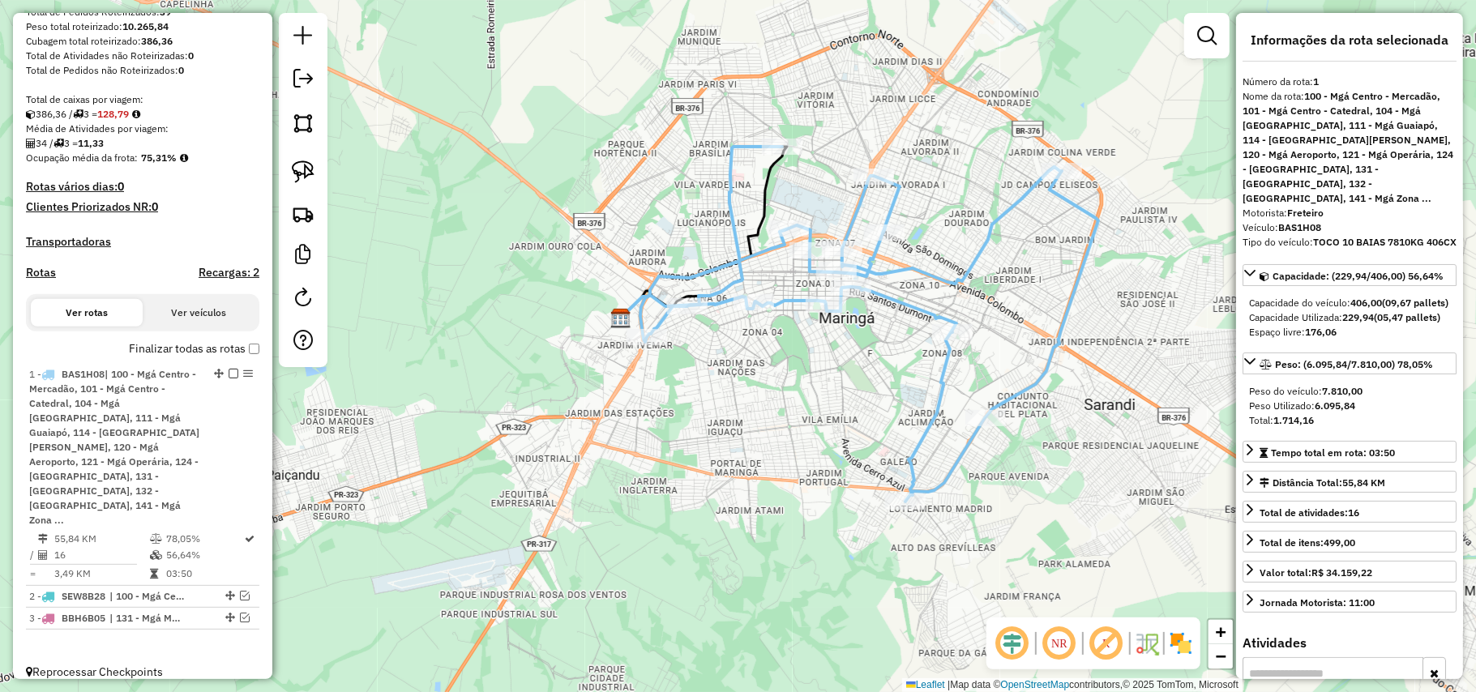
scroll to position [105, 0]
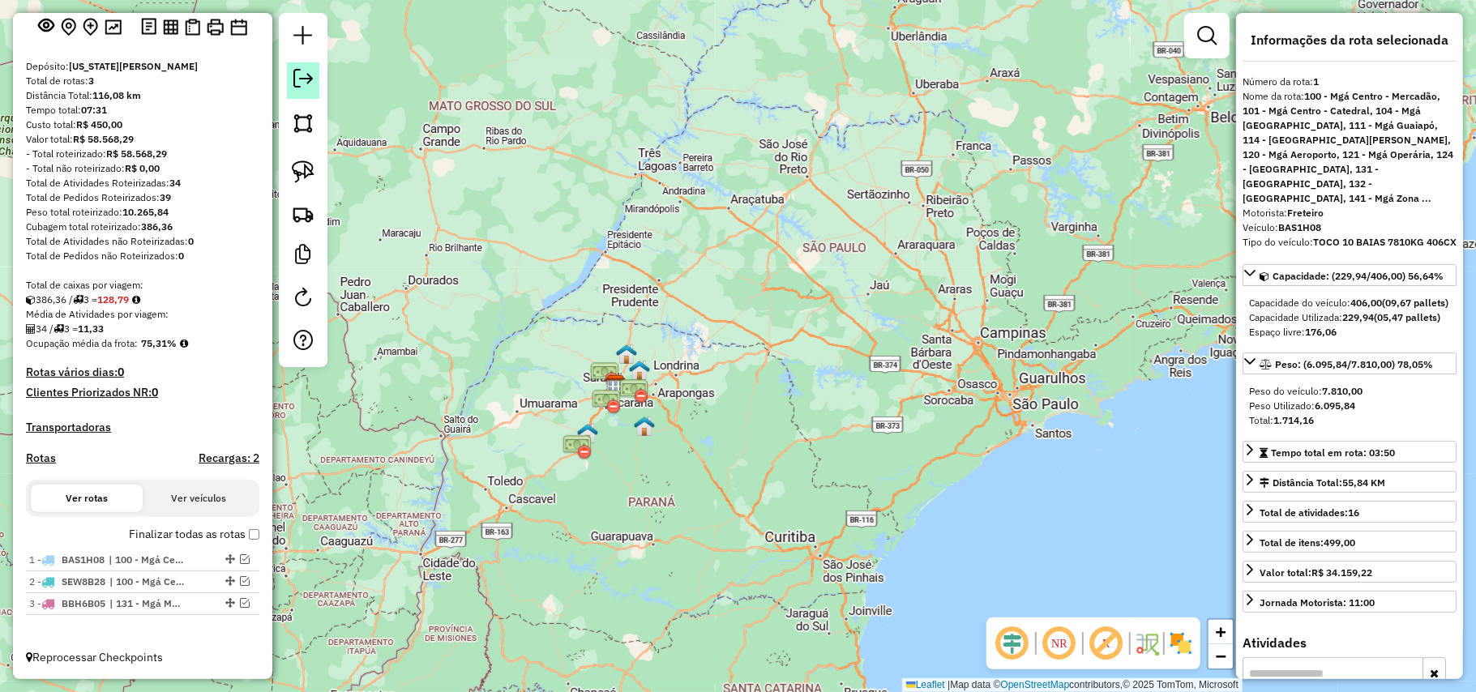
click at [306, 88] on link at bounding box center [303, 80] width 32 height 36
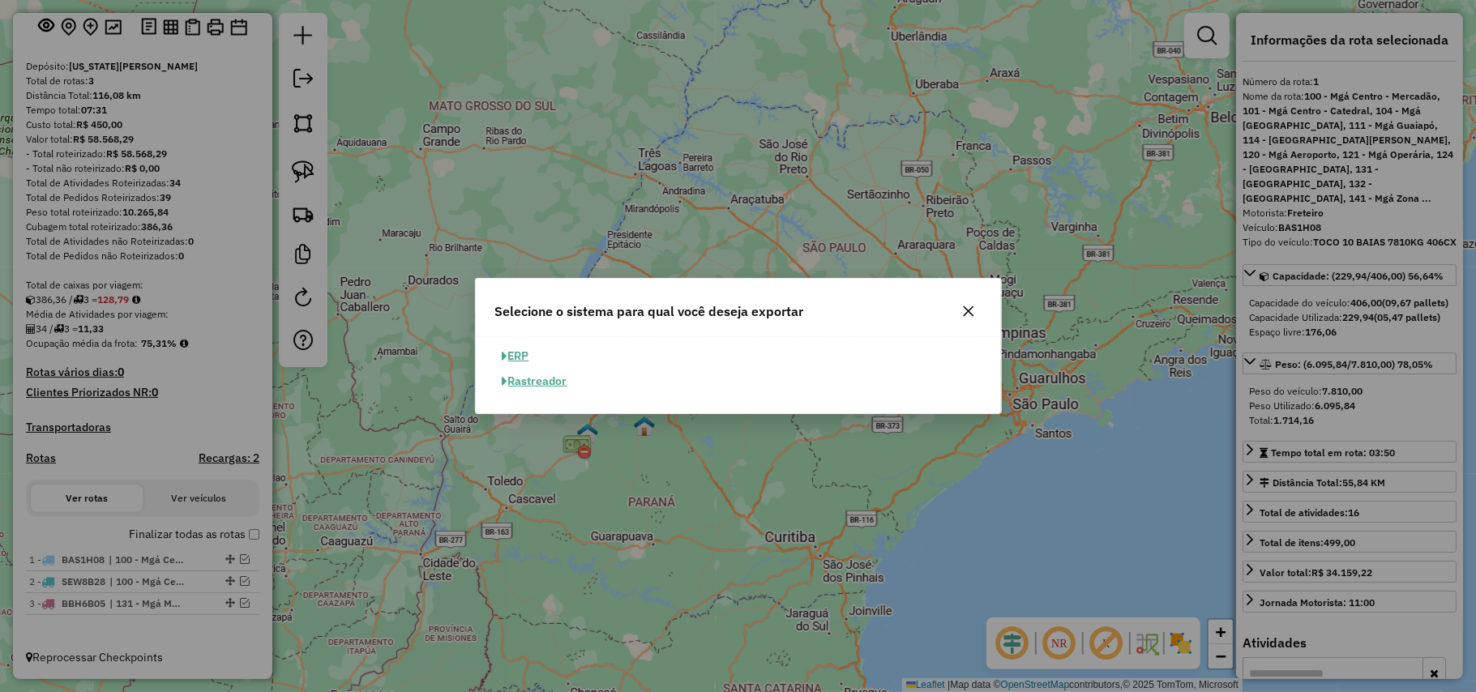
click at [520, 353] on button "ERP" at bounding box center [515, 356] width 41 height 25
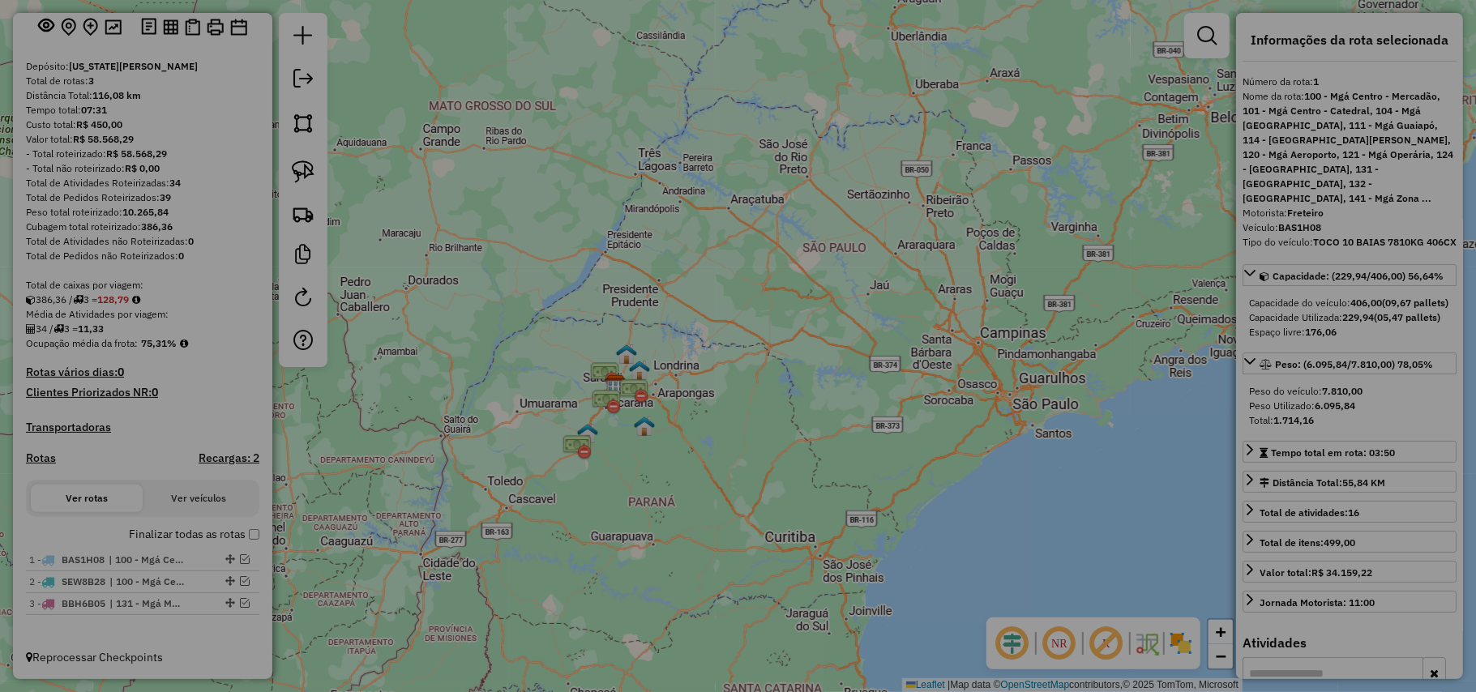
select select "**"
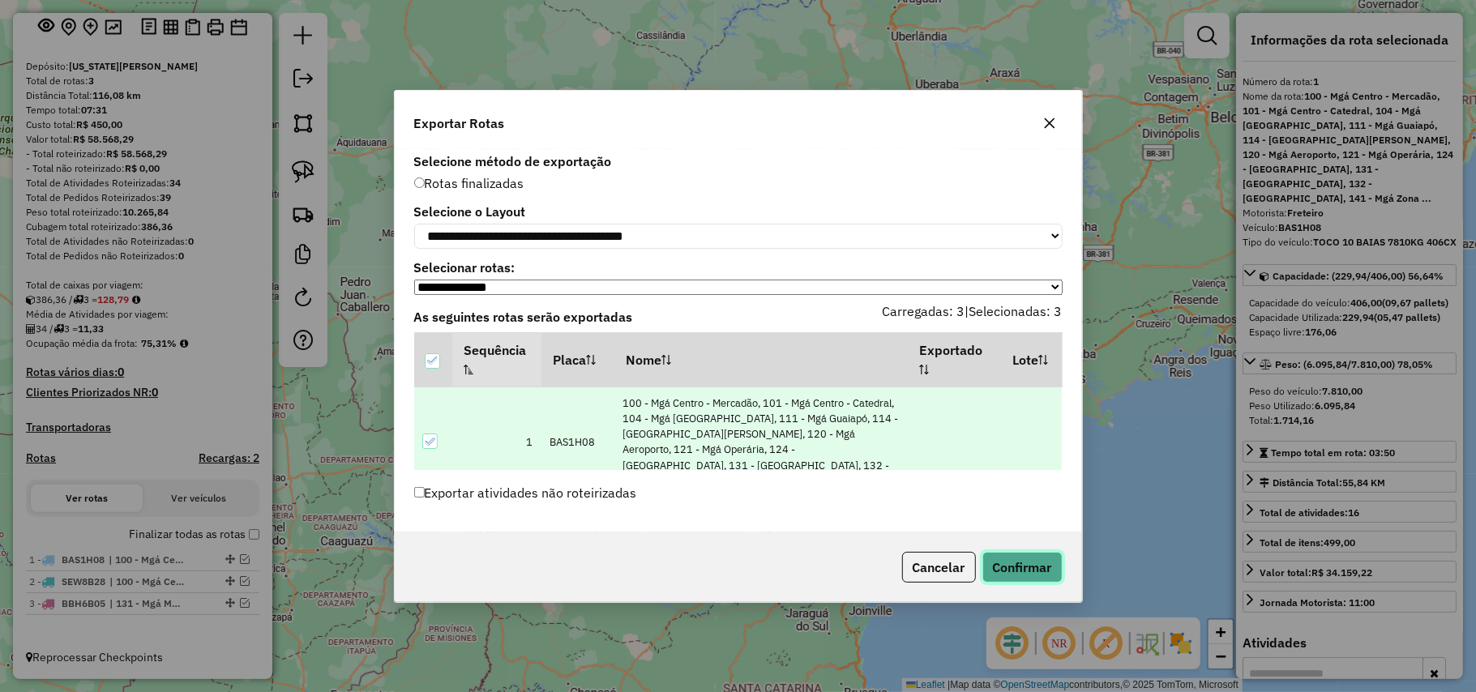
click at [1019, 562] on button "Confirmar" at bounding box center [1022, 567] width 80 height 31
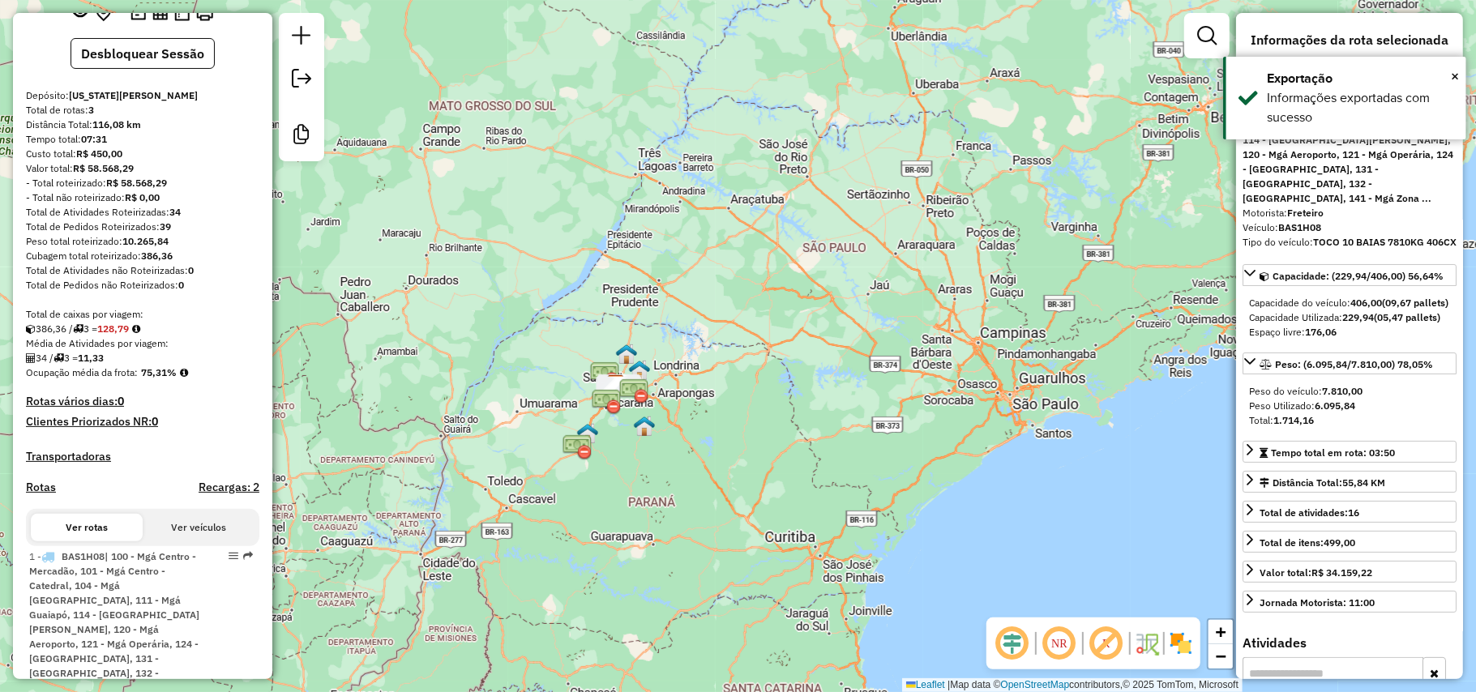
scroll to position [462, 0]
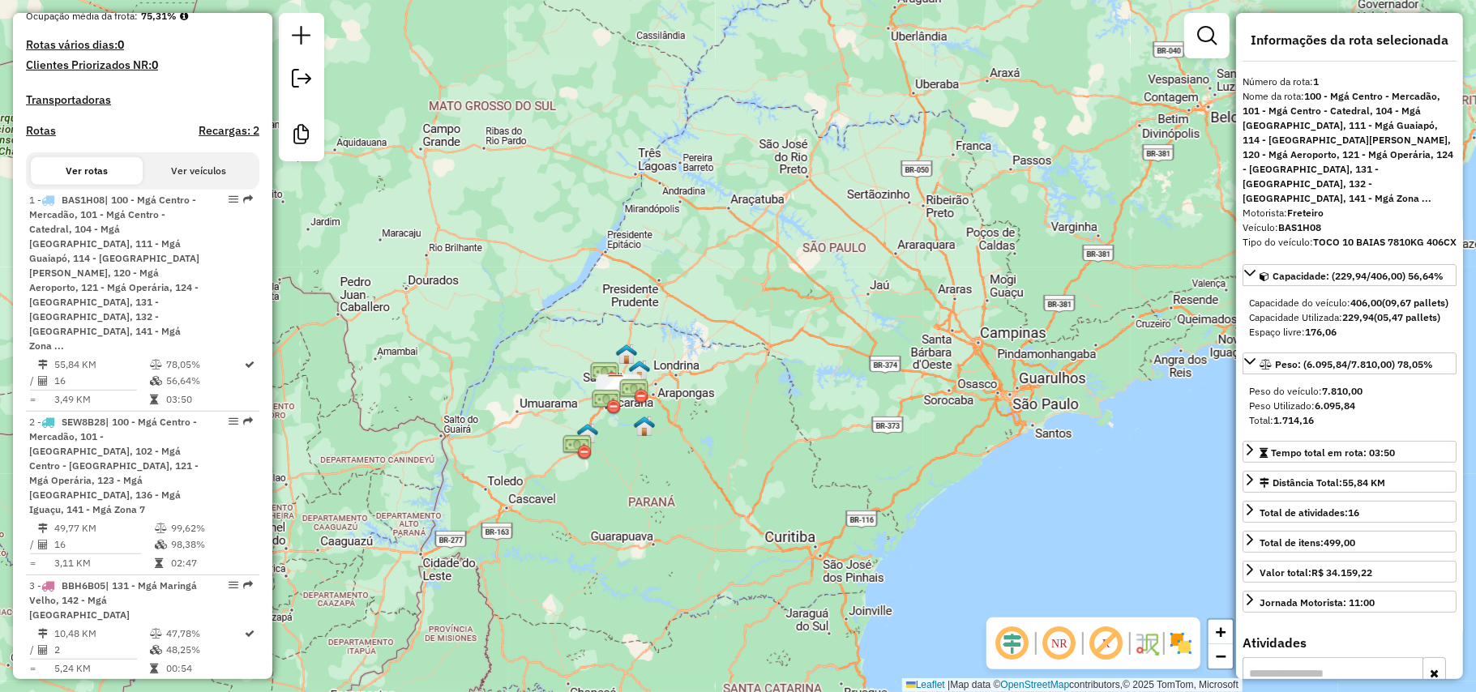
click at [1382, 346] on div "Capacidade do veículo: 406,00 (09,67 pallets) Capacidade Utilizada: 229,94 (05,…" at bounding box center [1349, 317] width 214 height 57
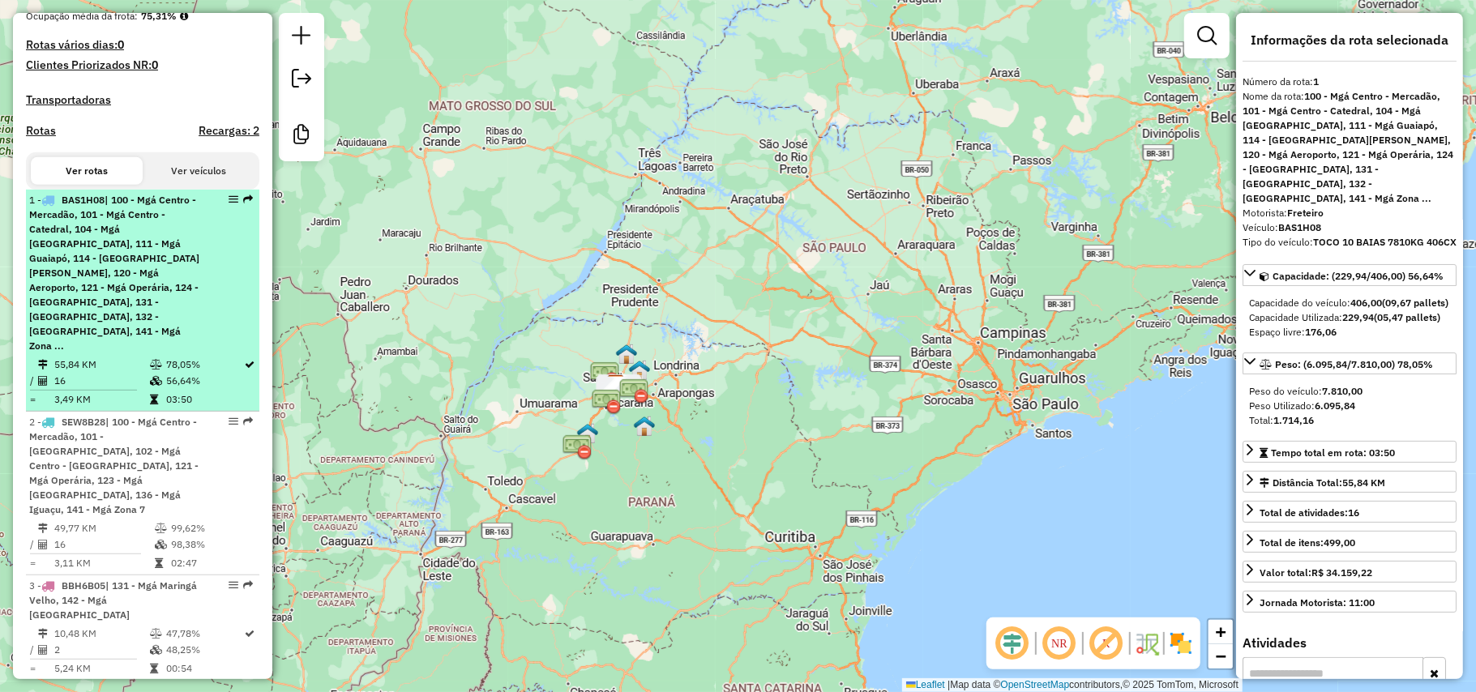
click at [199, 280] on div "1 - BAS1H08 | 100 - Mgá Centro - Mercadão, 101 - Mgá Centro - Catedral, 104 - M…" at bounding box center [142, 273] width 227 height 160
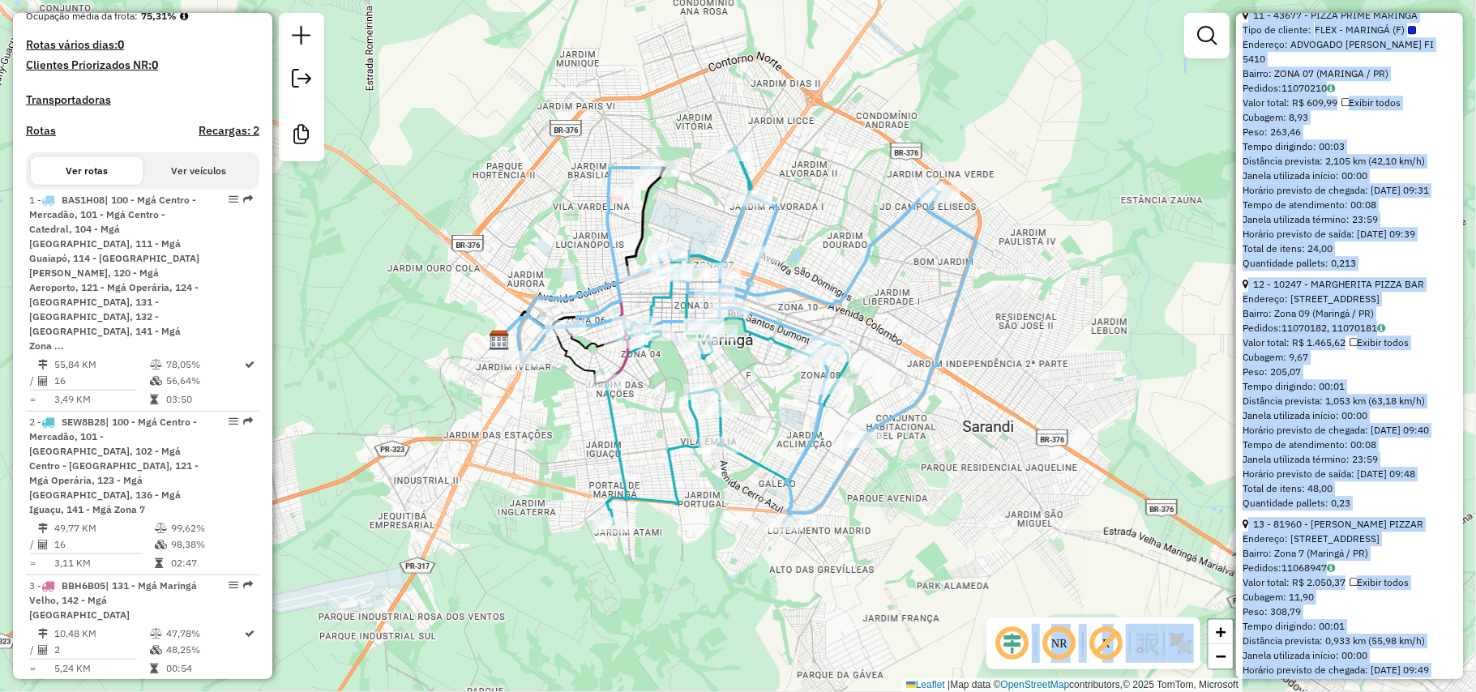
scroll to position [4347, 0]
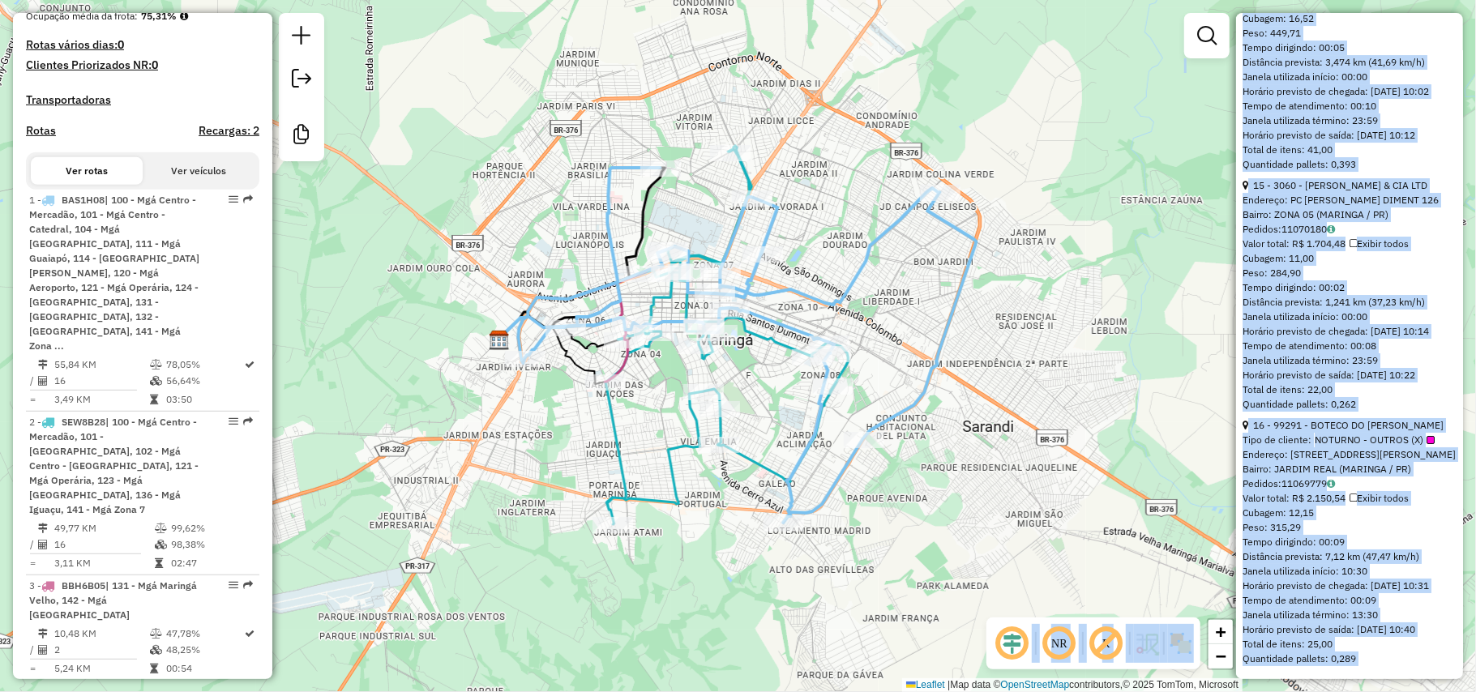
drag, startPoint x: 1248, startPoint y: 253, endPoint x: 1378, endPoint y: 656, distance: 423.1
copy ul "1 - 51145 - LORE IPSUMDOLORS A C Adipisci: Elitsed Doeiusmo, 755 Tempor: Inci 3…"
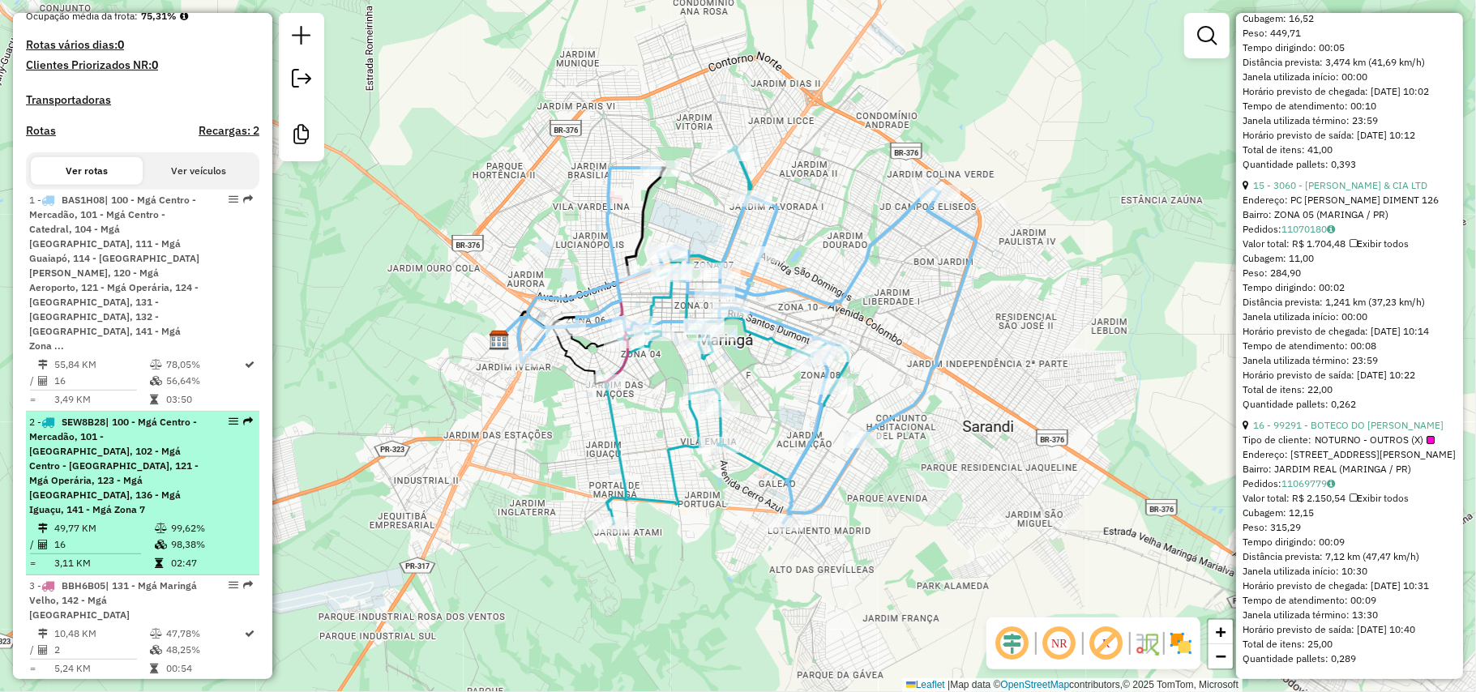
click at [172, 468] on span "| 100 - Mgá Centro - Mercadão, 101 - [GEOGRAPHIC_DATA], 102 - Mgá Centro - [GEO…" at bounding box center [113, 466] width 169 height 100
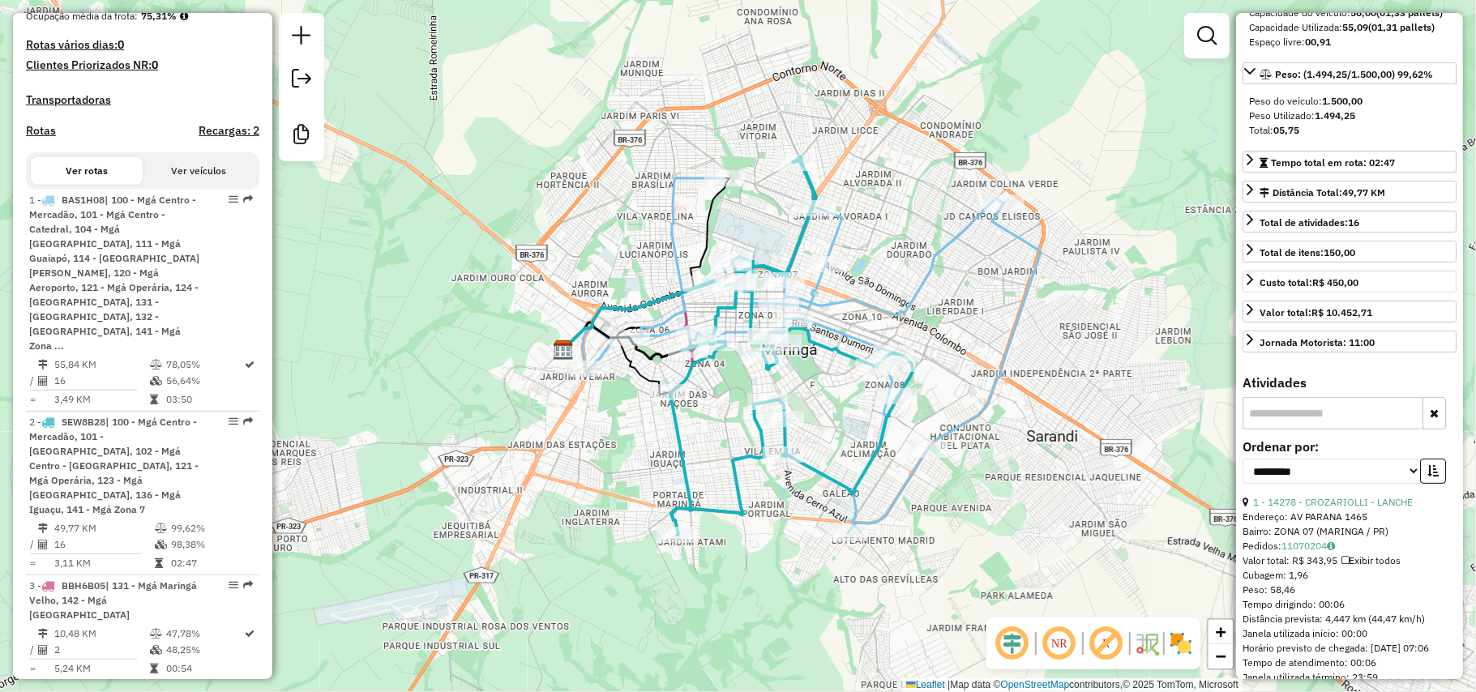
scroll to position [324, 0]
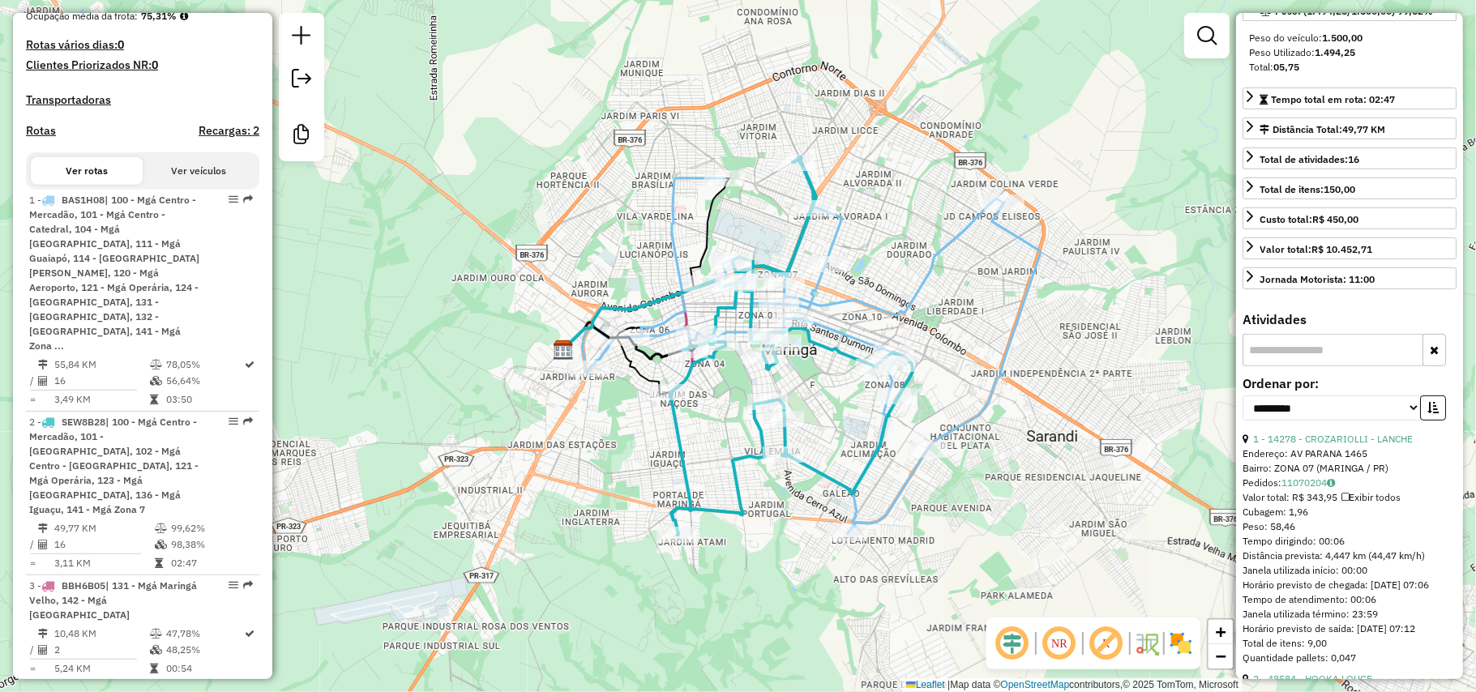
drag, startPoint x: 1366, startPoint y: 665, endPoint x: 1251, endPoint y: 455, distance: 239.4
copy ul "3 - 08146 - LOREMIPSUMD - SITAME Consecte: AD ELITSE 0074 Doeius: TEMP 25 (INCI…"
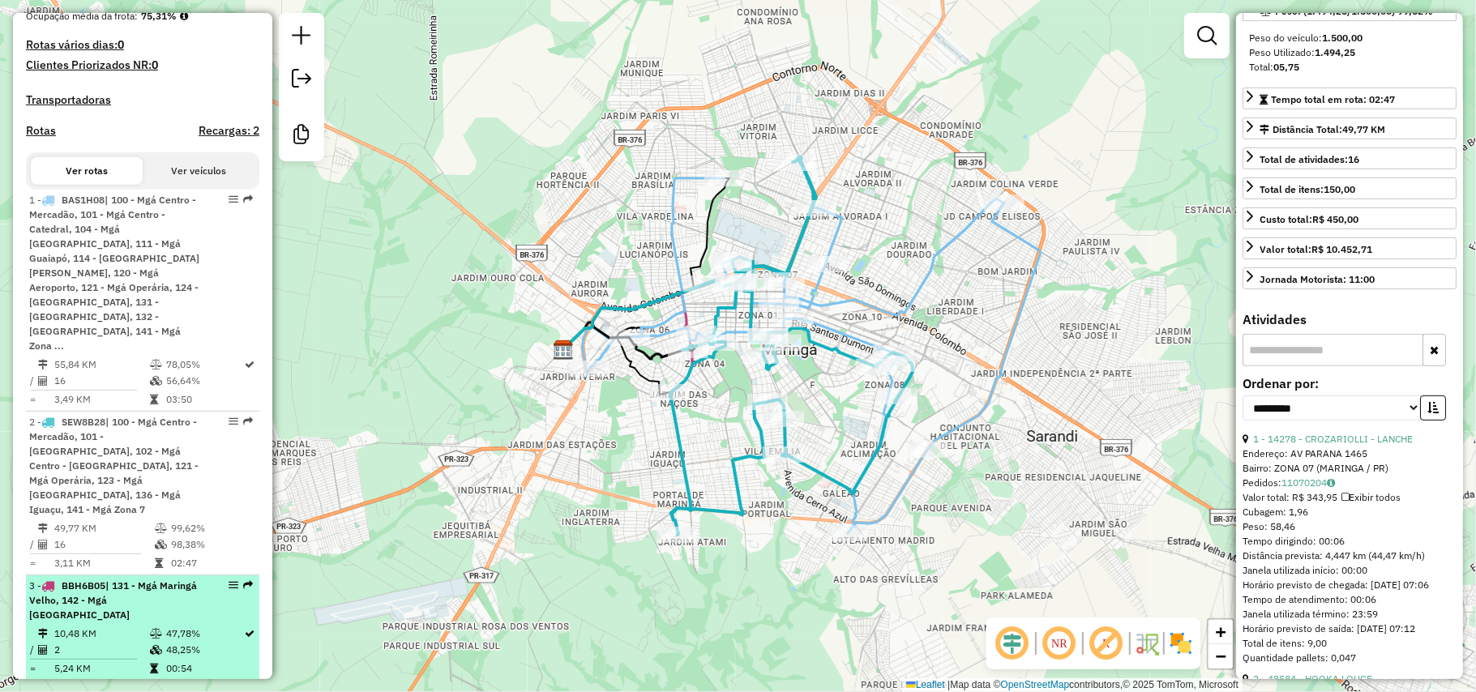
click at [86, 579] on span "BBH6B05" at bounding box center [84, 585] width 44 height 12
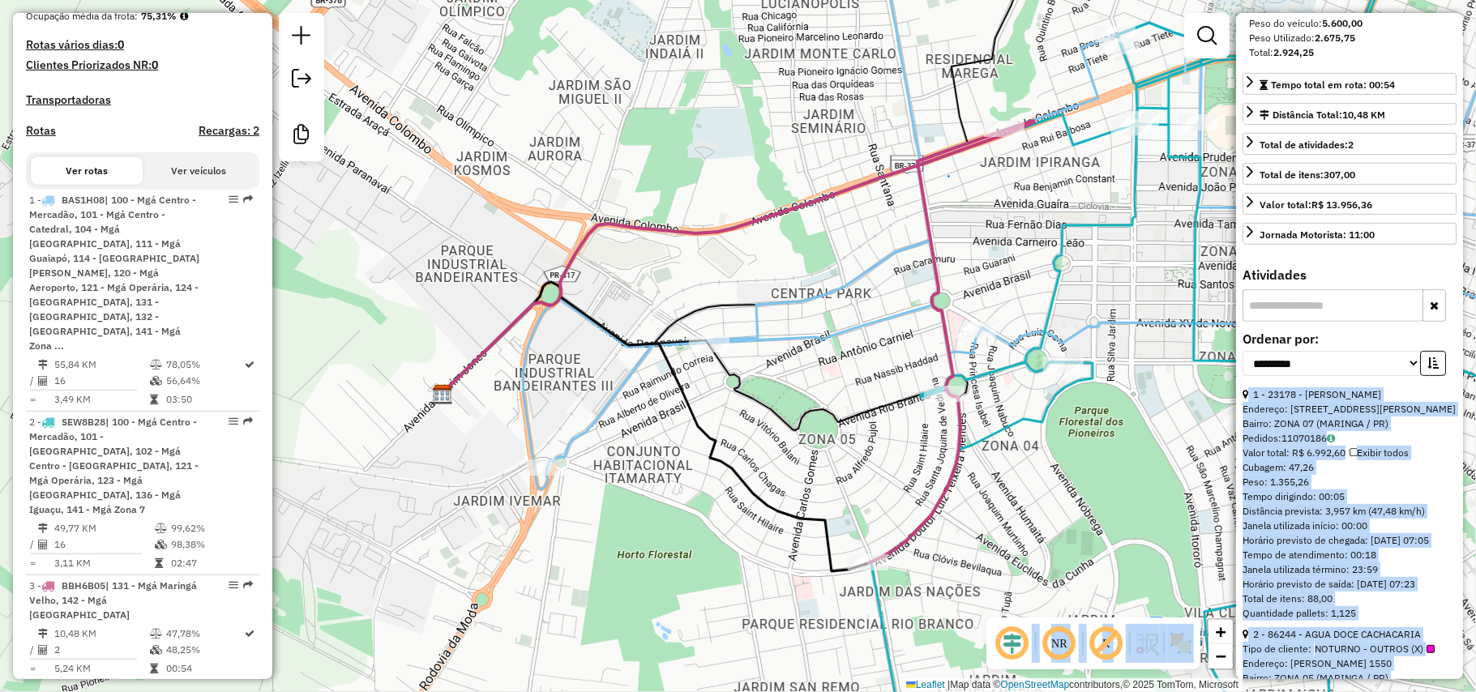
scroll to position [580, 0]
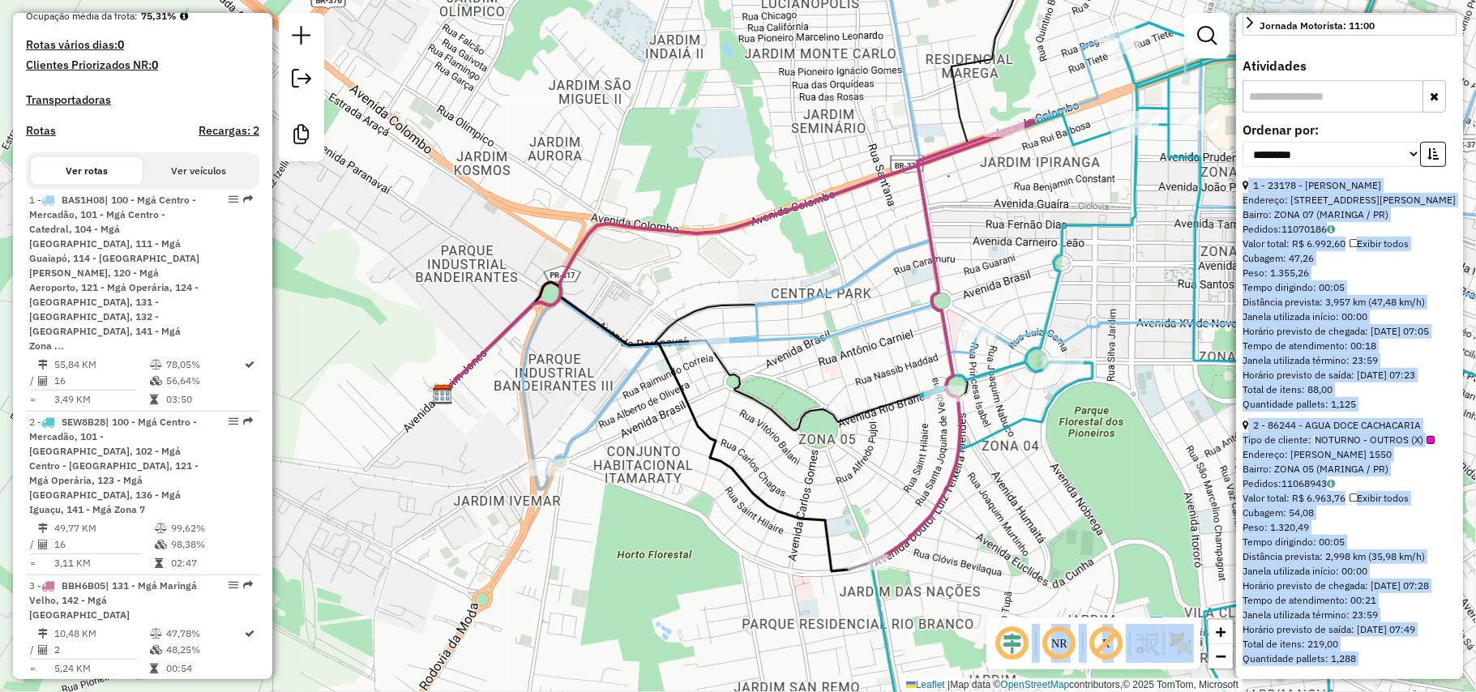
drag, startPoint x: 1248, startPoint y: 425, endPoint x: 1395, endPoint y: 652, distance: 270.9
click at [1395, 652] on ul "1 - 23178 - [PERSON_NAME]: [STREET_ADDRESS] Bairro: ZONA 07 (MARINGA / PR) Pedi…" at bounding box center [1349, 425] width 214 height 494
copy ul "2 - 90253 - LOREM IPSUMDOL SITA Consecte: AD ELITSED 5881 Doeius: TEMP 27 (INCI…"
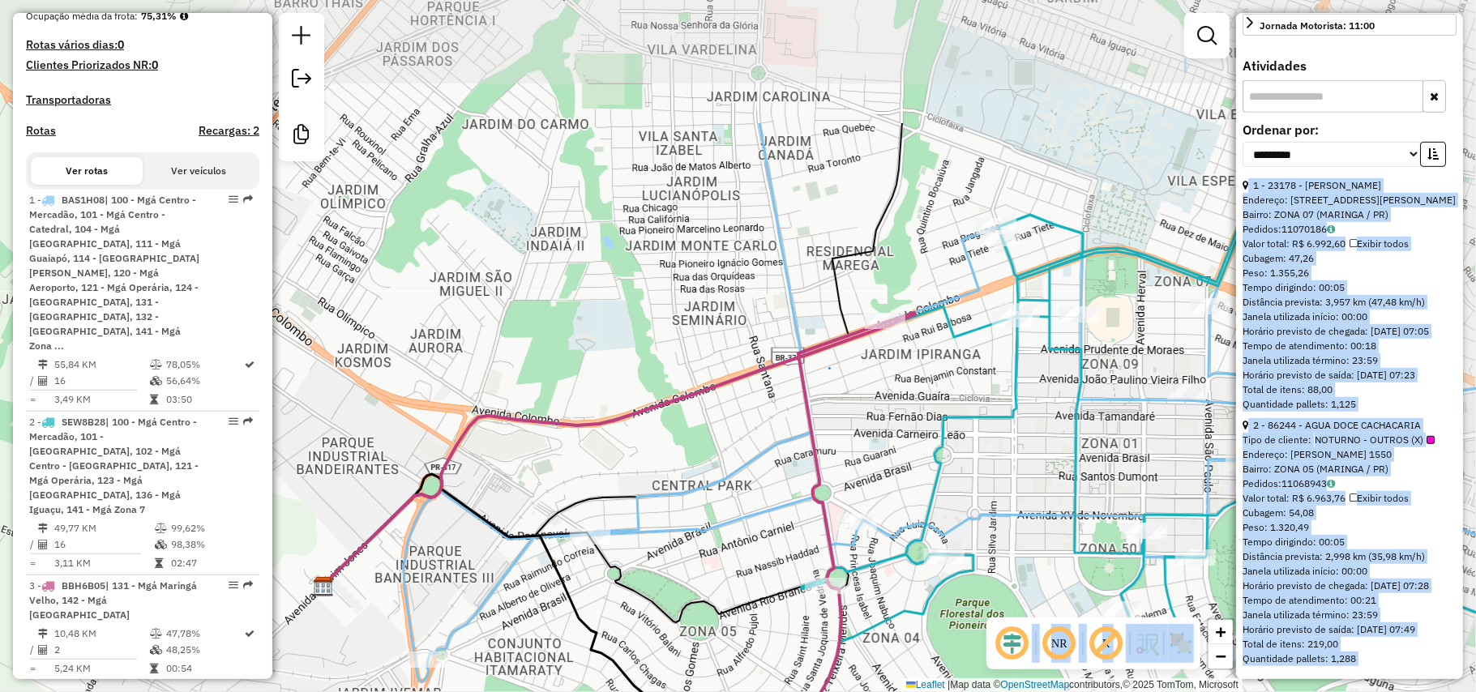
drag, startPoint x: 827, startPoint y: 270, endPoint x: 699, endPoint y: 475, distance: 242.2
click at [699, 475] on div "Janela de atendimento Grade de atendimento Capacidade Transportadoras Veículos …" at bounding box center [738, 346] width 1476 height 692
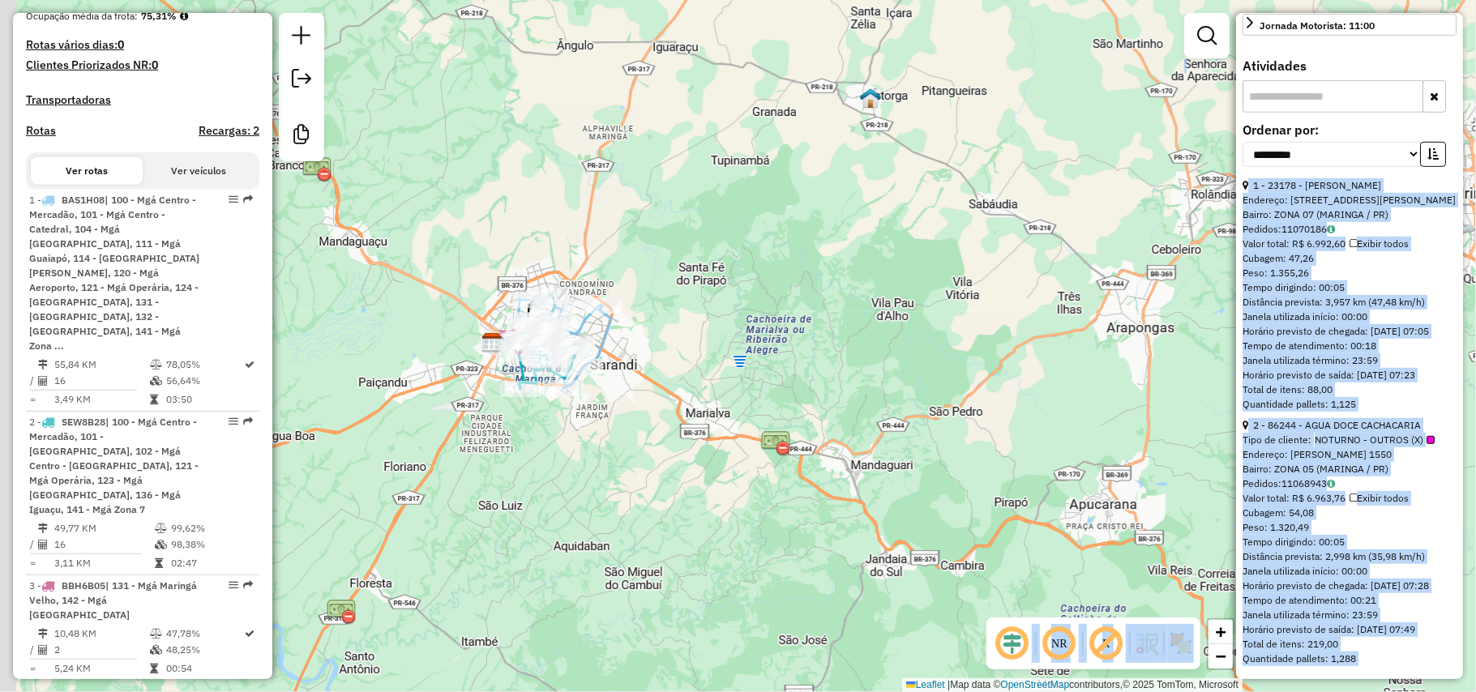
drag, startPoint x: 374, startPoint y: 292, endPoint x: 464, endPoint y: 282, distance: 90.5
click at [458, 282] on div "Janela de atendimento Grade de atendimento Capacidade Transportadoras Veículos …" at bounding box center [738, 346] width 1476 height 692
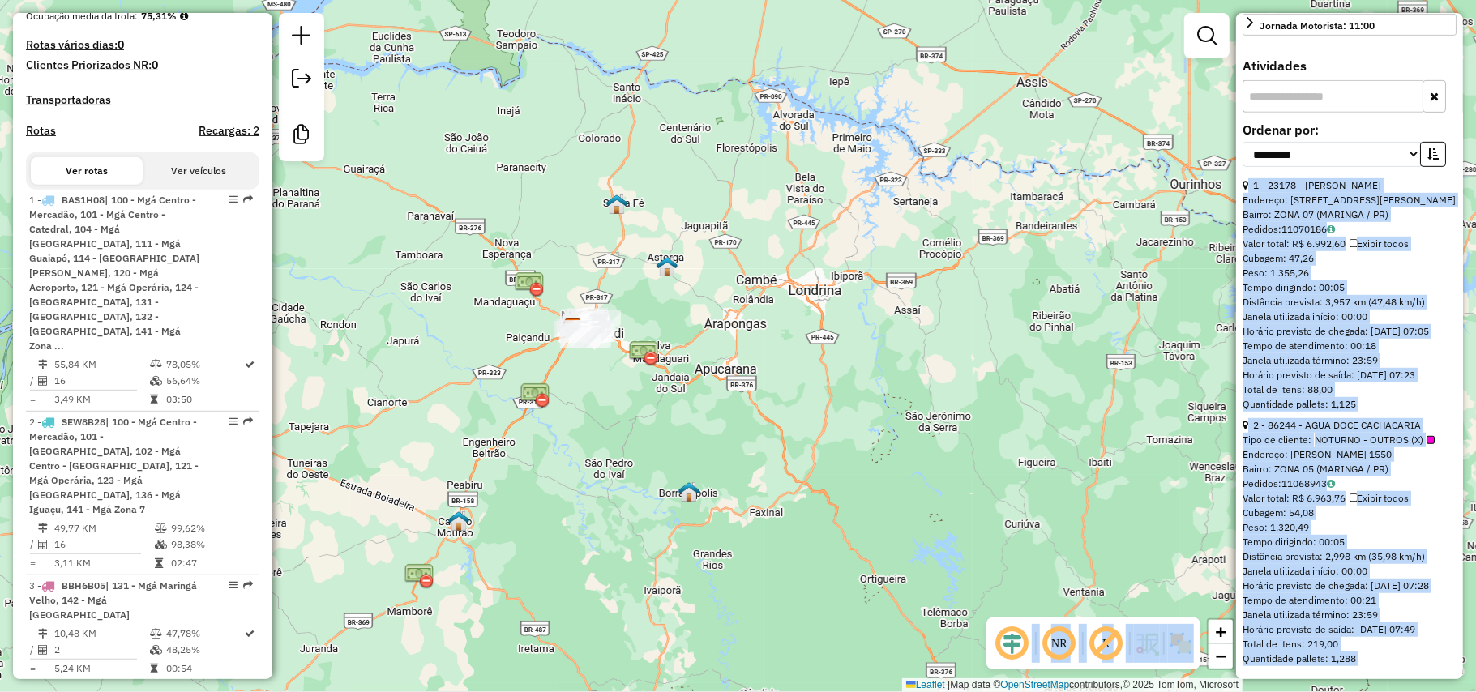
drag, startPoint x: 464, startPoint y: 282, endPoint x: 600, endPoint y: 328, distance: 143.8
click at [600, 328] on div "Janela de atendimento Grade de atendimento Capacidade Transportadoras Veículos …" at bounding box center [738, 346] width 1476 height 692
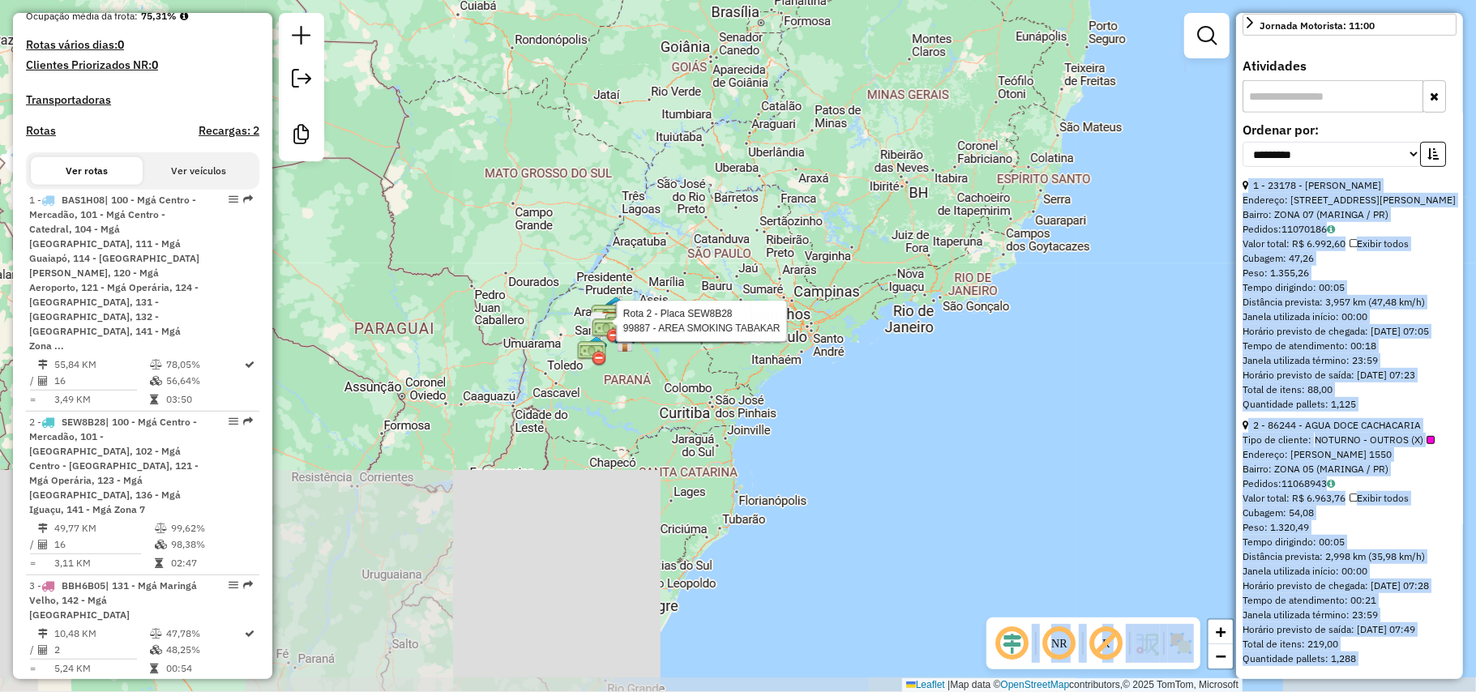
drag, startPoint x: 520, startPoint y: 280, endPoint x: 655, endPoint y: 334, distance: 145.1
click at [655, 334] on div "Rota 3 - Placa BBH6B05 86244 - AGUA DOCE CACHACARIA Rota 2 - Placa SEW8B28 2323…" at bounding box center [738, 346] width 1476 height 692
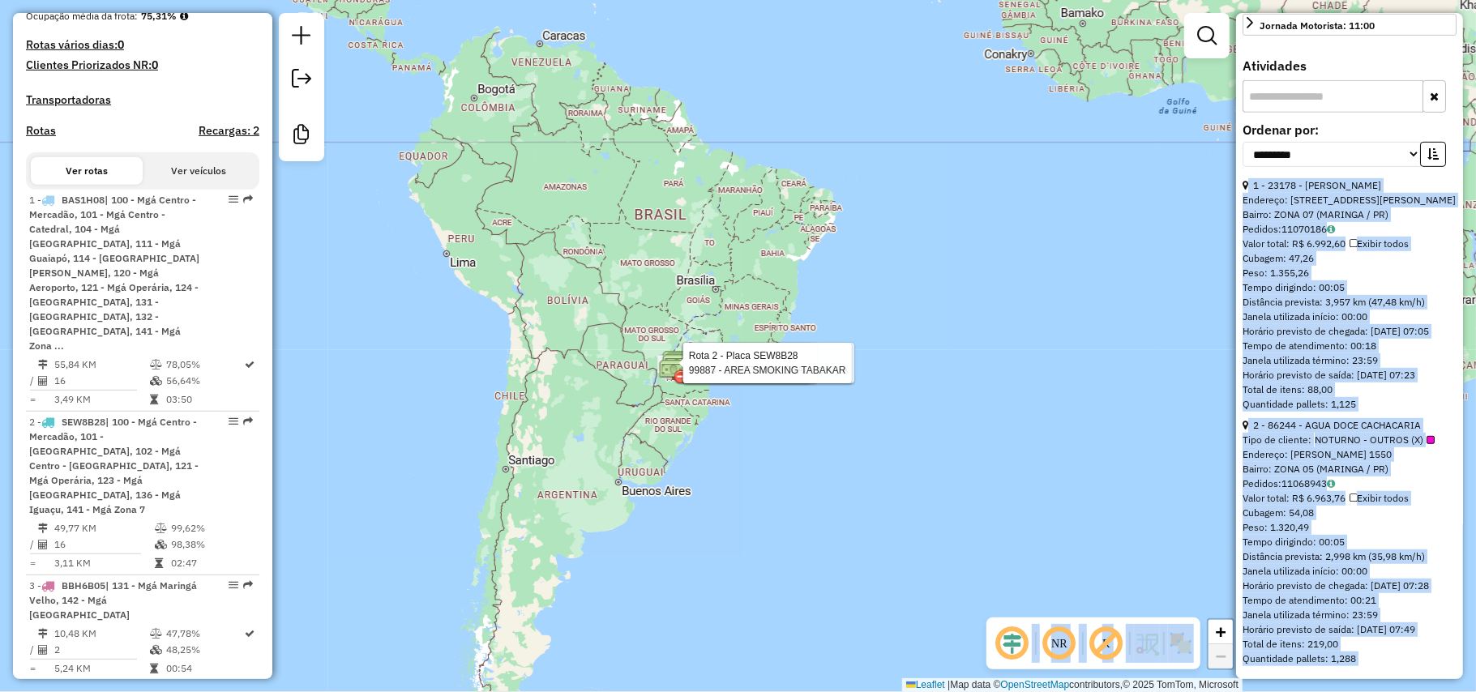
drag, startPoint x: 591, startPoint y: 295, endPoint x: 643, endPoint y: 425, distance: 140.4
click at [643, 432] on div "Rota 3 - Placa BBH6B05 86244 - AGUA DOCE CACHACARIA Rota 2 - Placa SEW8B28 2323…" at bounding box center [738, 346] width 1476 height 692
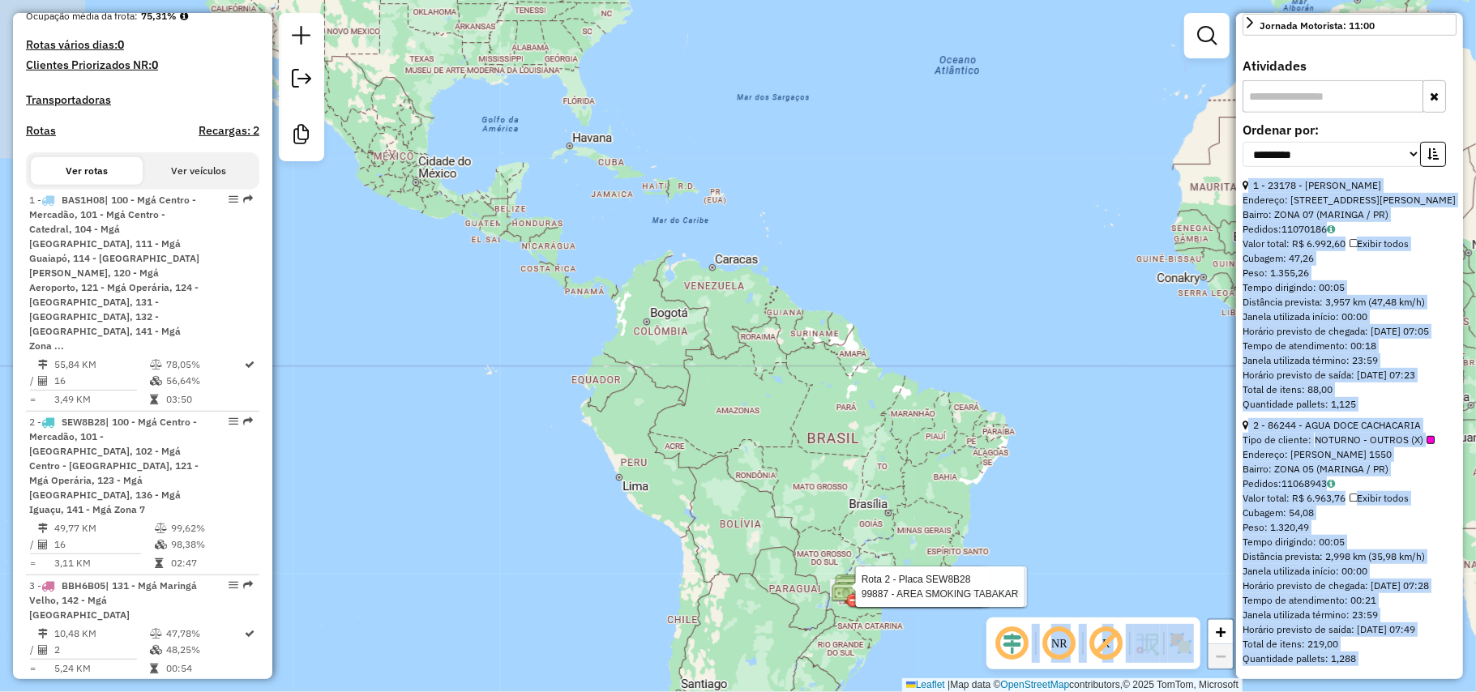
drag, startPoint x: 606, startPoint y: 445, endPoint x: 721, endPoint y: 250, distance: 226.0
click at [724, 600] on div "Rota 3 - Placa BBH6B05 86244 - AGUA DOCE CACHACARIA Rota 2 - Placa SEW8B28 2323…" at bounding box center [738, 346] width 1476 height 692
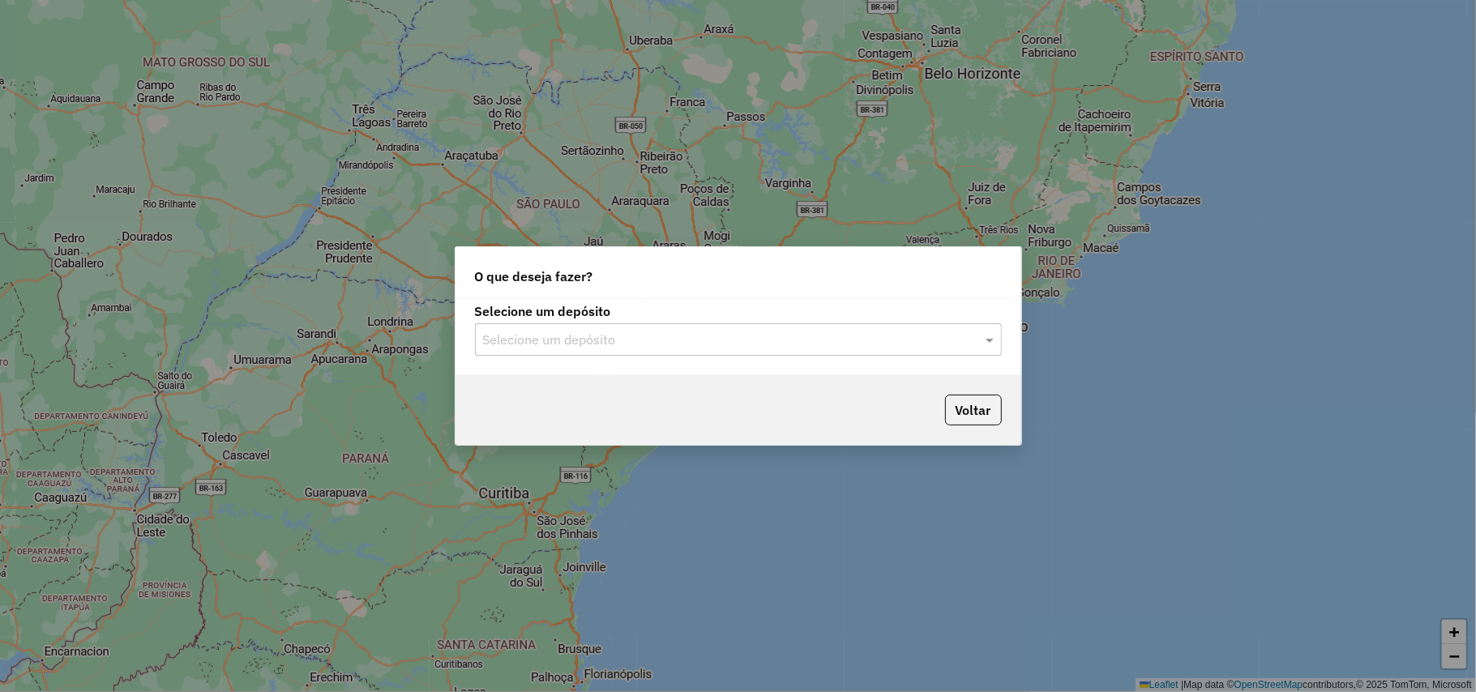
click at [555, 345] on input "text" at bounding box center [722, 340] width 478 height 19
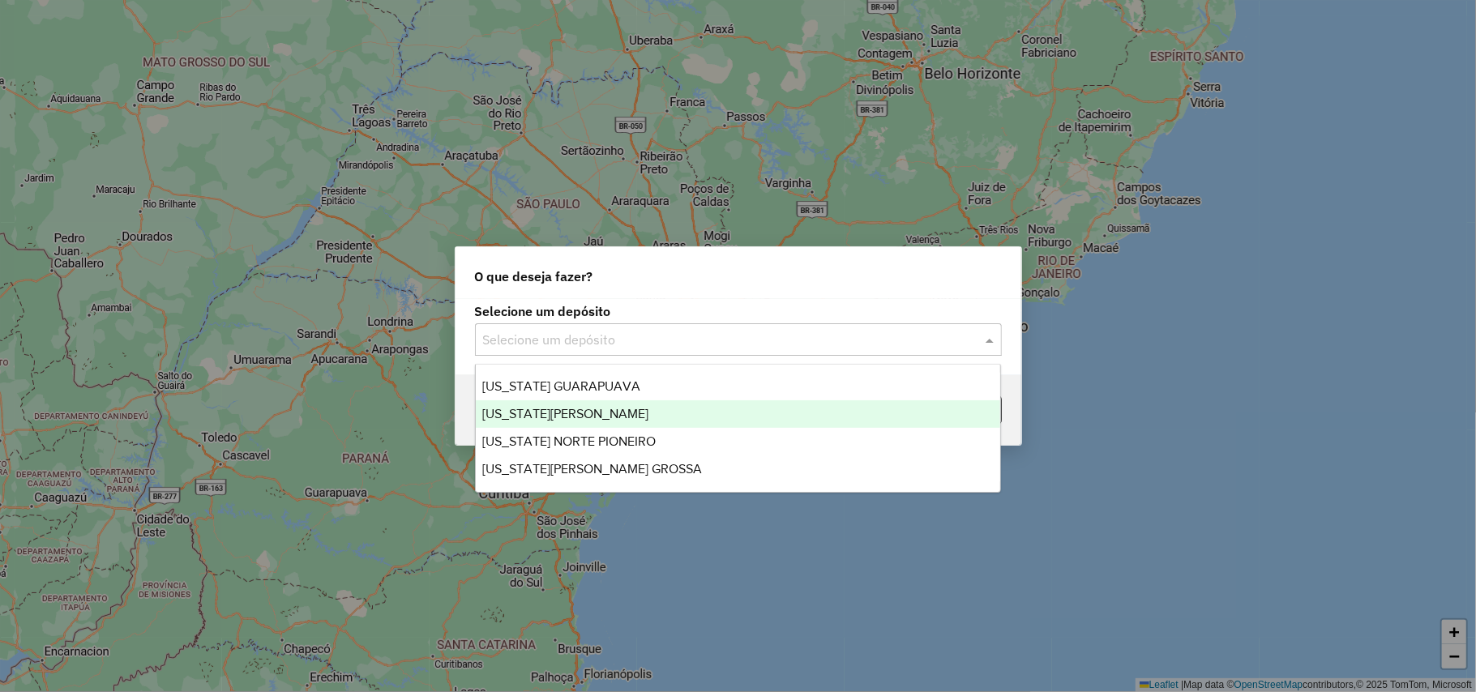
click at [561, 410] on span "[US_STATE][PERSON_NAME]" at bounding box center [565, 414] width 166 height 14
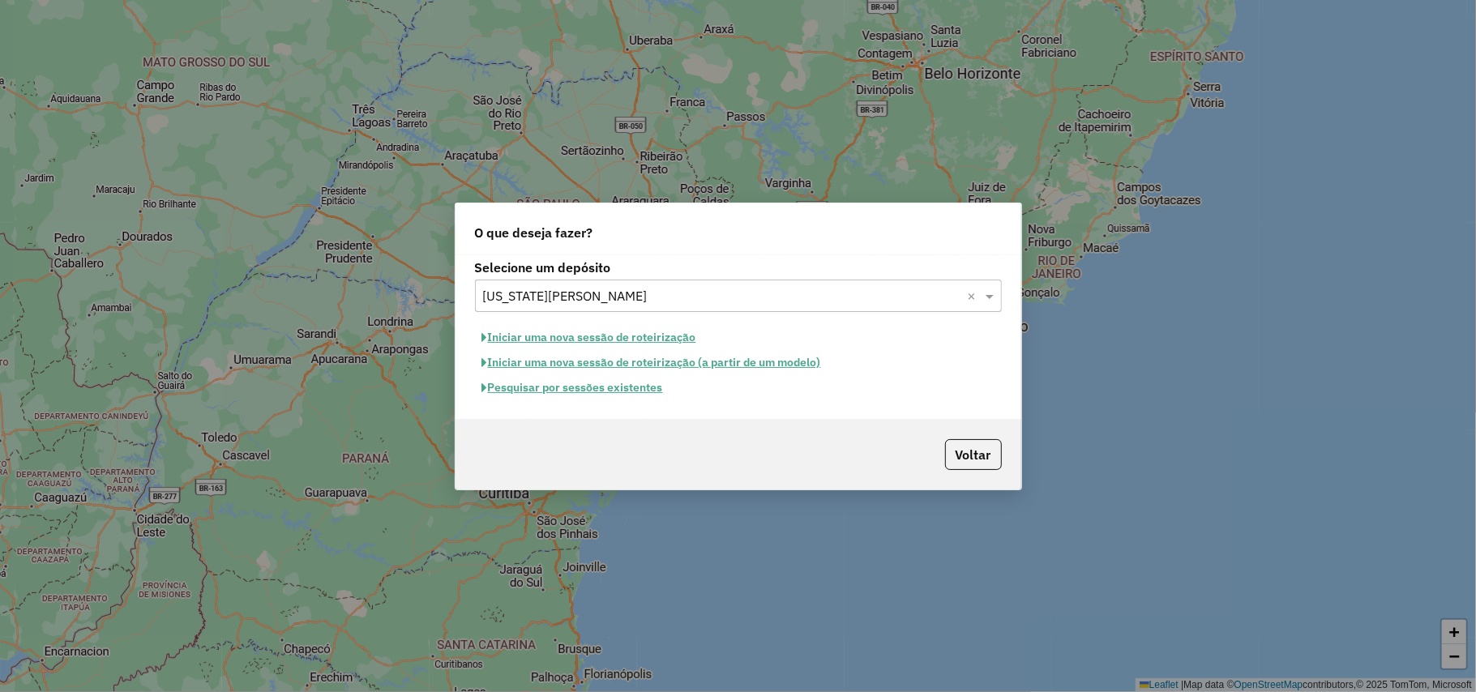
click at [565, 383] on button "Pesquisar por sessões existentes" at bounding box center [572, 387] width 195 height 25
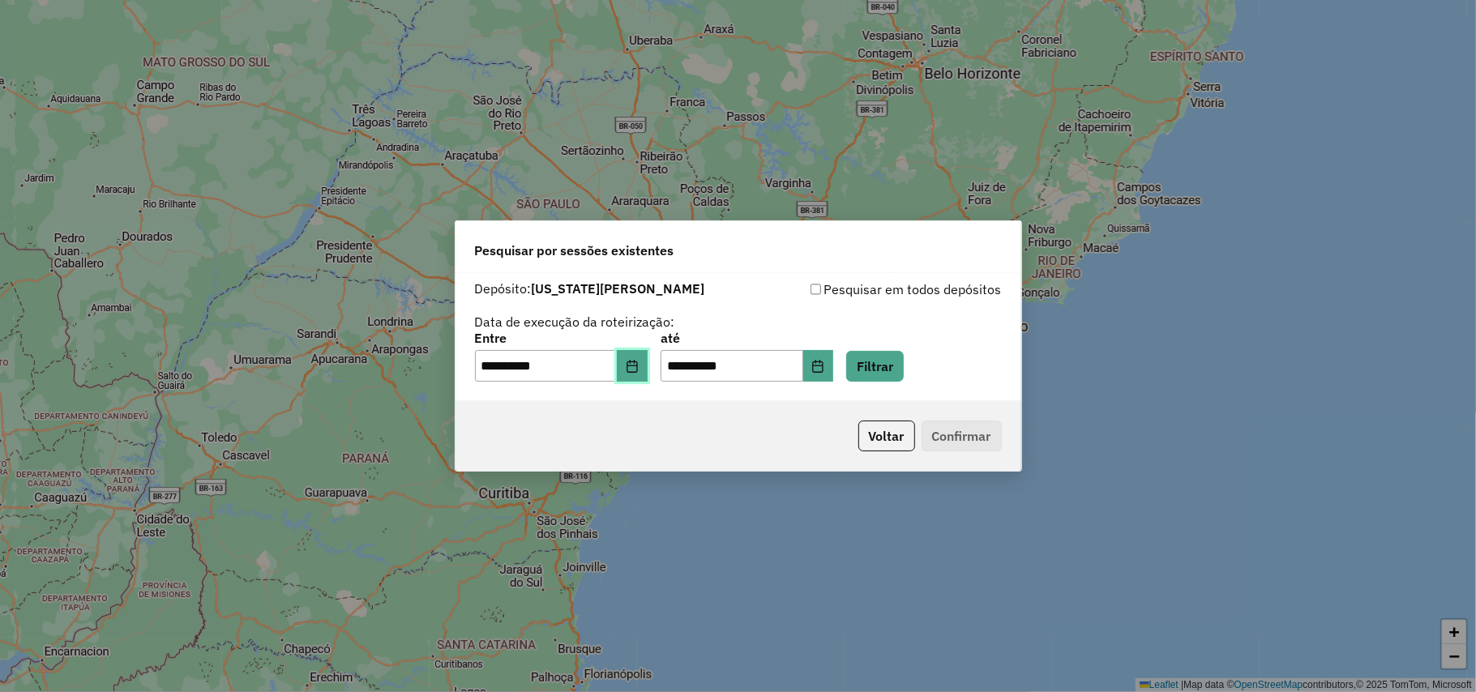
click at [639, 370] on icon "Choose Date" at bounding box center [632, 366] width 13 height 13
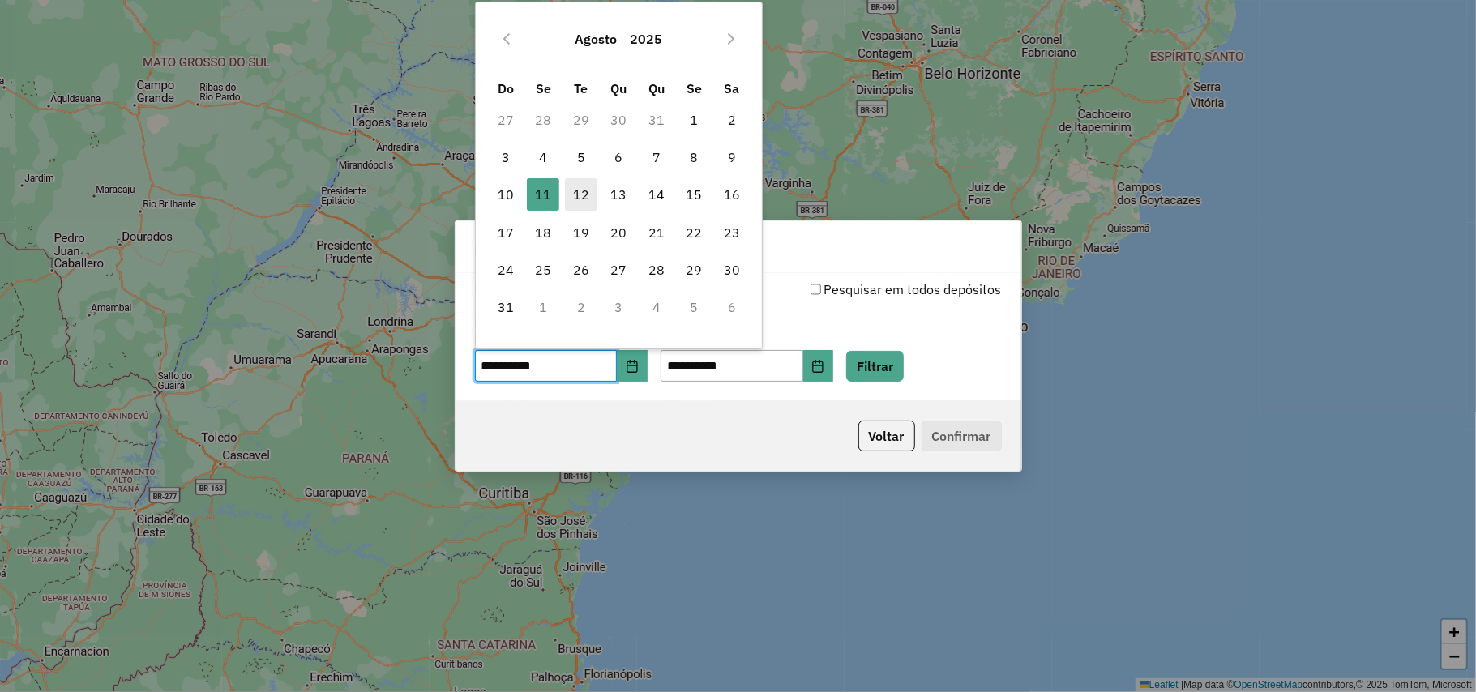
click at [578, 194] on span "12" at bounding box center [581, 194] width 32 height 32
type input "**********"
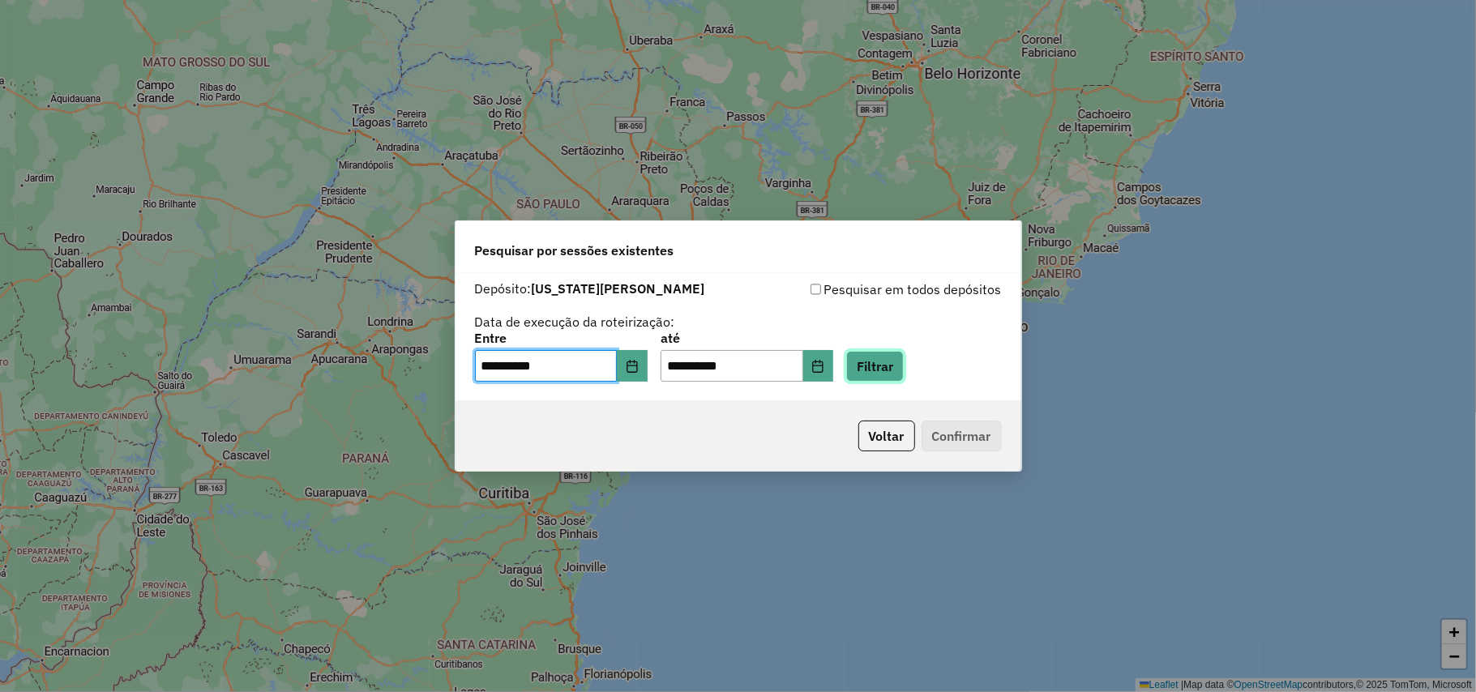
click at [904, 360] on button "Filtrar" at bounding box center [875, 366] width 58 height 31
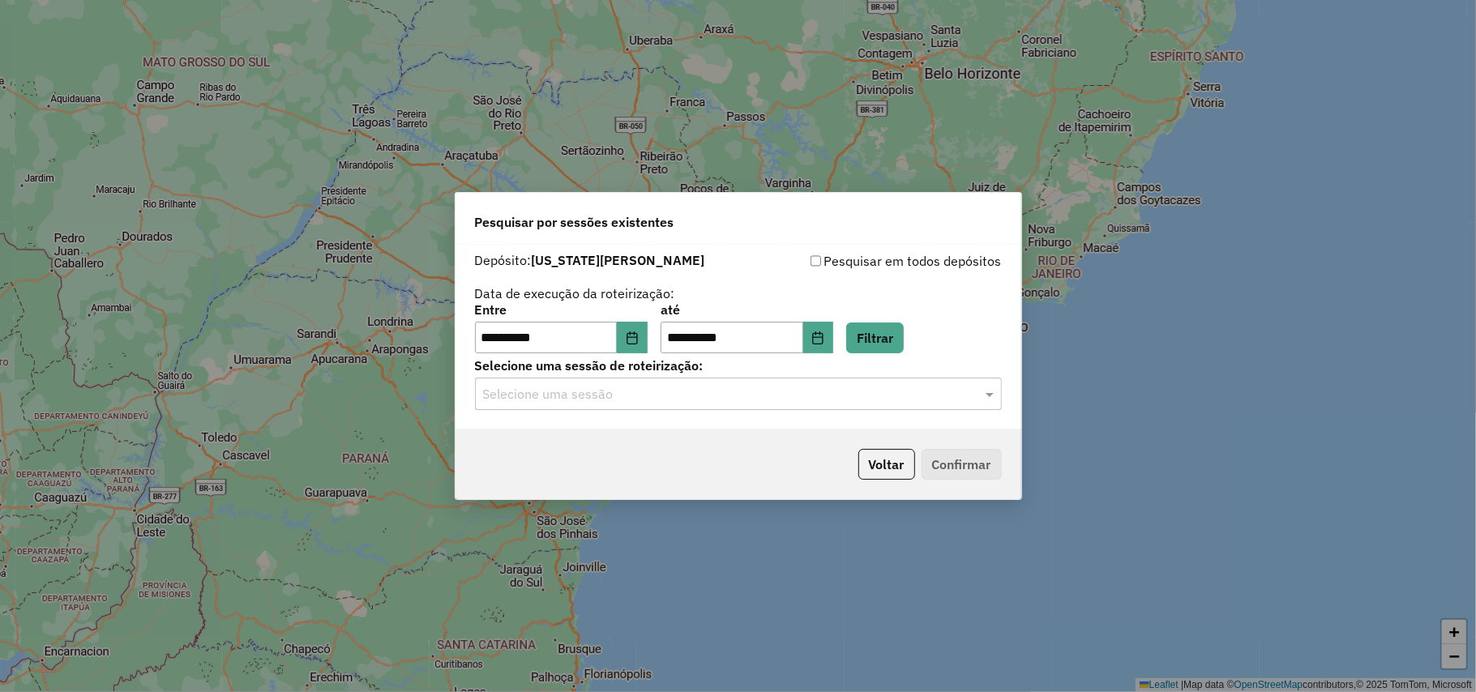
click at [930, 399] on input "text" at bounding box center [722, 394] width 478 height 19
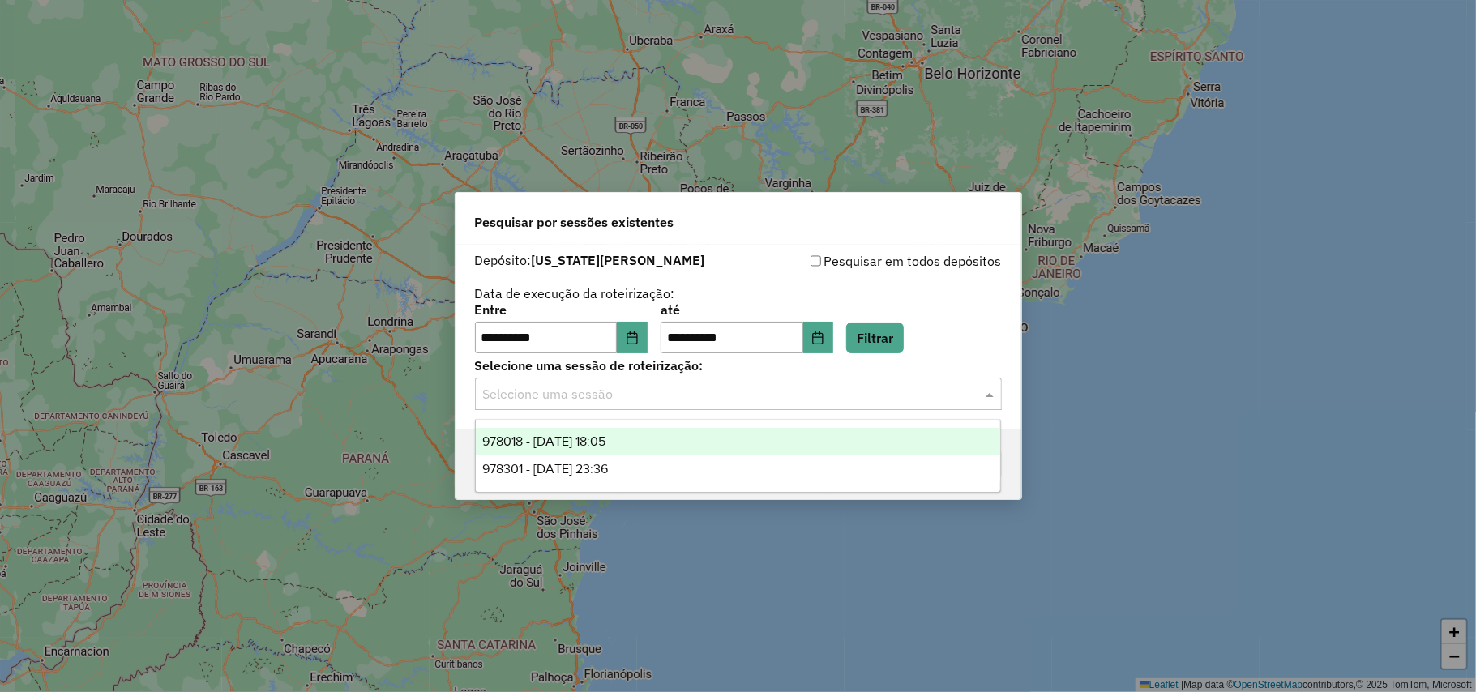
click at [927, 438] on div "978018 - 12/08/2025 18:05" at bounding box center [738, 442] width 524 height 28
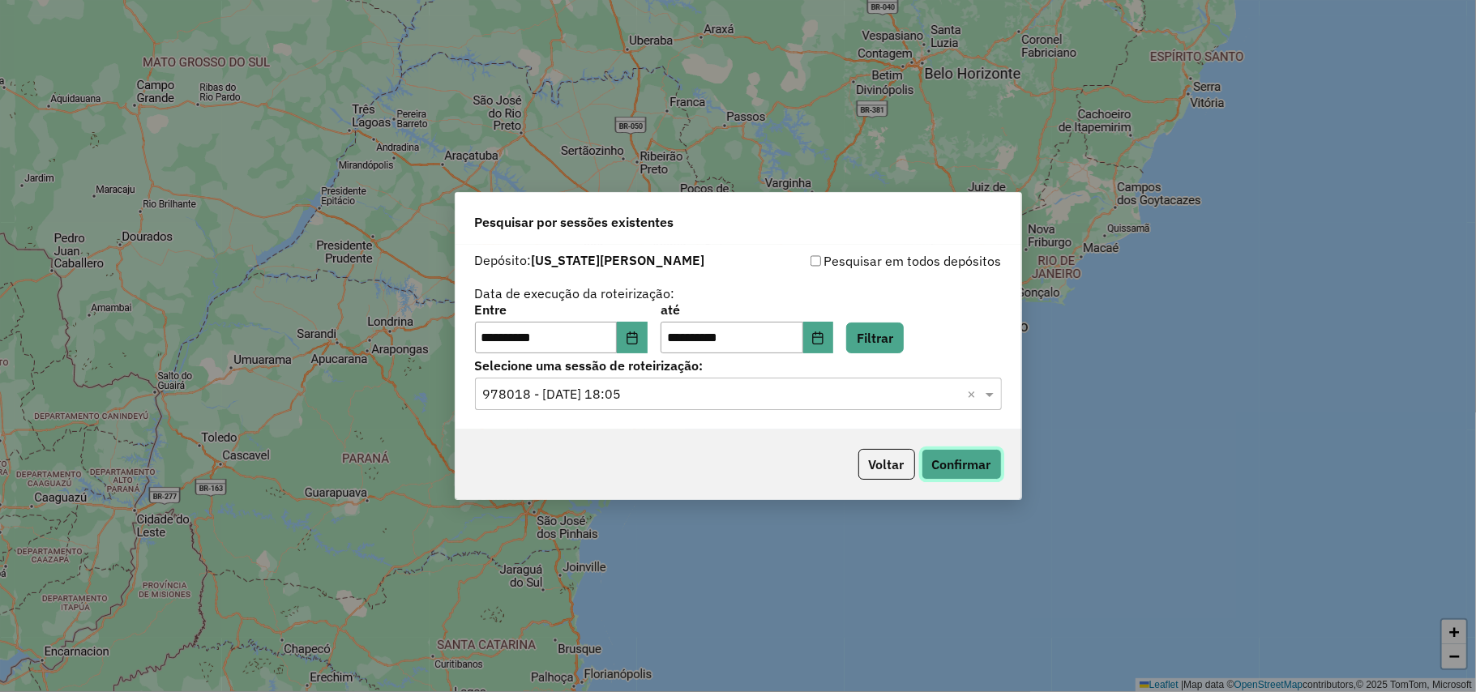
click at [938, 451] on button "Confirmar" at bounding box center [961, 464] width 80 height 31
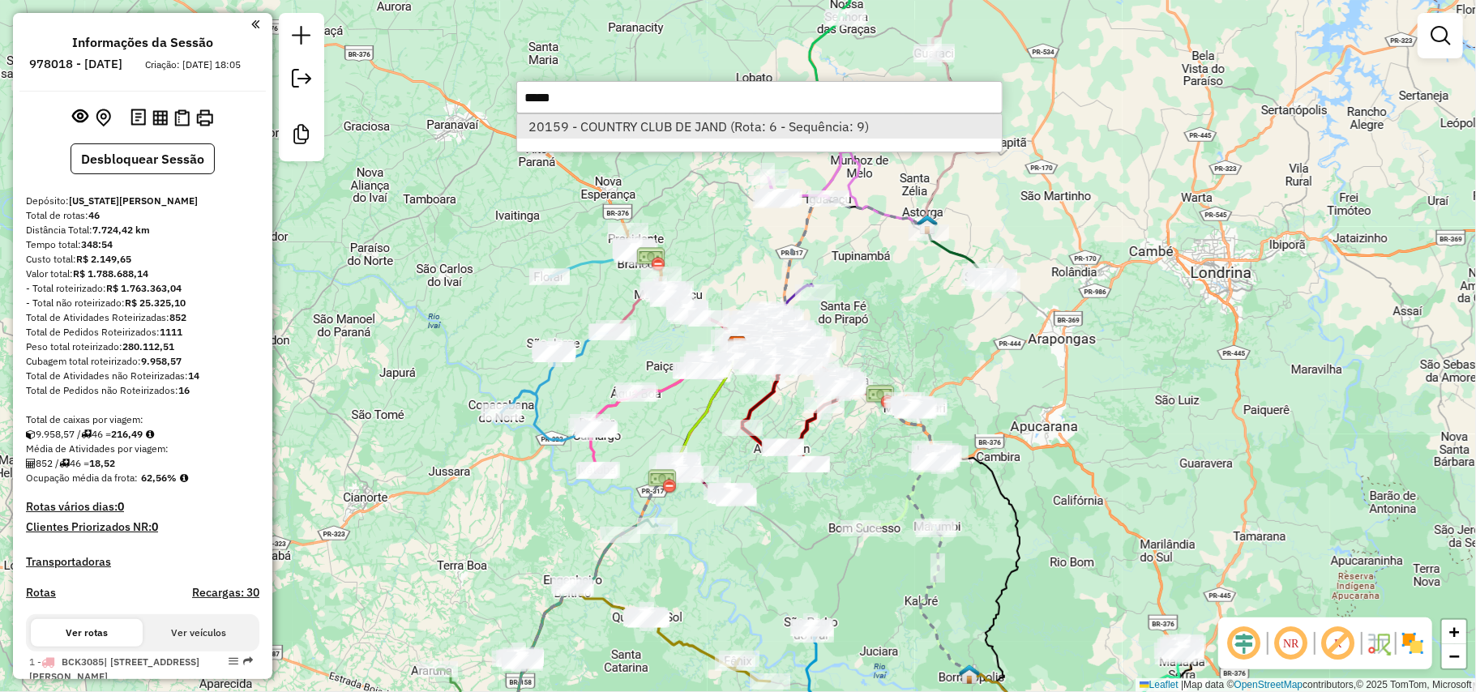
type input "*****"
click at [736, 131] on li "20159 - COUNTRY CLUB DE JAND (Rota: 6 - Sequência: 9)" at bounding box center [759, 126] width 485 height 24
select select "**********"
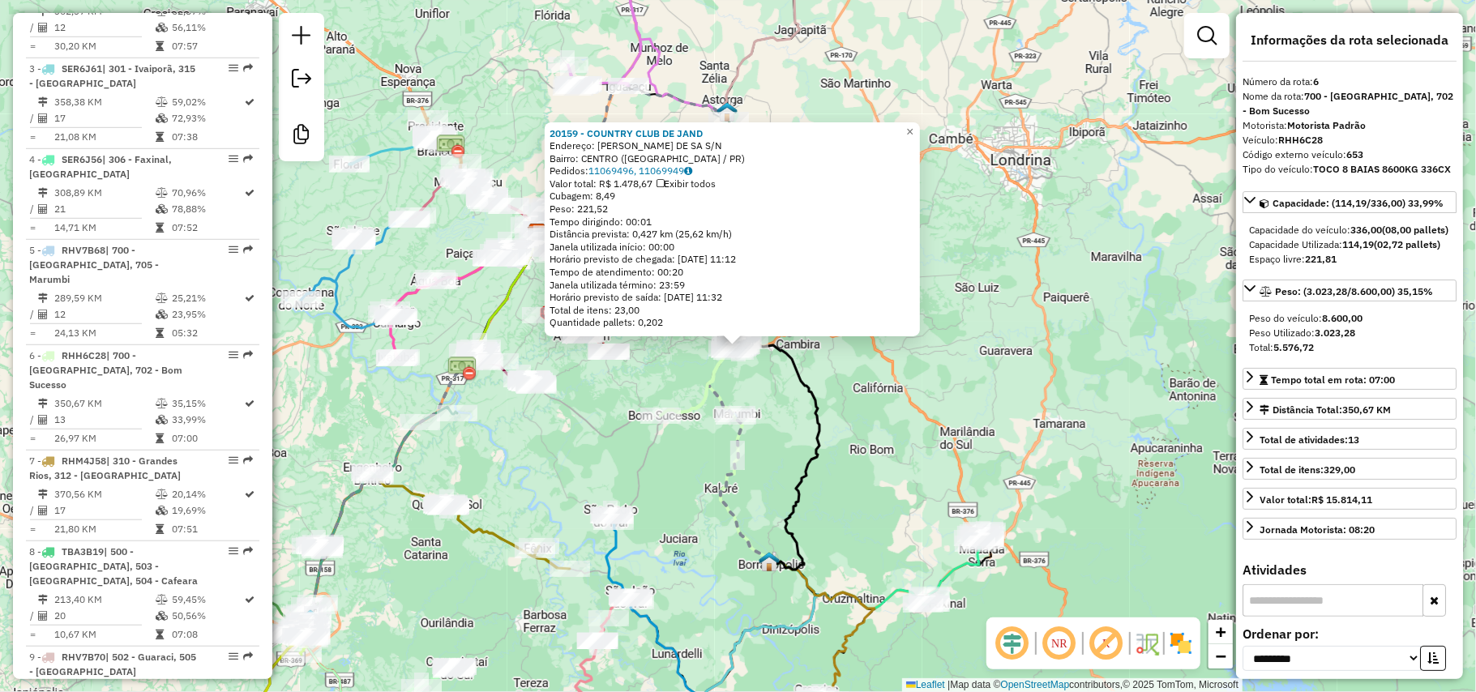
scroll to position [1109, 0]
